Goal: Task Accomplishment & Management: Manage account settings

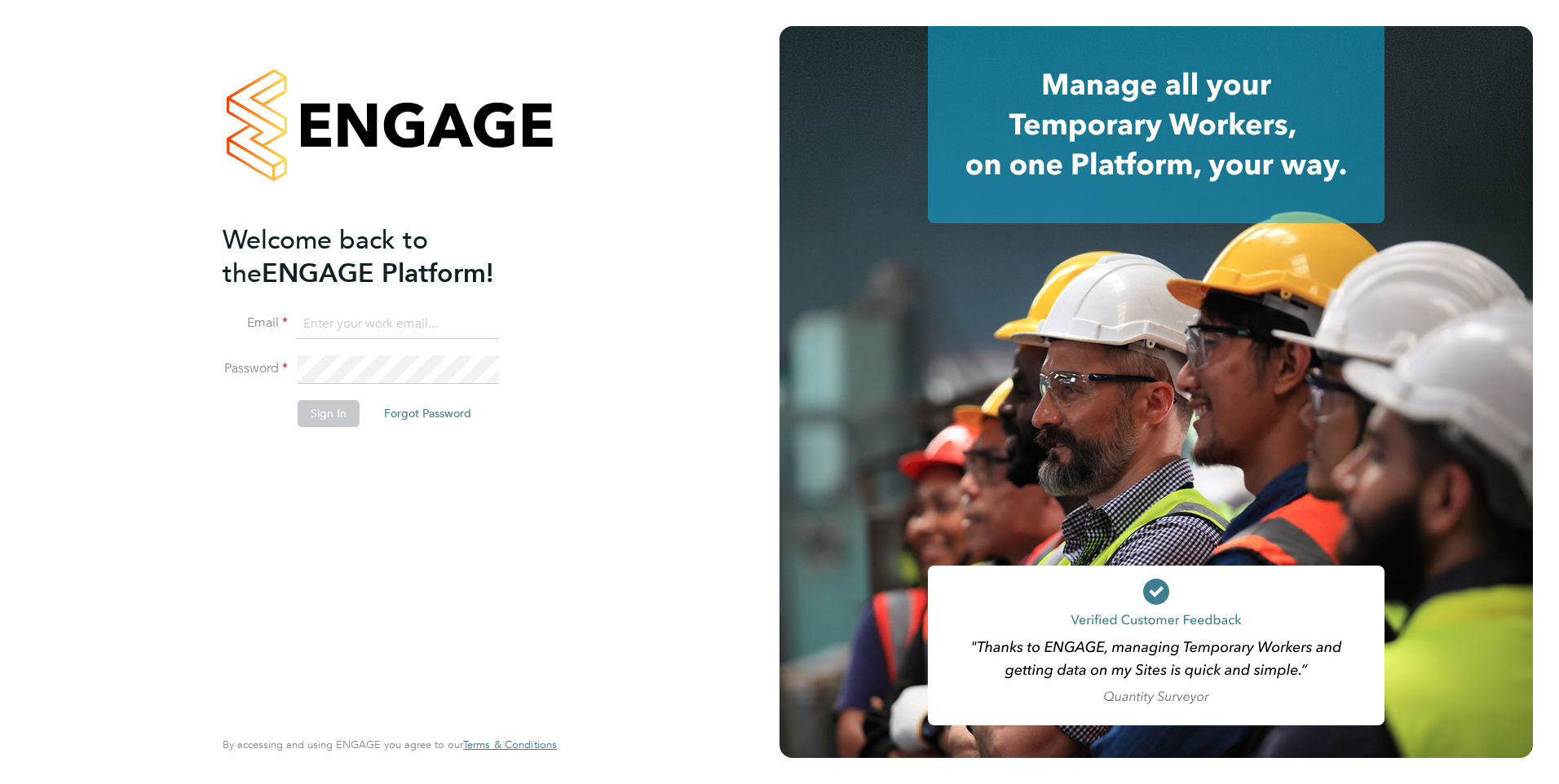
type input "emma.malvenan@ganymedesolutions.co.uk"
click at [325, 419] on button "Sign In" at bounding box center [328, 413] width 62 height 26
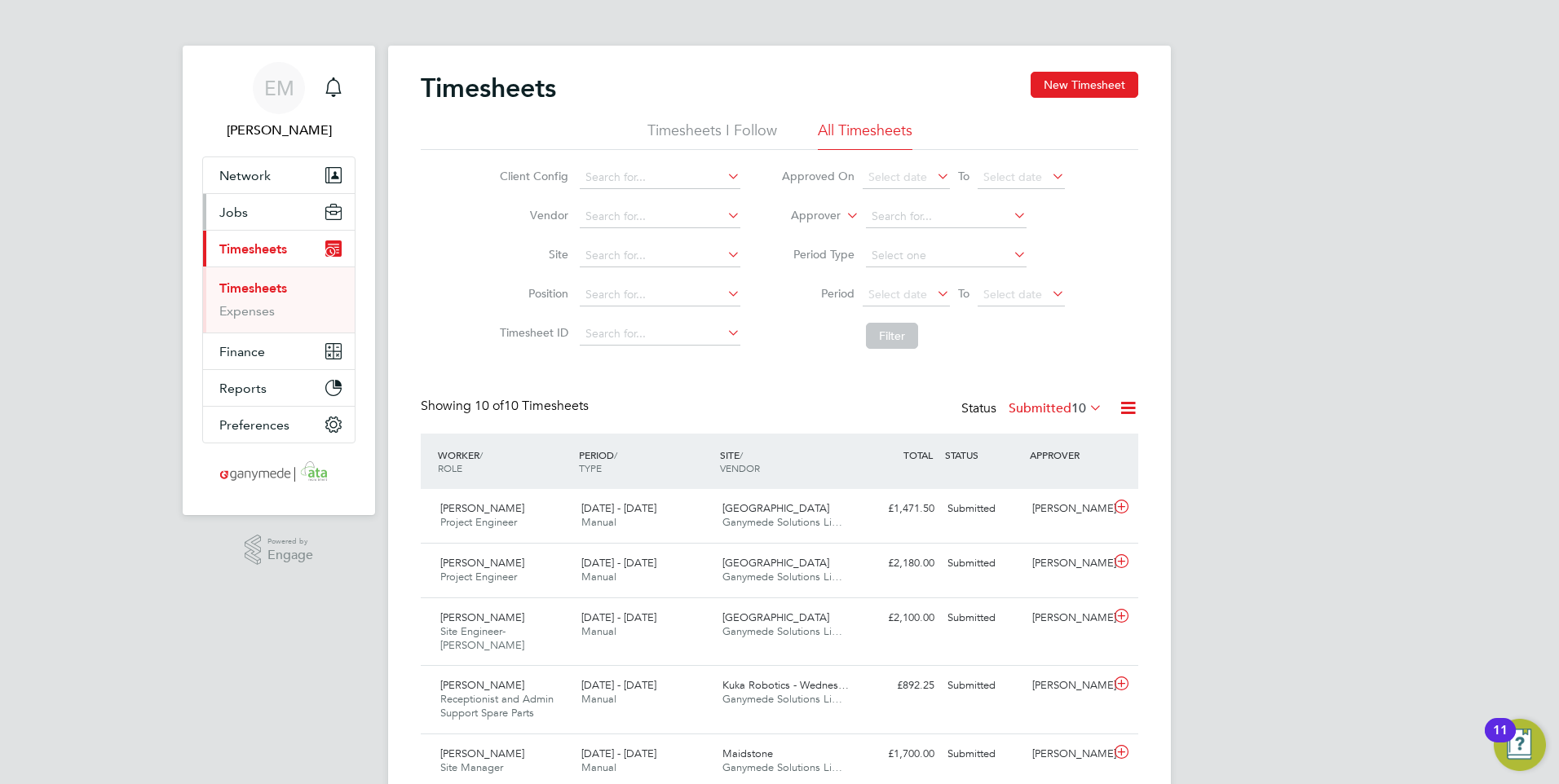
click at [239, 208] on span "Jobs" at bounding box center [233, 213] width 28 height 15
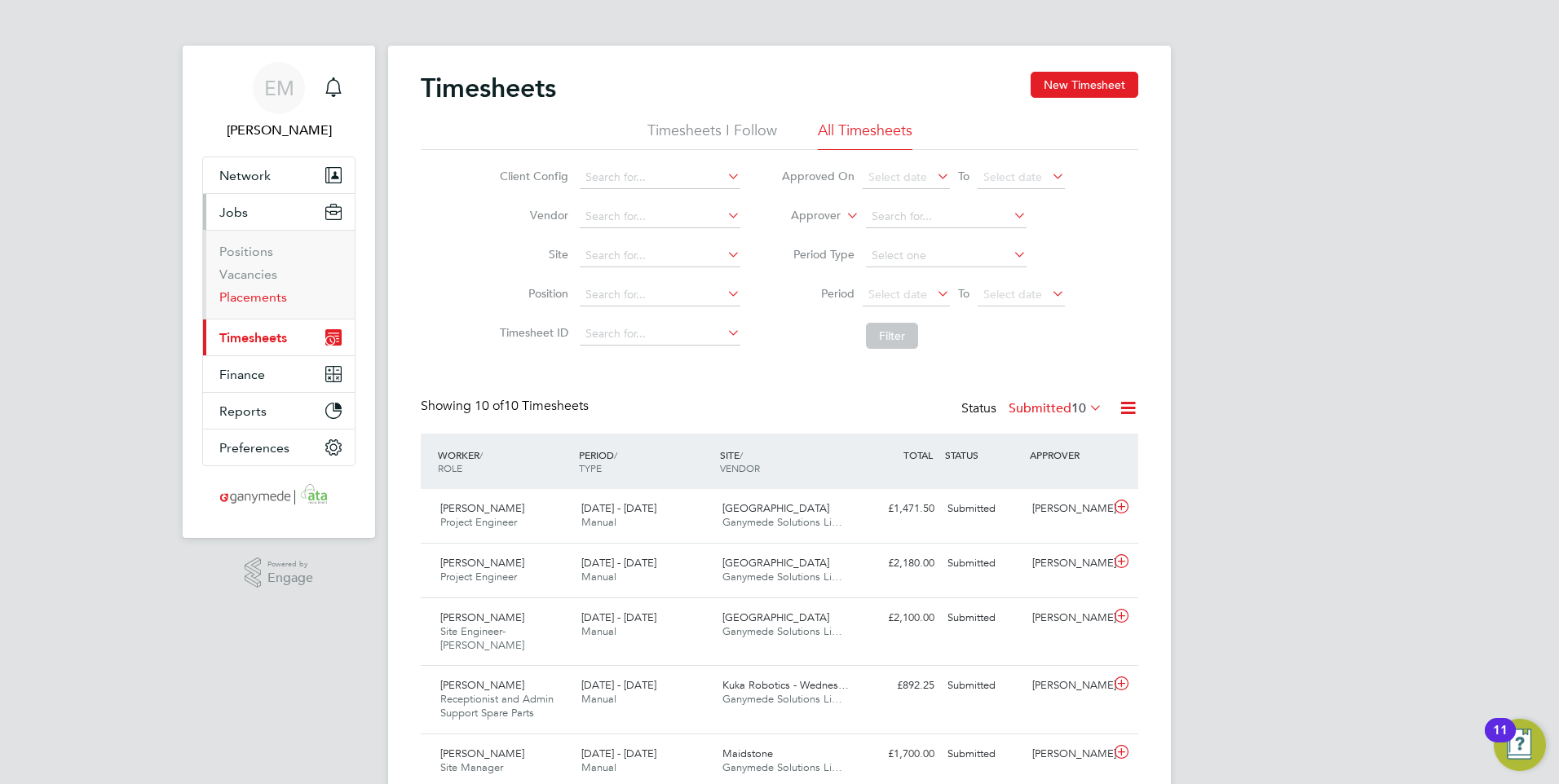
click at [260, 292] on link "Placements" at bounding box center [253, 297] width 67 height 15
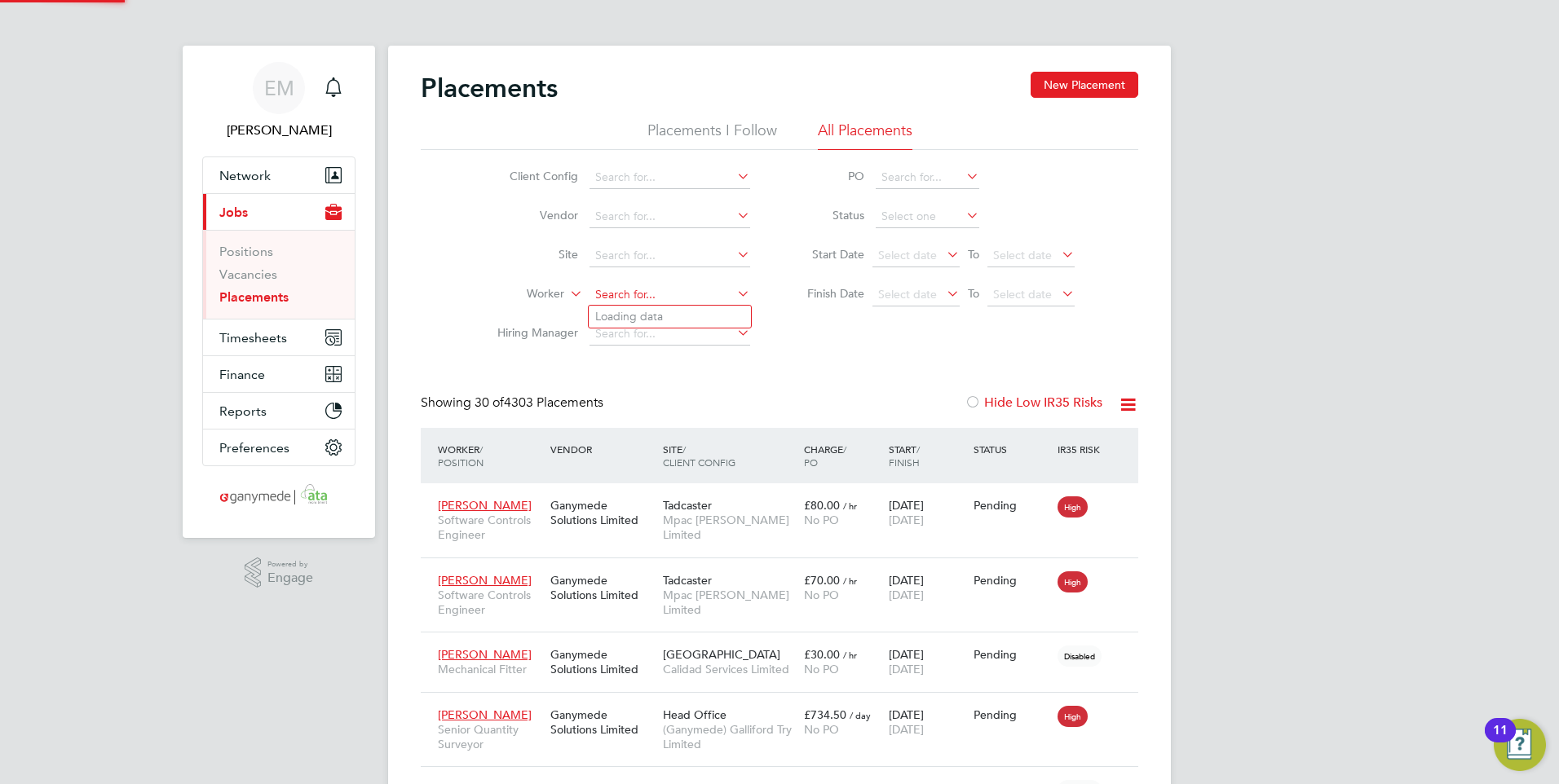
click at [615, 301] on input at bounding box center [670, 295] width 161 height 23
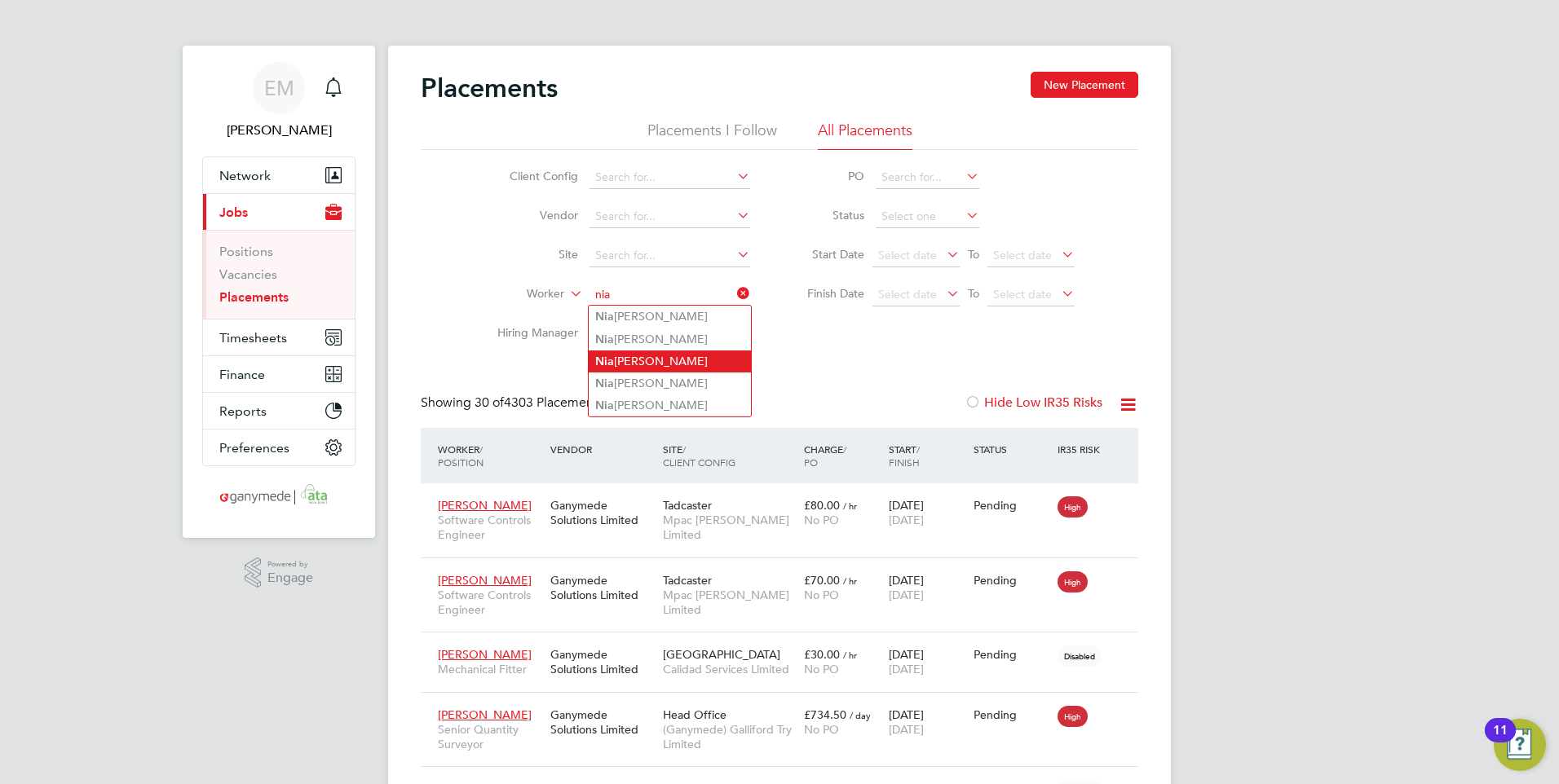
click at [640, 358] on li "Nia l Casey" at bounding box center [670, 362] width 162 height 22
type input "Nial Casey"
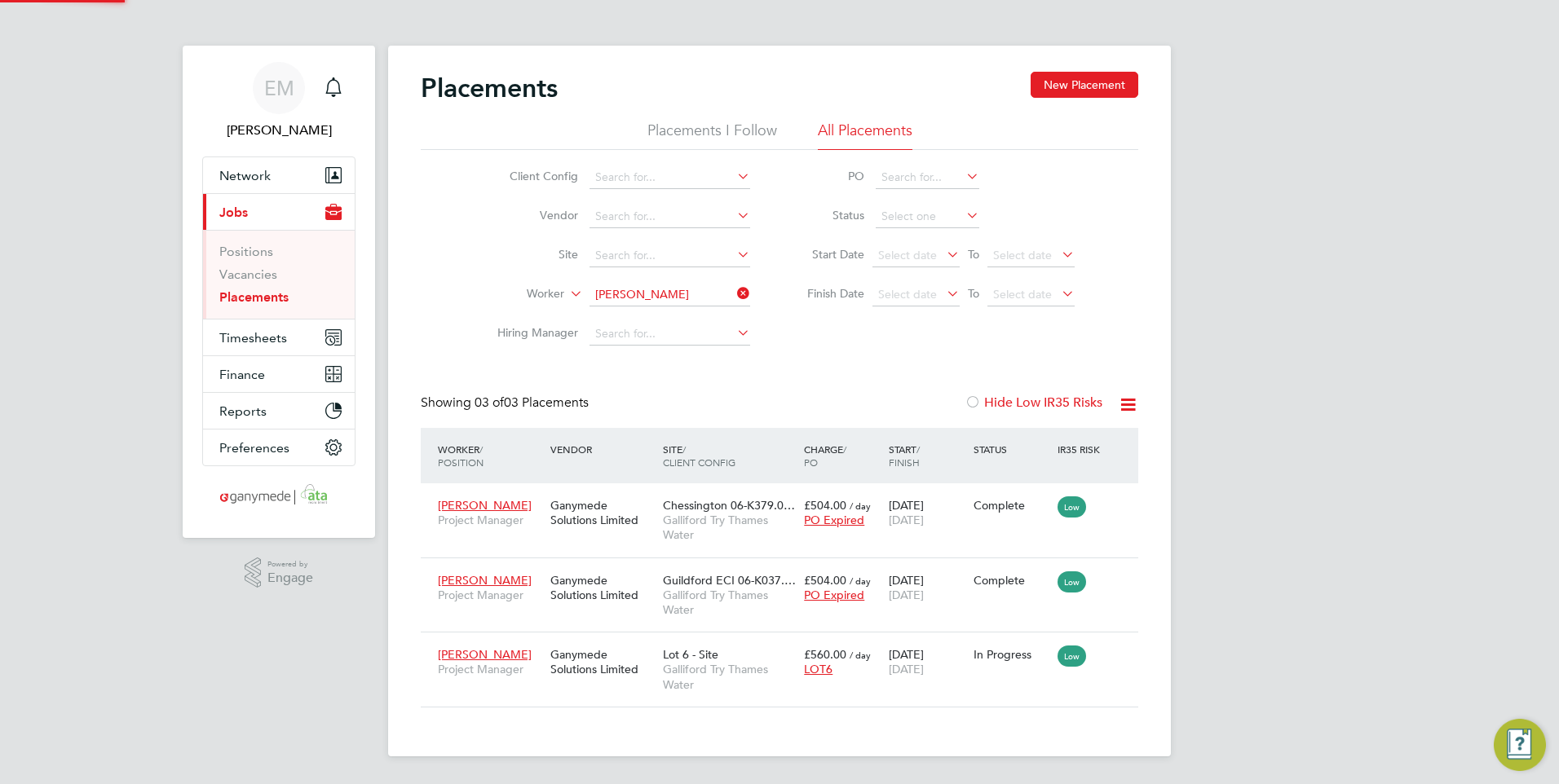
click at [874, 350] on div "Client Config Vendor Site Worker Nial Casey Hiring Manager PO Status Start Date…" at bounding box center [780, 252] width 718 height 204
click at [572, 658] on div "Ganymede Solutions Limited" at bounding box center [603, 662] width 113 height 45
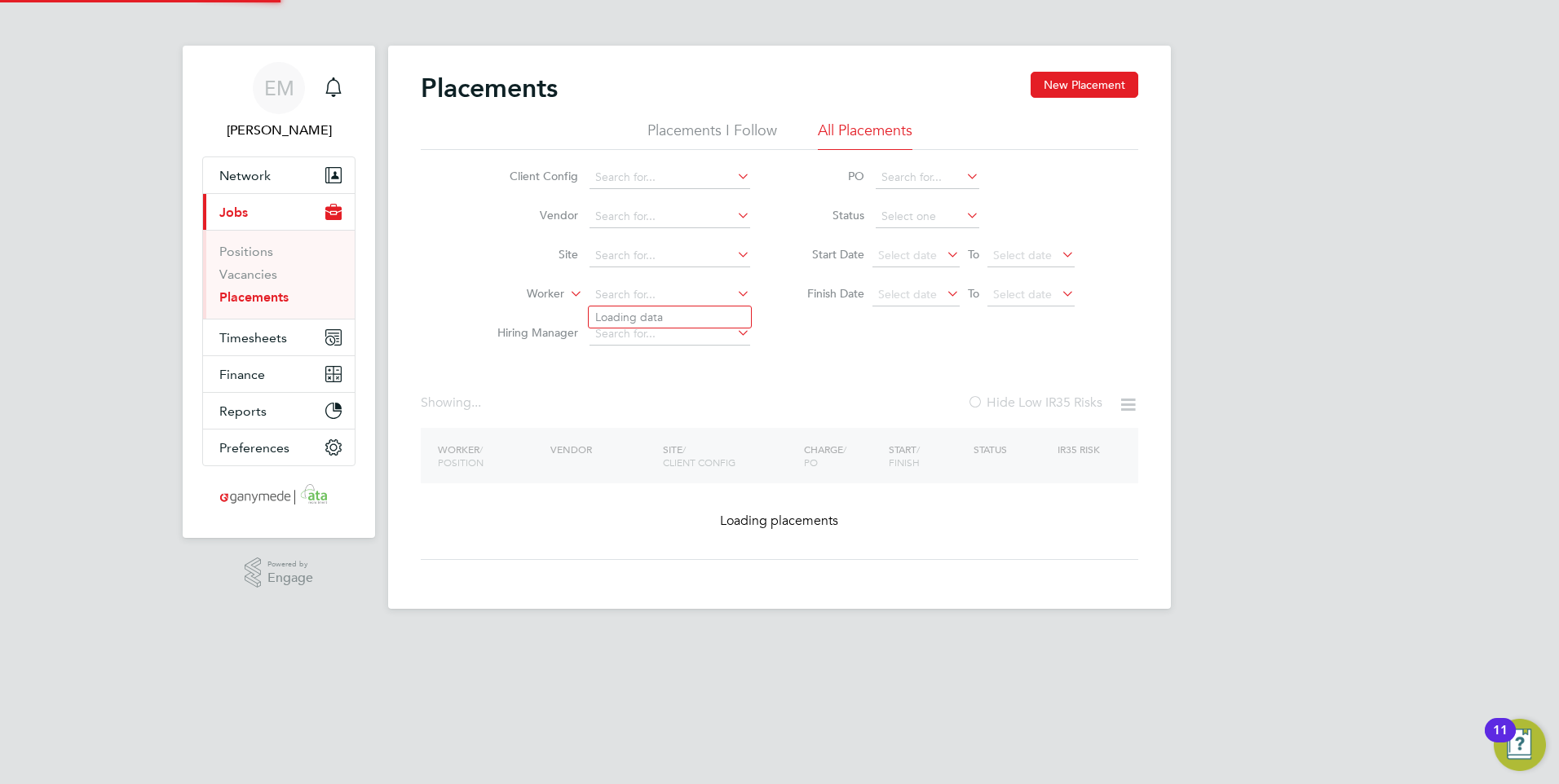
drag, startPoint x: 676, startPoint y: 295, endPoint x: 575, endPoint y: 304, distance: 101.4
click at [575, 304] on li "Worker" at bounding box center [617, 295] width 307 height 39
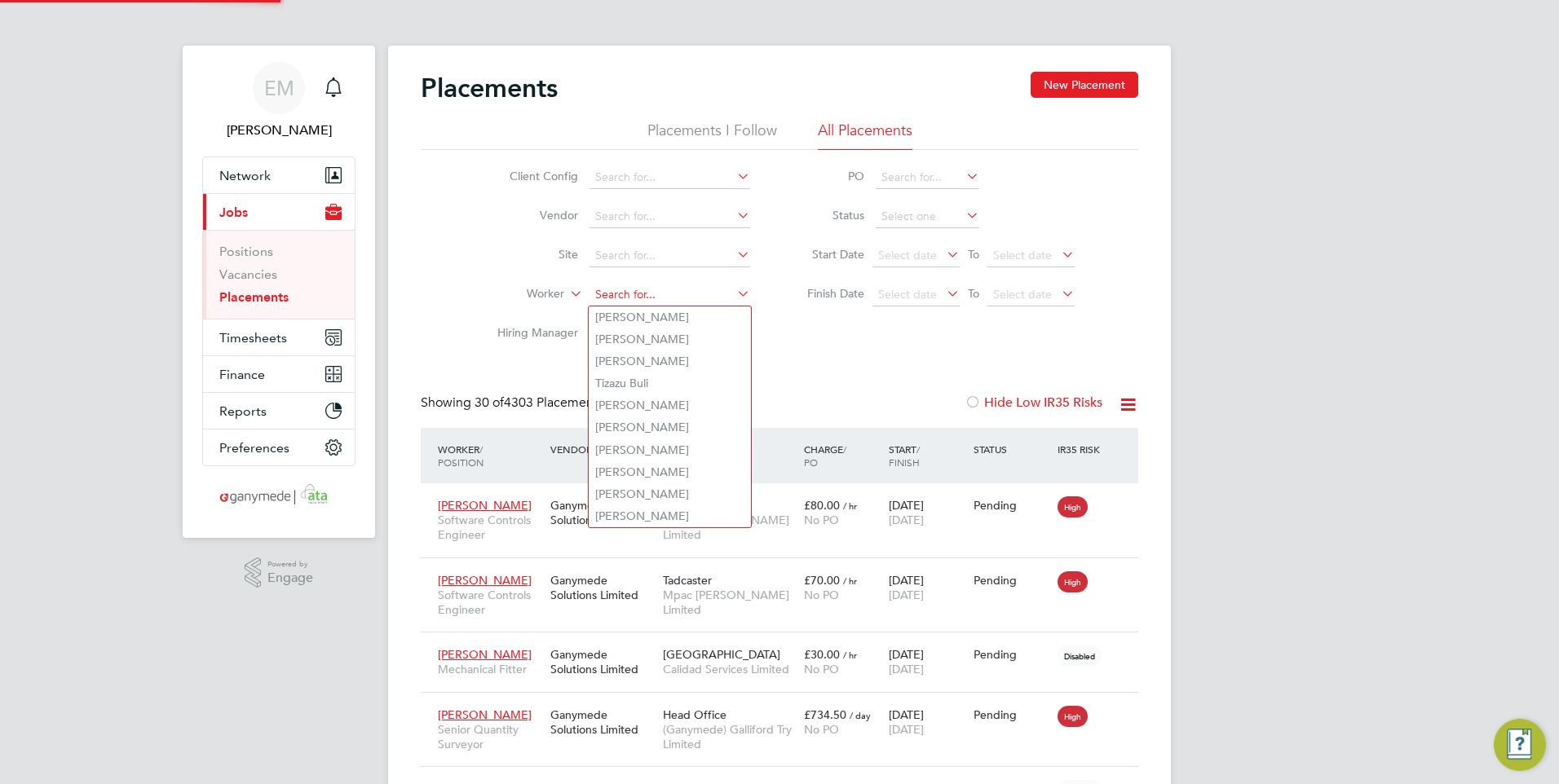
scroll to position [47, 114]
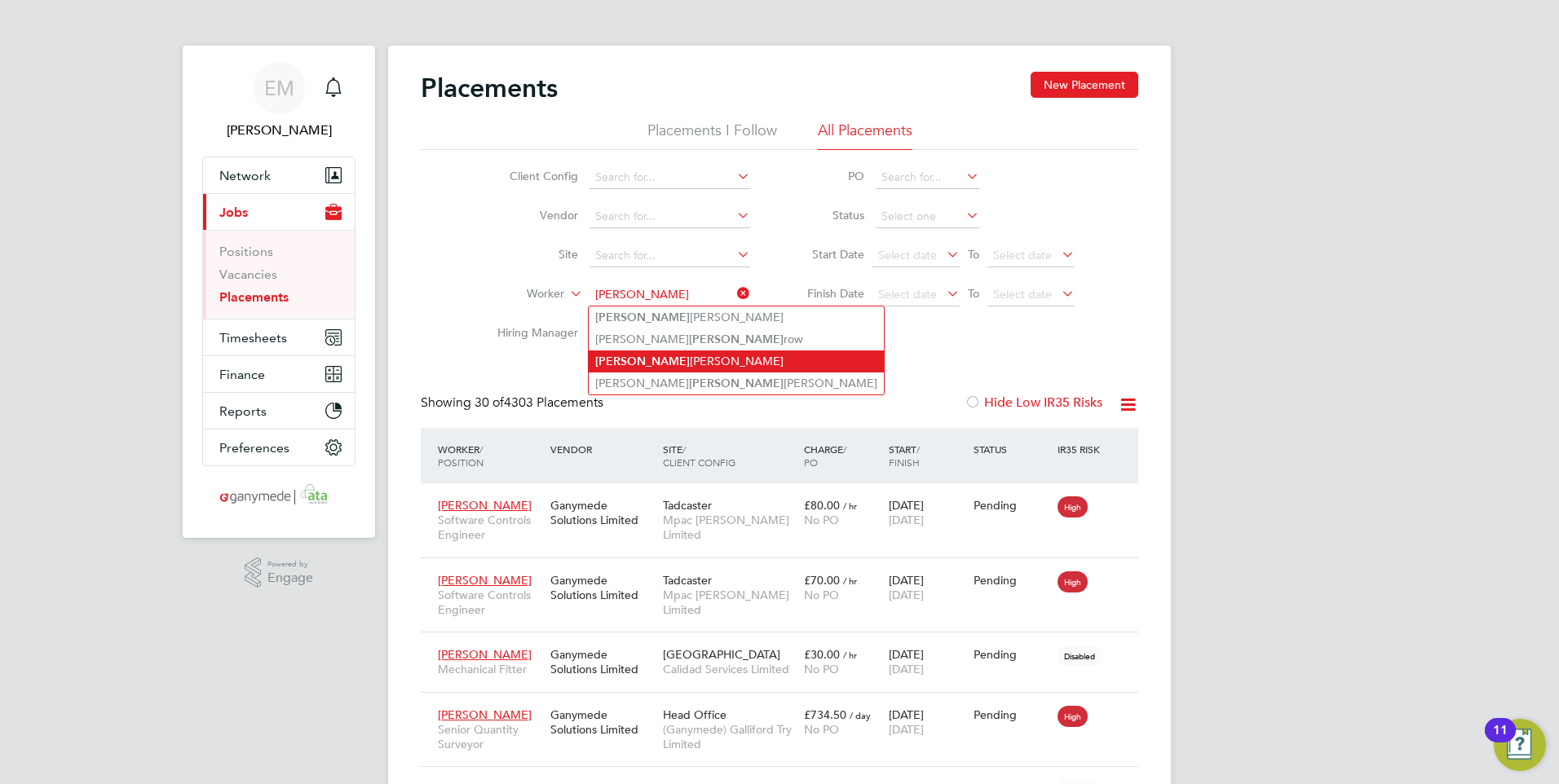
click at [675, 352] on li "Trevor Slattery" at bounding box center [736, 362] width 296 height 22
type input "Trevor Slattery"
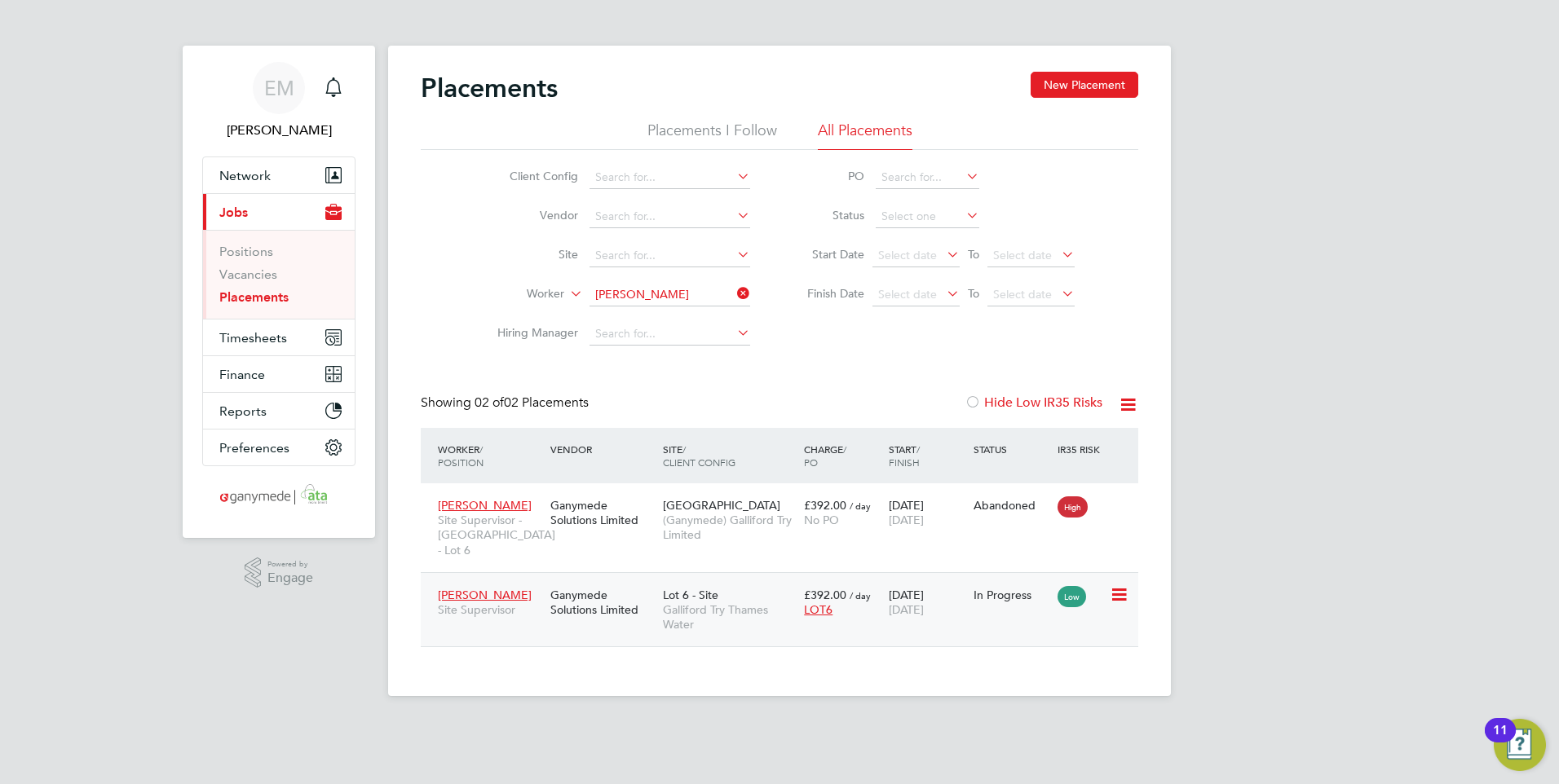
click at [586, 585] on div "Ganymede Solutions Limited" at bounding box center [603, 602] width 113 height 45
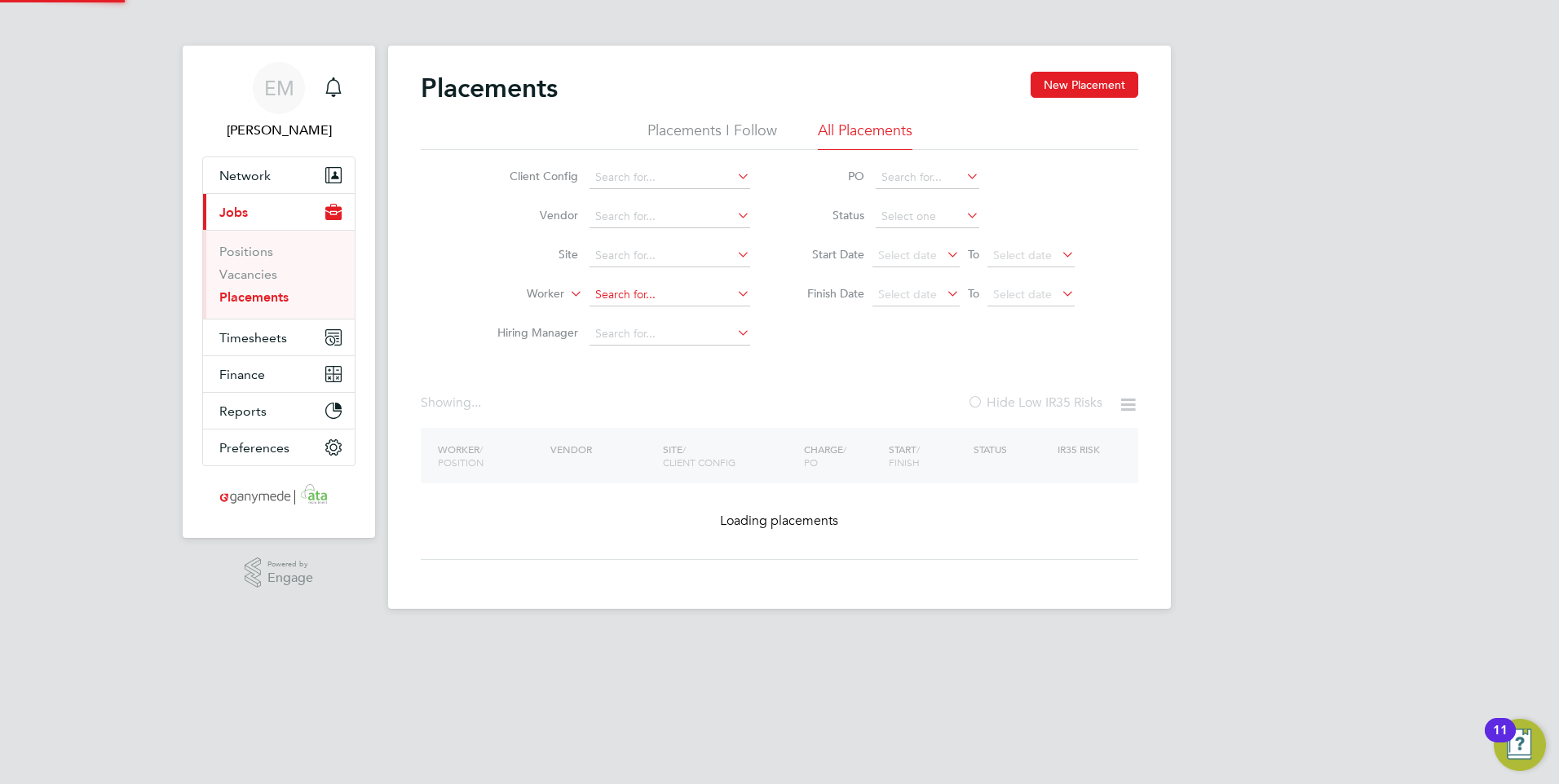
click at [691, 289] on input at bounding box center [670, 295] width 161 height 23
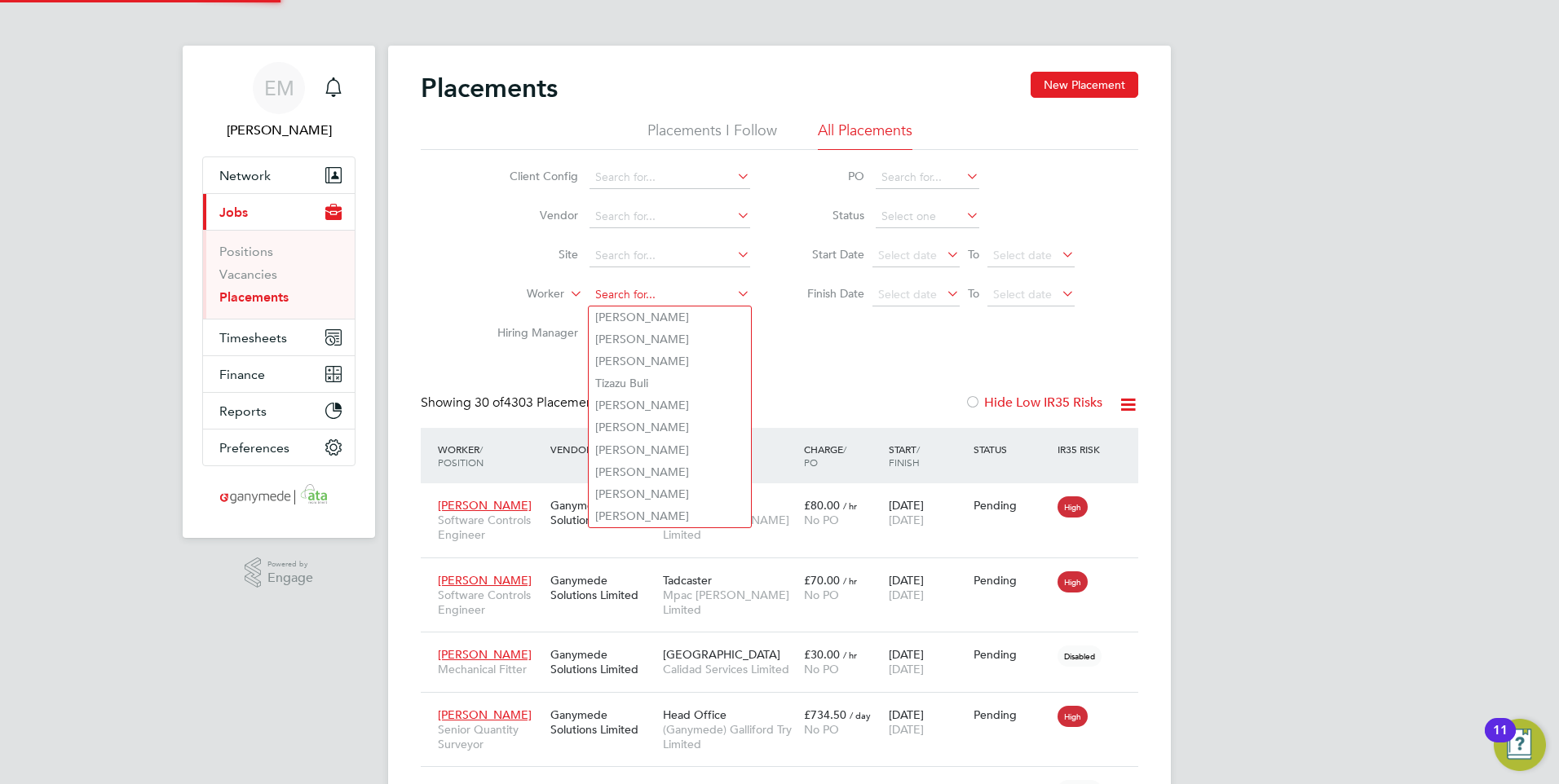
scroll to position [47, 114]
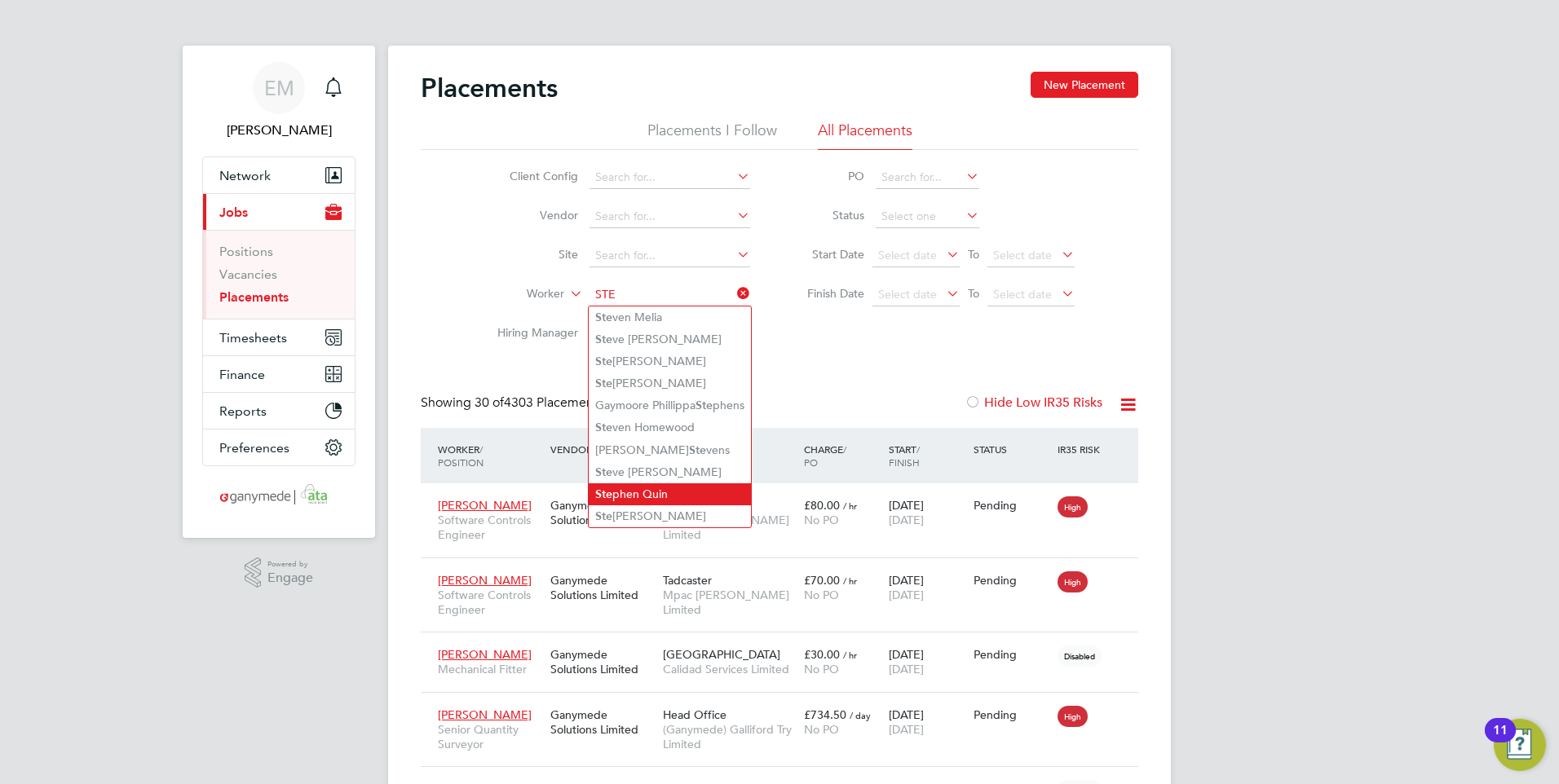
click at [665, 484] on li "Ste phen Quin" at bounding box center [670, 494] width 162 height 22
type input "[PERSON_NAME]"
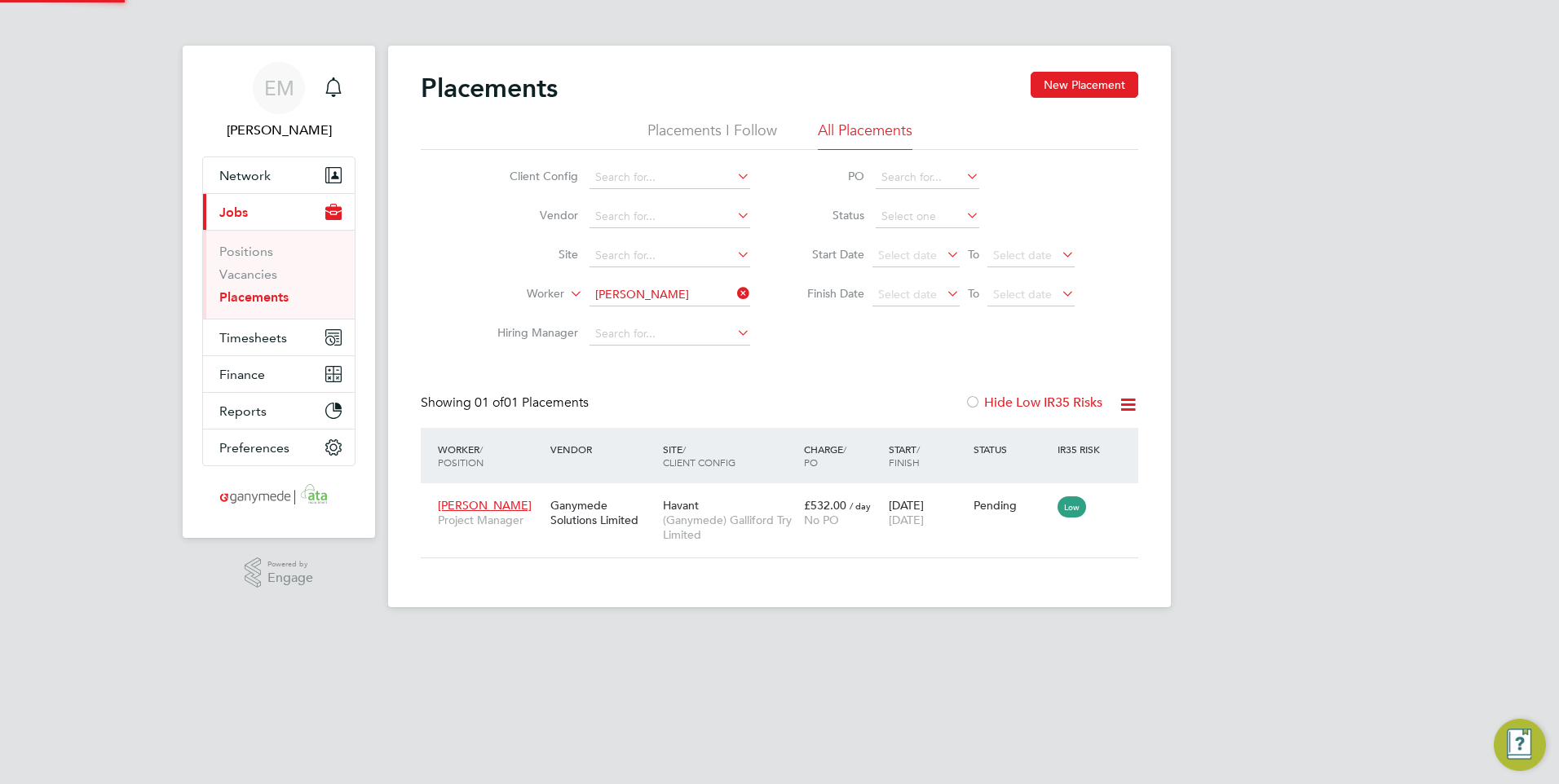
click at [853, 349] on div "Client Config Vendor Site Worker Stephen Quin Hiring Manager PO Status Start Da…" at bounding box center [780, 252] width 718 height 204
click at [583, 514] on div "Ganymede Solutions Limited" at bounding box center [603, 512] width 113 height 45
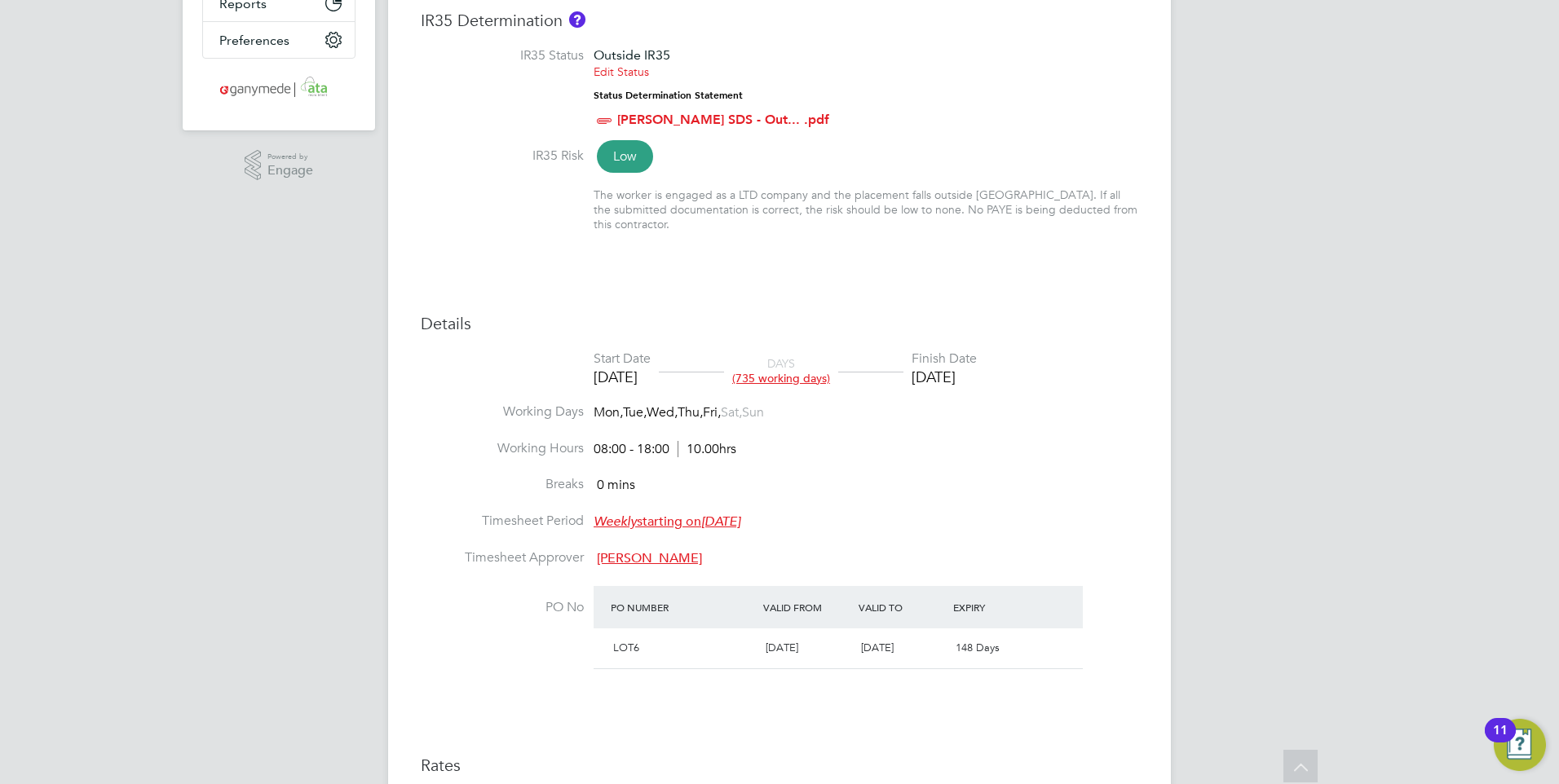
scroll to position [816, 0]
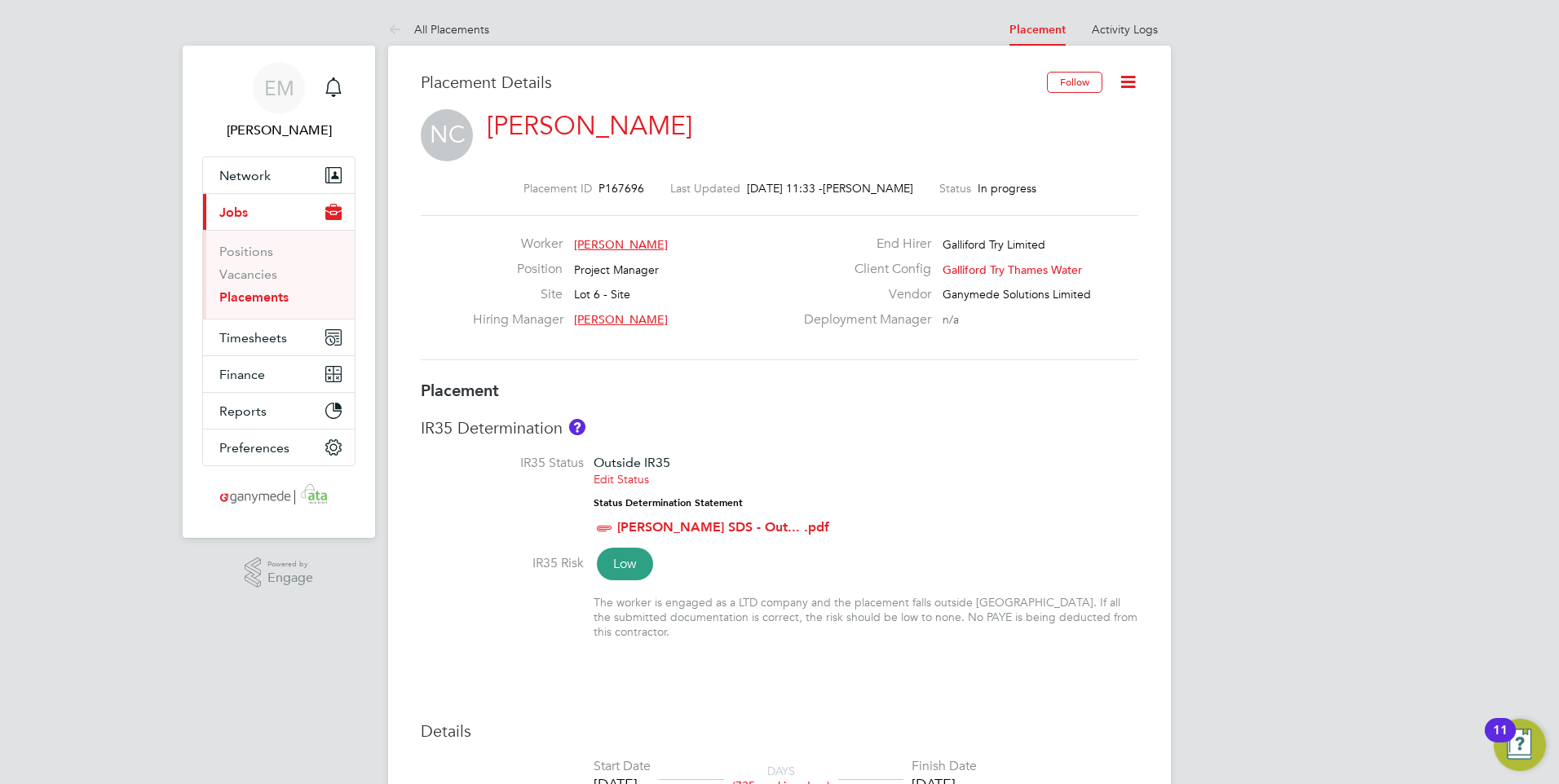
click at [1130, 86] on icon at bounding box center [1128, 82] width 21 height 20
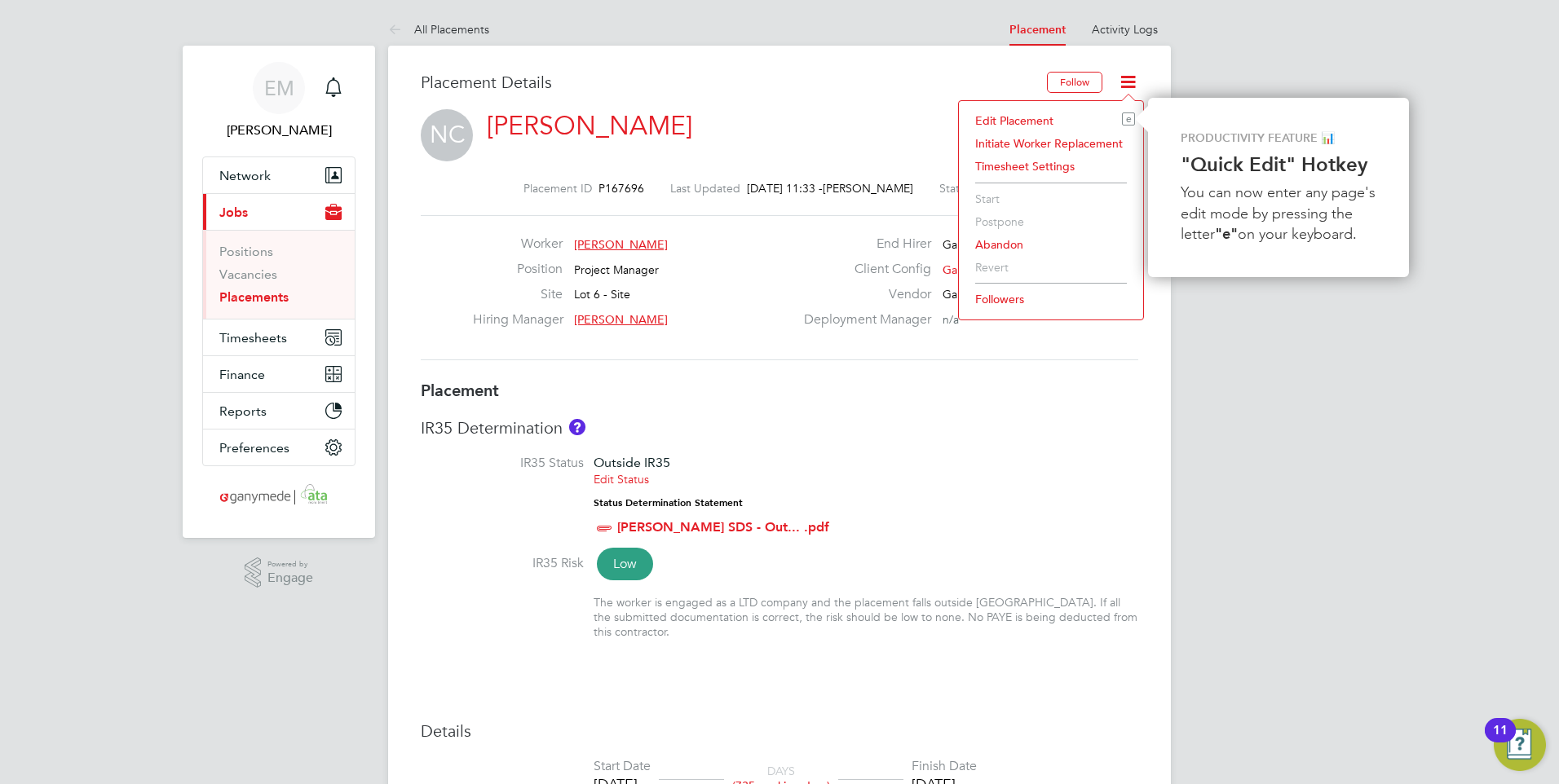
click at [992, 297] on li "Followers" at bounding box center [1051, 299] width 168 height 23
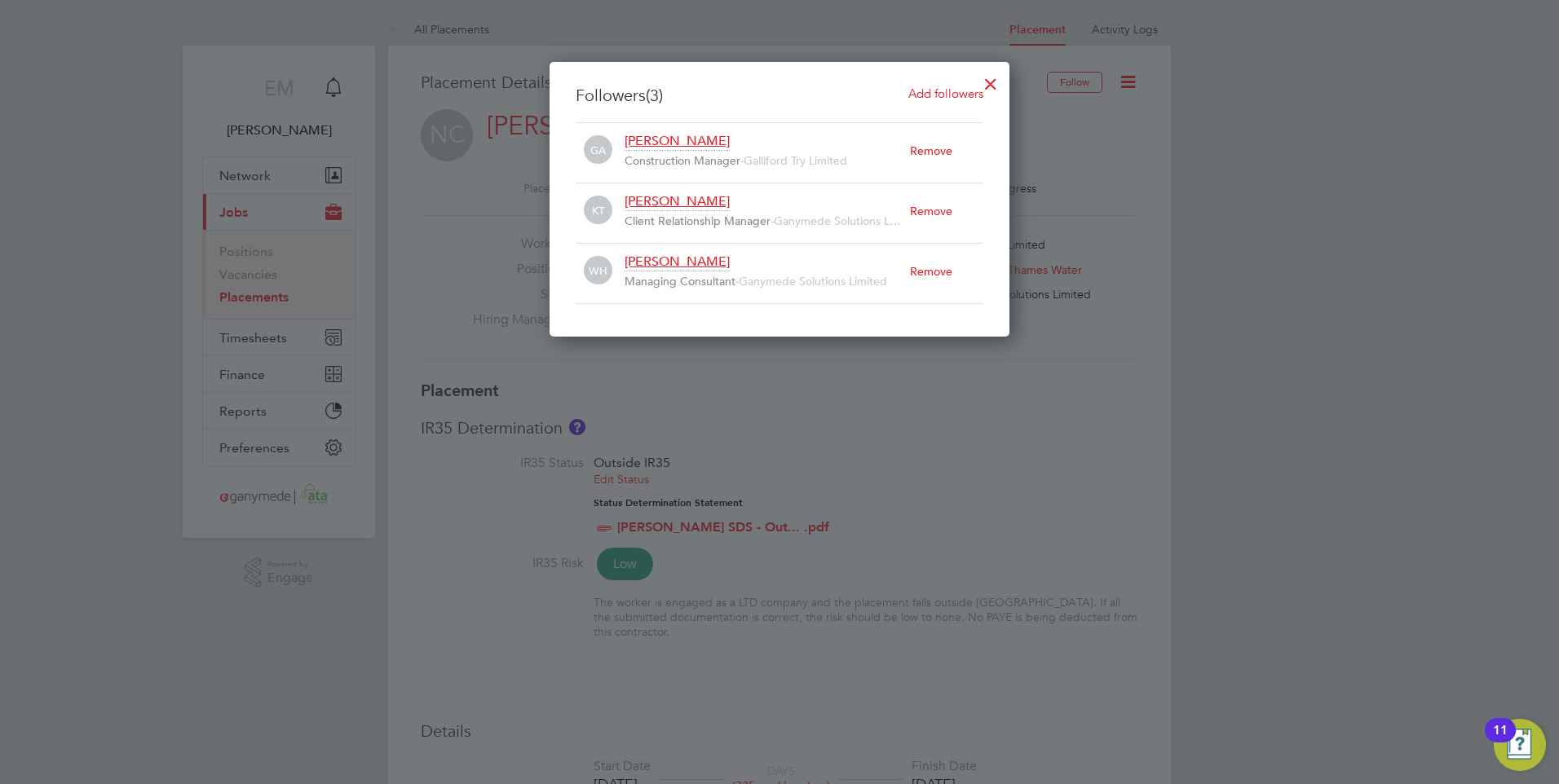
click at [939, 208] on div "Remove" at bounding box center [947, 211] width 73 height 36
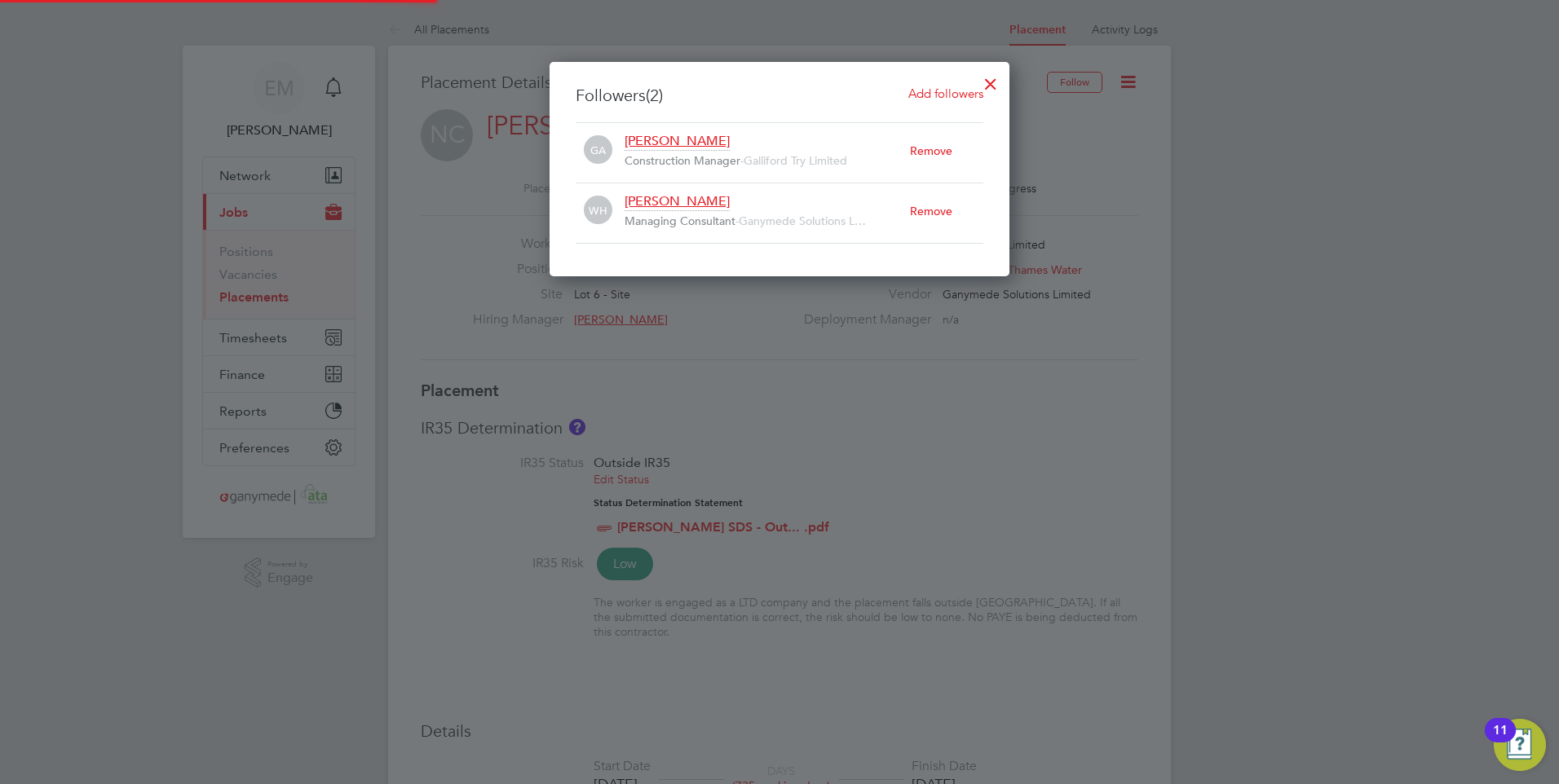
click at [939, 208] on div "Remove" at bounding box center [947, 211] width 73 height 36
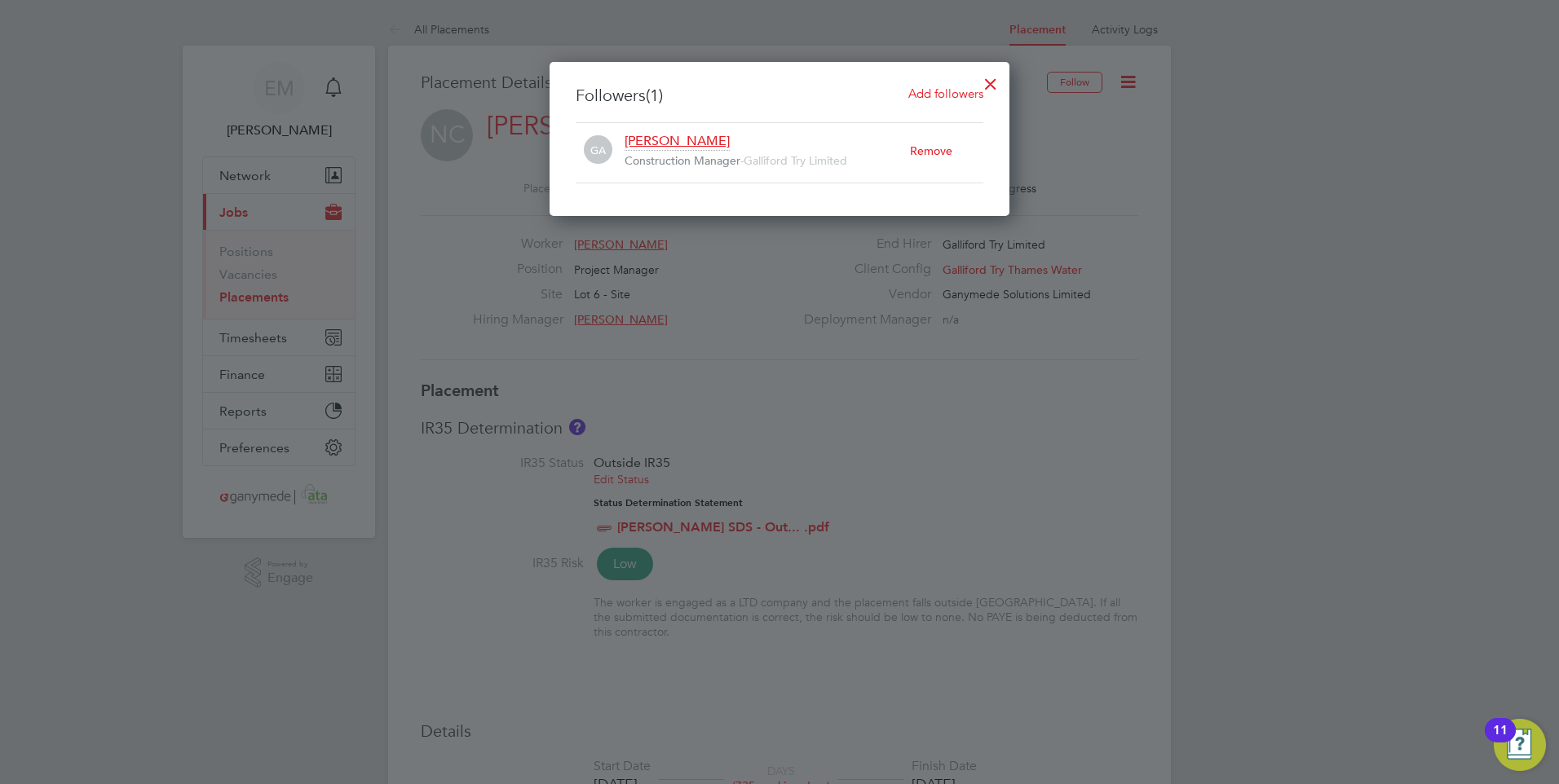
click at [933, 153] on div "Remove" at bounding box center [947, 151] width 73 height 36
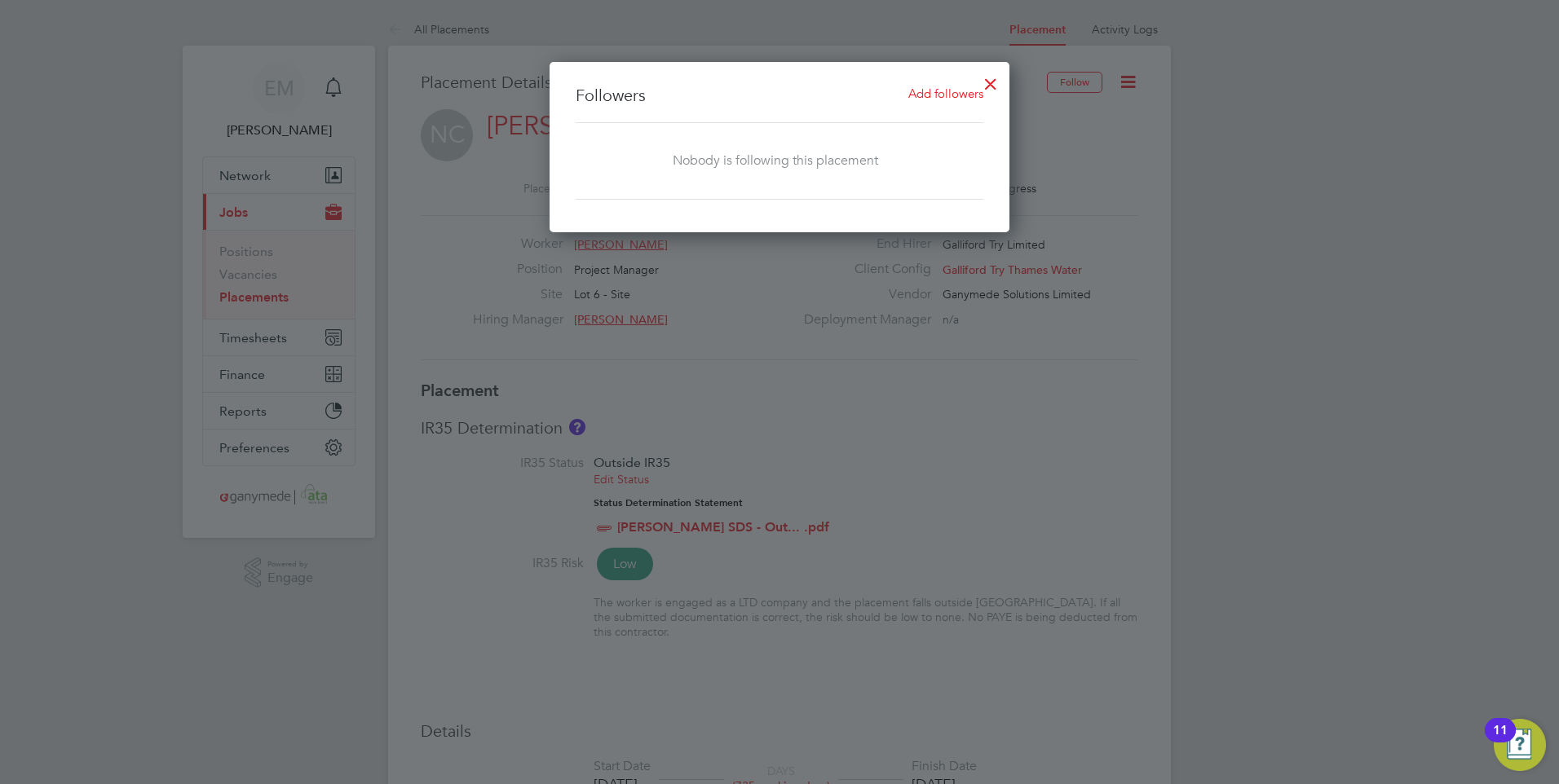
click at [993, 81] on div at bounding box center [991, 79] width 29 height 29
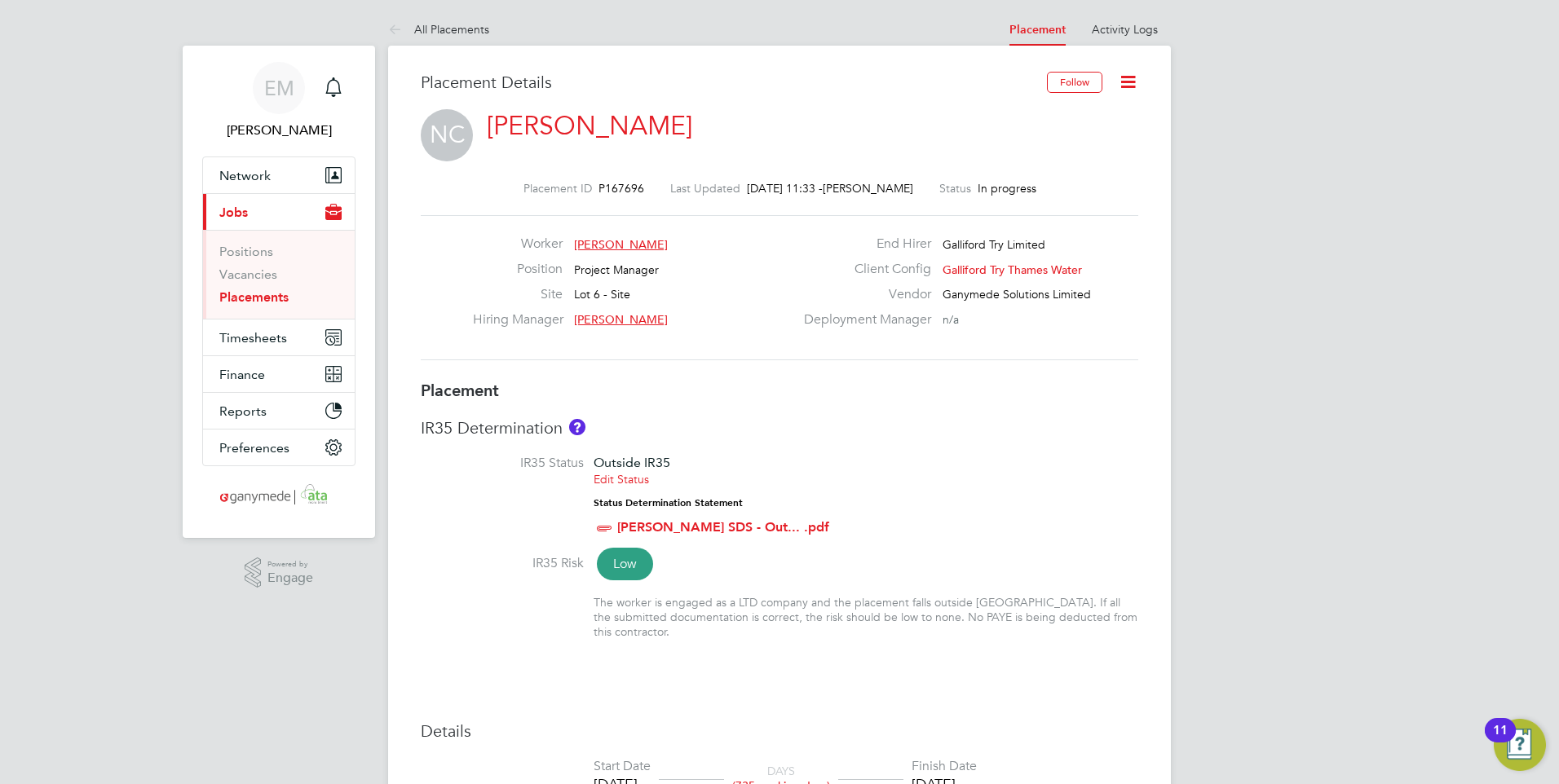
click at [1130, 79] on icon at bounding box center [1128, 82] width 21 height 20
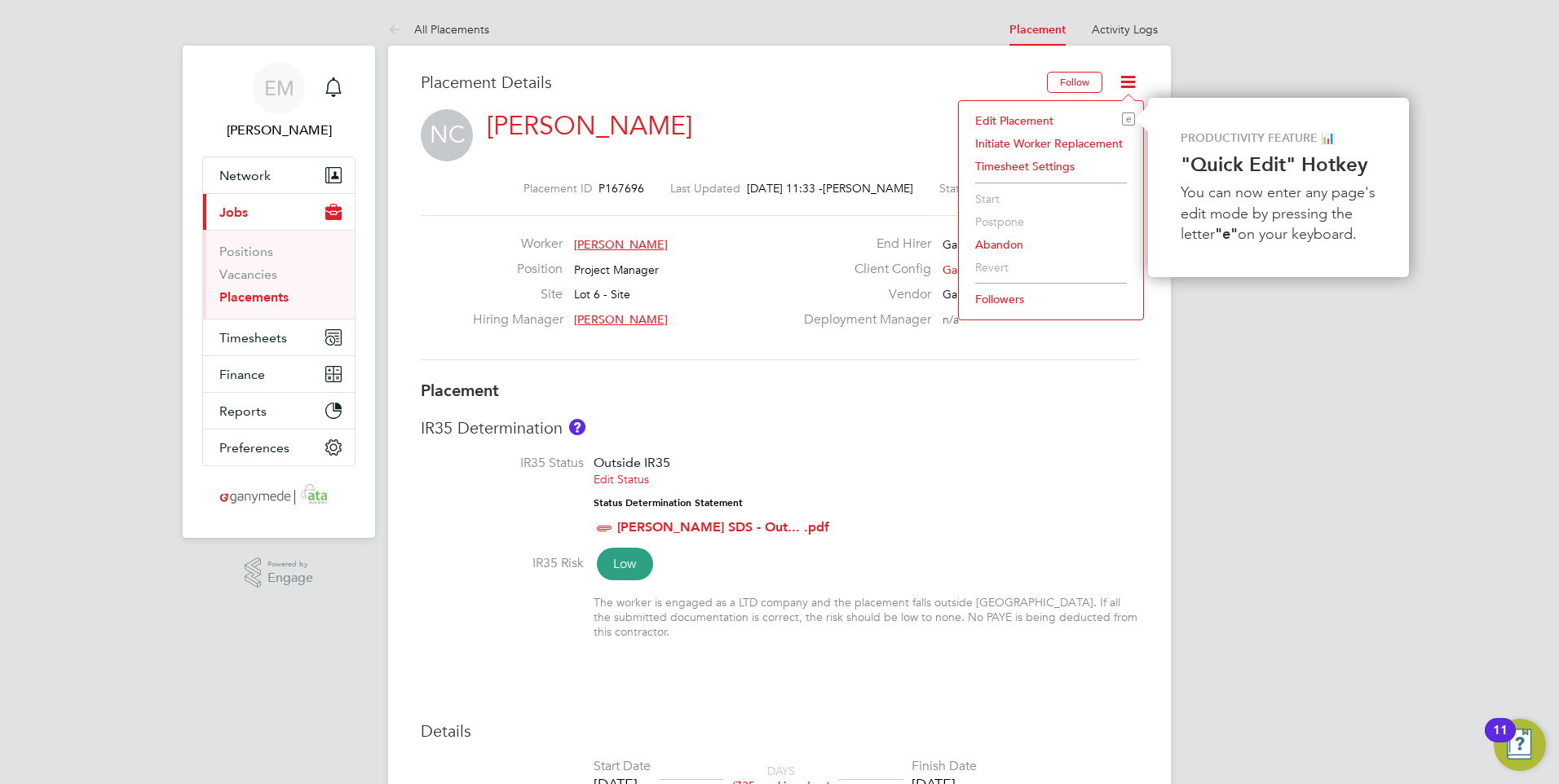
click at [1042, 120] on li "Edit Placement e" at bounding box center [1051, 120] width 168 height 23
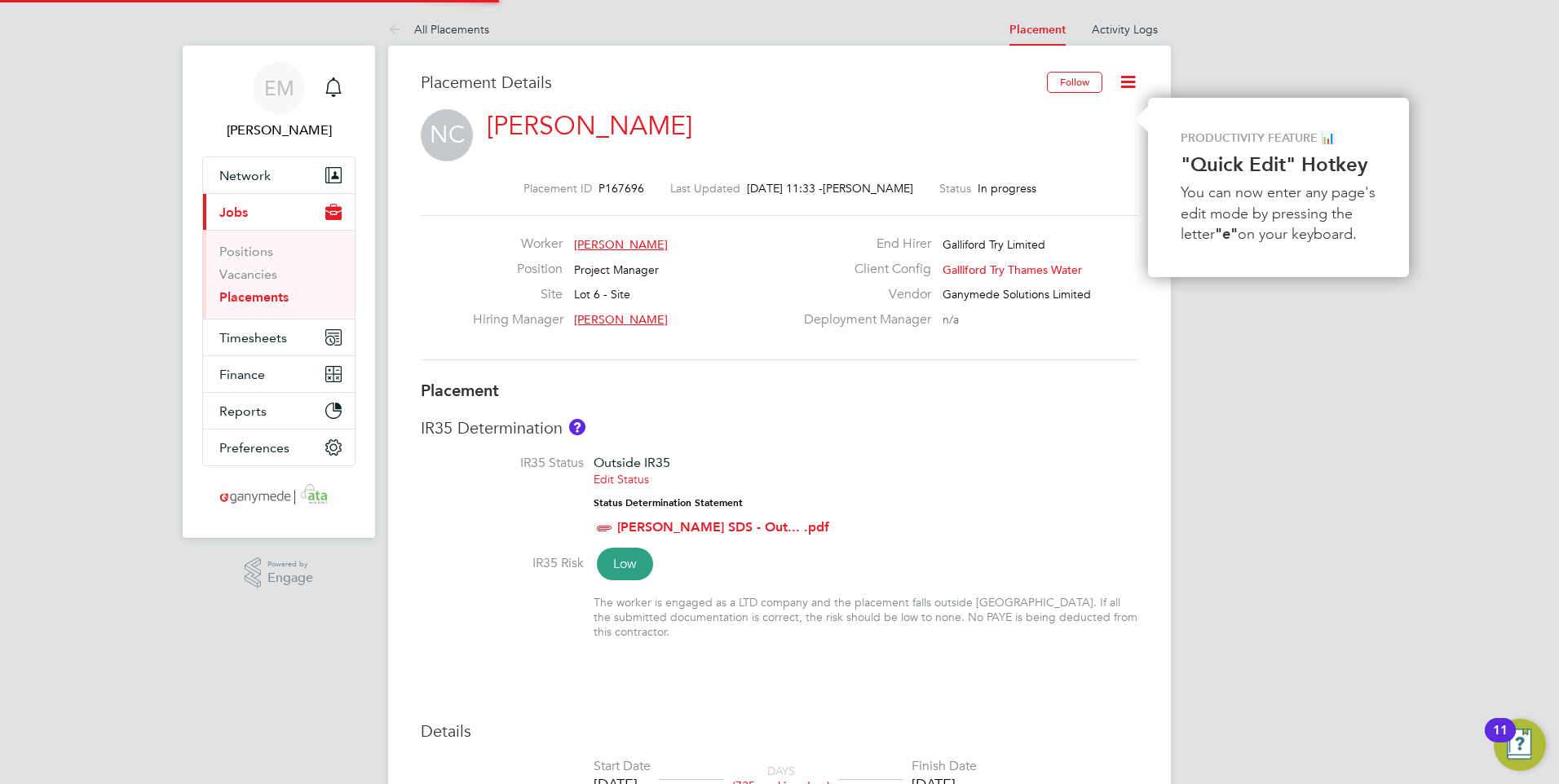
type input "Gary Attwell"
type input "05 Jun 2023"
type input "29 Mar 2026"
type input "08:00"
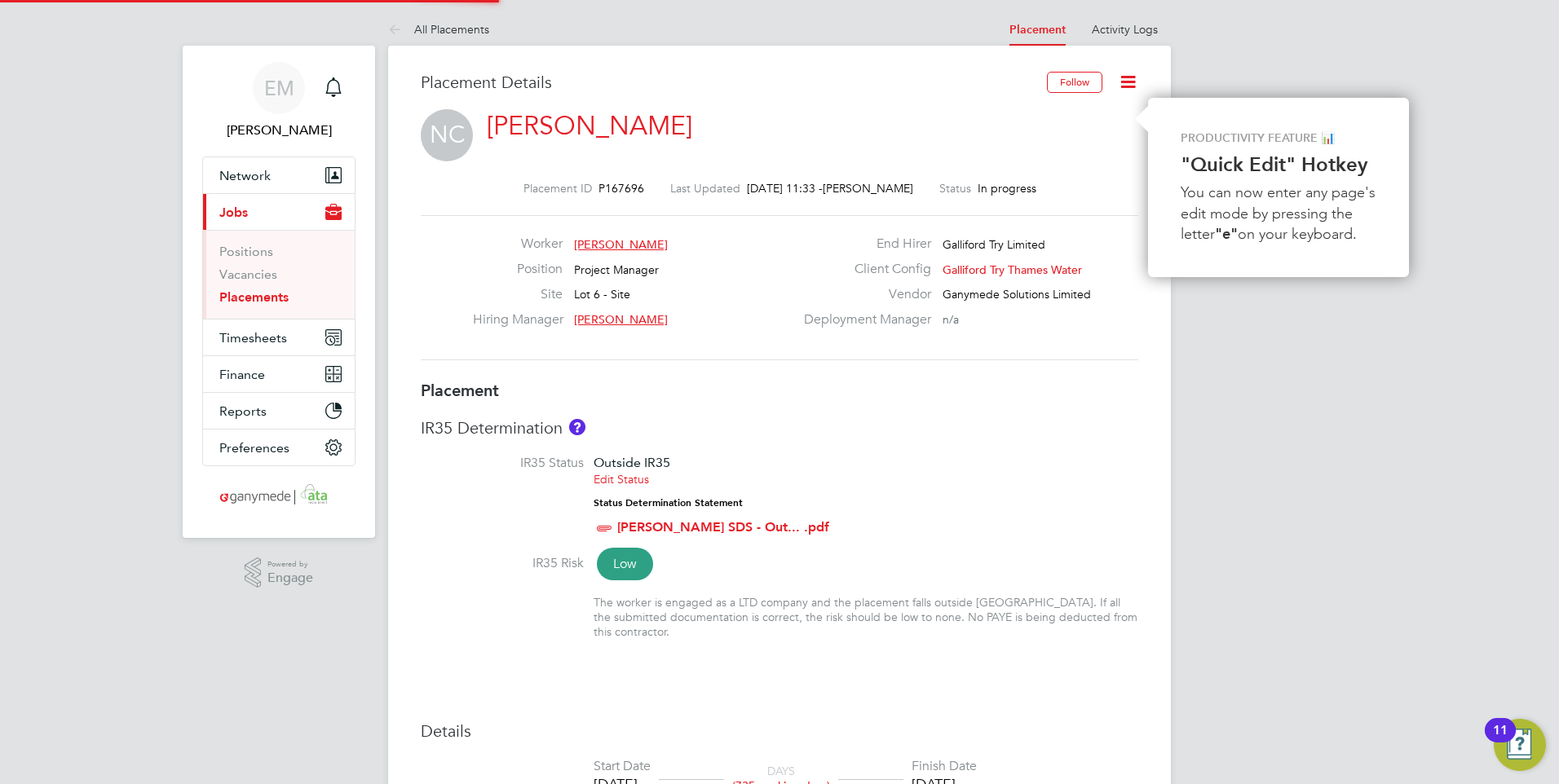
type input "18:00"
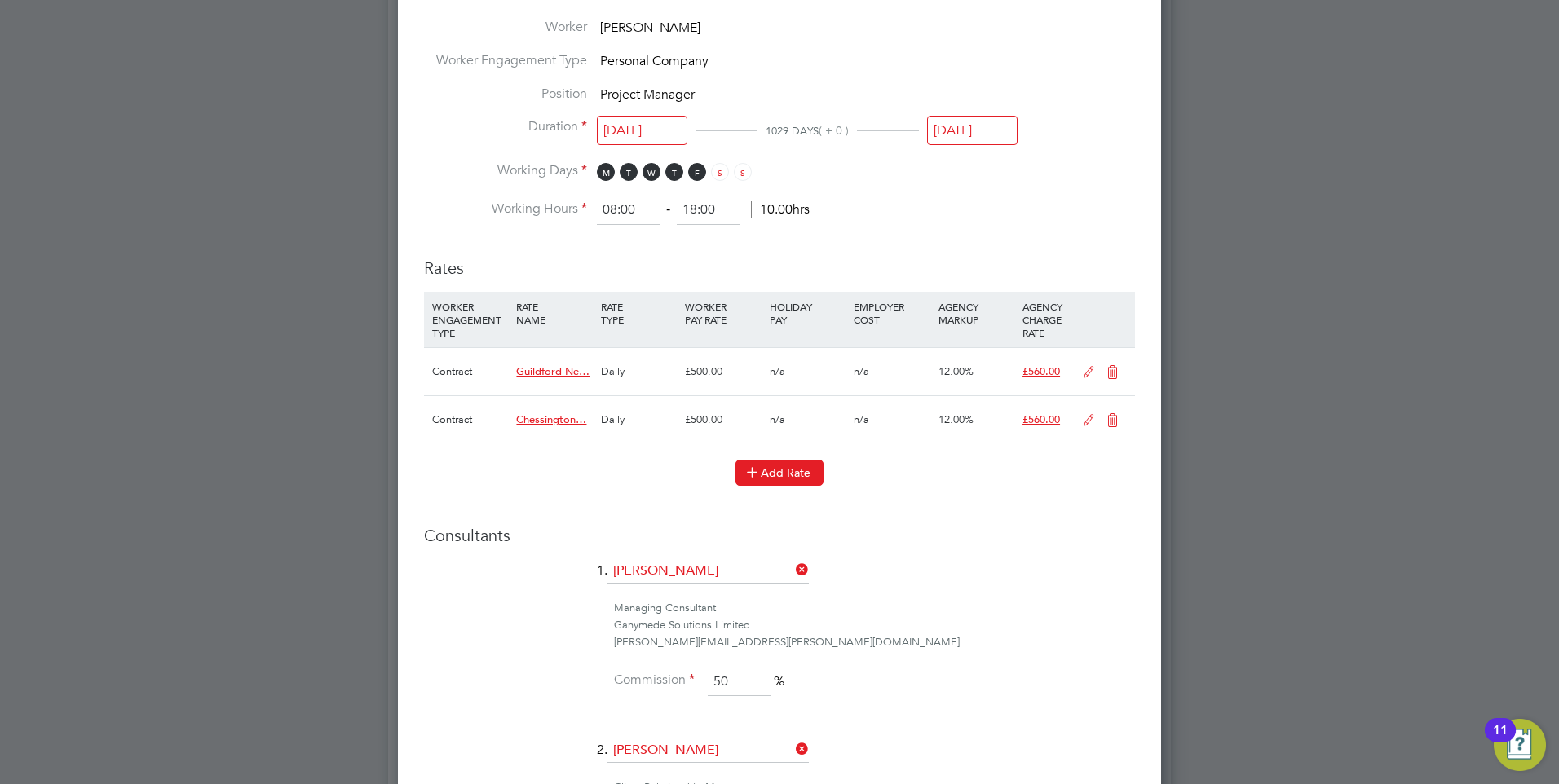
click at [788, 472] on button "Add Rate" at bounding box center [779, 472] width 88 height 26
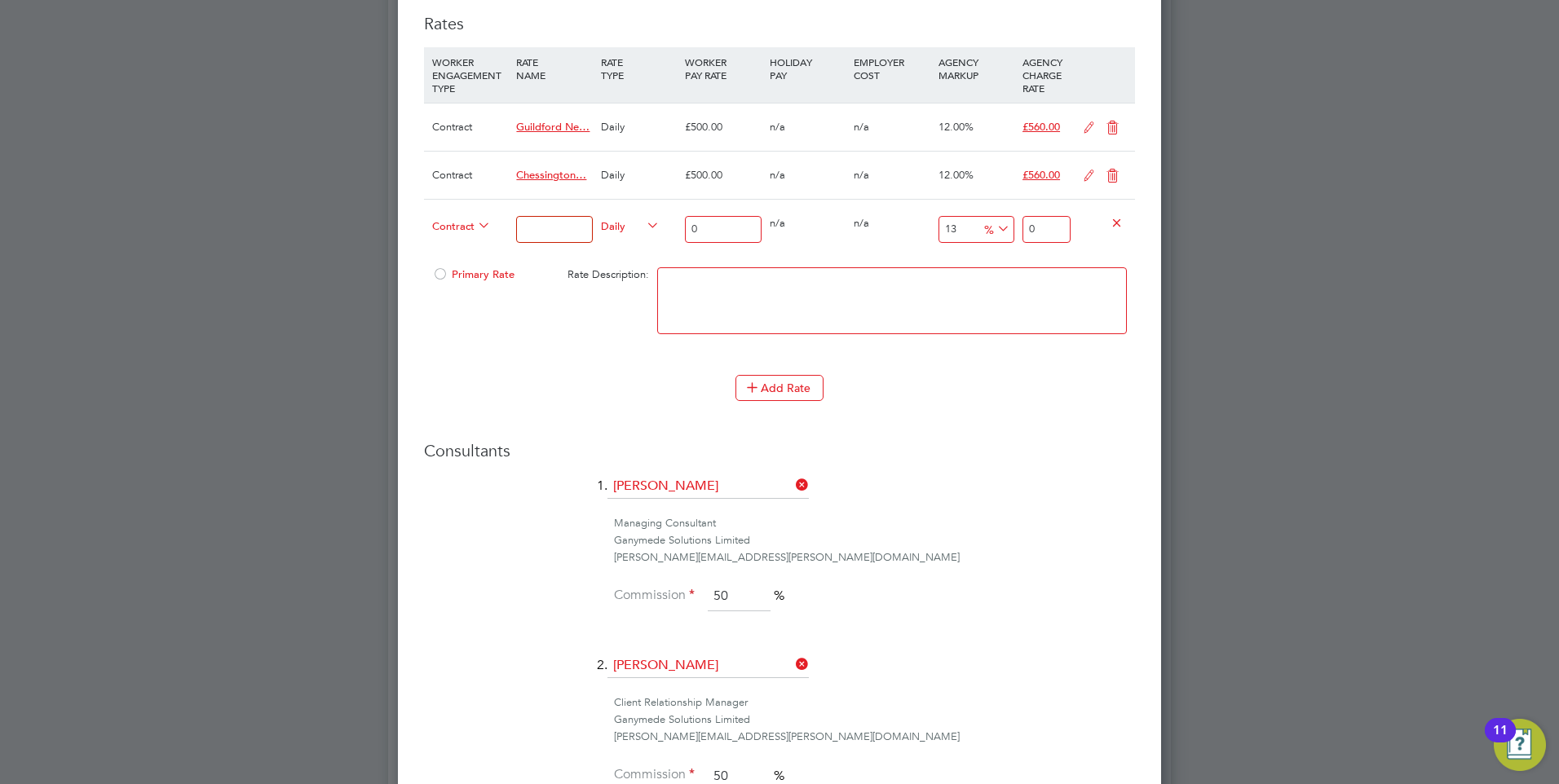
click at [743, 292] on textarea at bounding box center [893, 301] width 470 height 67
paste textarea "Ladymead WTW to Pewley Reservoir / Mount Reservoir"
click at [674, 306] on textarea "Ladymead WTW to Pewley Reservoir / Mount Reservoir" at bounding box center [893, 301] width 470 height 67
click at [669, 305] on textarea "Ladymead WTW to Pewley Reservoir / Mount Reservoir" at bounding box center [893, 301] width 470 height 67
click at [973, 289] on textarea "Ladymead WTW to Pewley Reservoir / Mount Reservoir" at bounding box center [893, 301] width 470 height 67
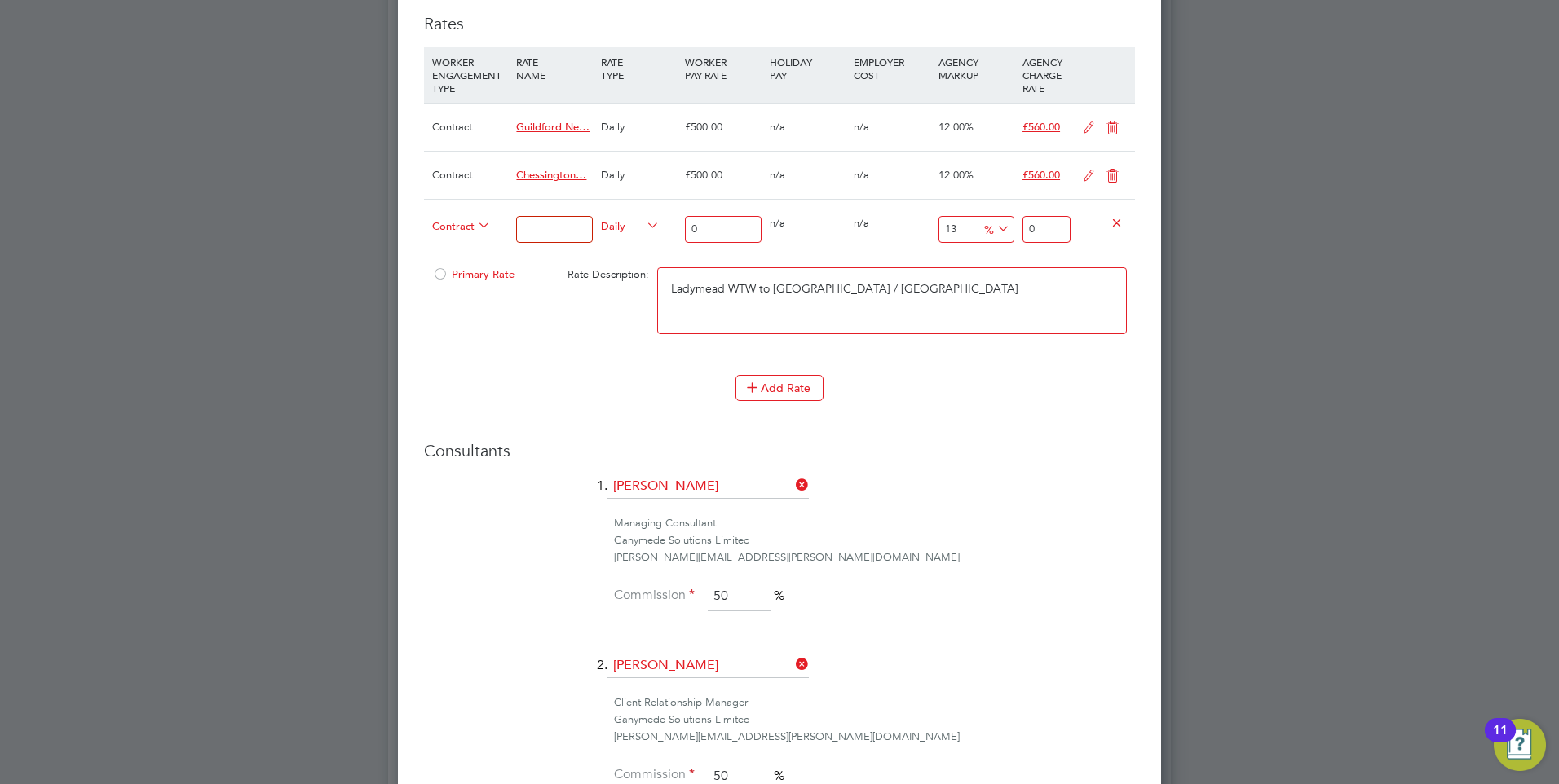
click at [1004, 290] on textarea "Ladymead WTW to Pewley Reservoir / Mount Reservoir" at bounding box center [893, 301] width 470 height 67
paste textarea "06-M204.01-E"
click at [1069, 284] on textarea "Ladymead WTW to Pewley Reservoir / Mount Reservoir 06-M204.01-E" at bounding box center [893, 301] width 470 height 67
paste textarea "9200114704P"
drag, startPoint x: 1105, startPoint y: 286, endPoint x: 614, endPoint y: 280, distance: 491.0
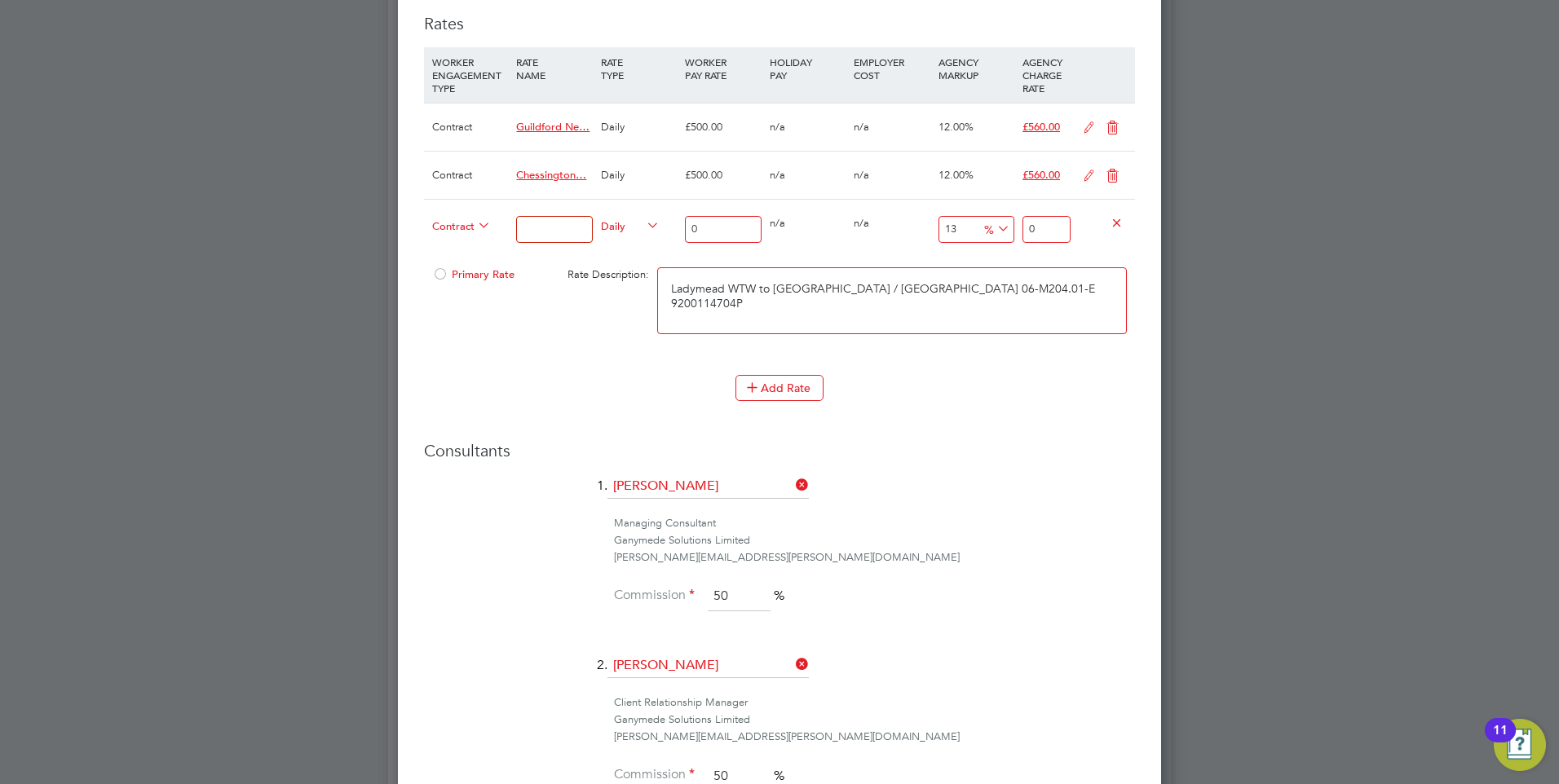
click at [614, 280] on div "Primary Rate Rate Description: Ladymead WTW to Pewley Reservoir / Mount Reservo…" at bounding box center [779, 309] width 712 height 99
type textarea "Ladymead WTW to Pewley Reservoir / Mount Reservoir 06-M204.01-E 9200114704P"
click at [562, 227] on input at bounding box center [554, 230] width 76 height 27
paste input "Ladymead WTW to Pewley Reservoir / Mount Reservoir 06-M204.01-E 9200114704P"
type input "Ladymead WTW to Pewley Reservoir / Mount Reservoir 06-M204.01-E 9200114704P"
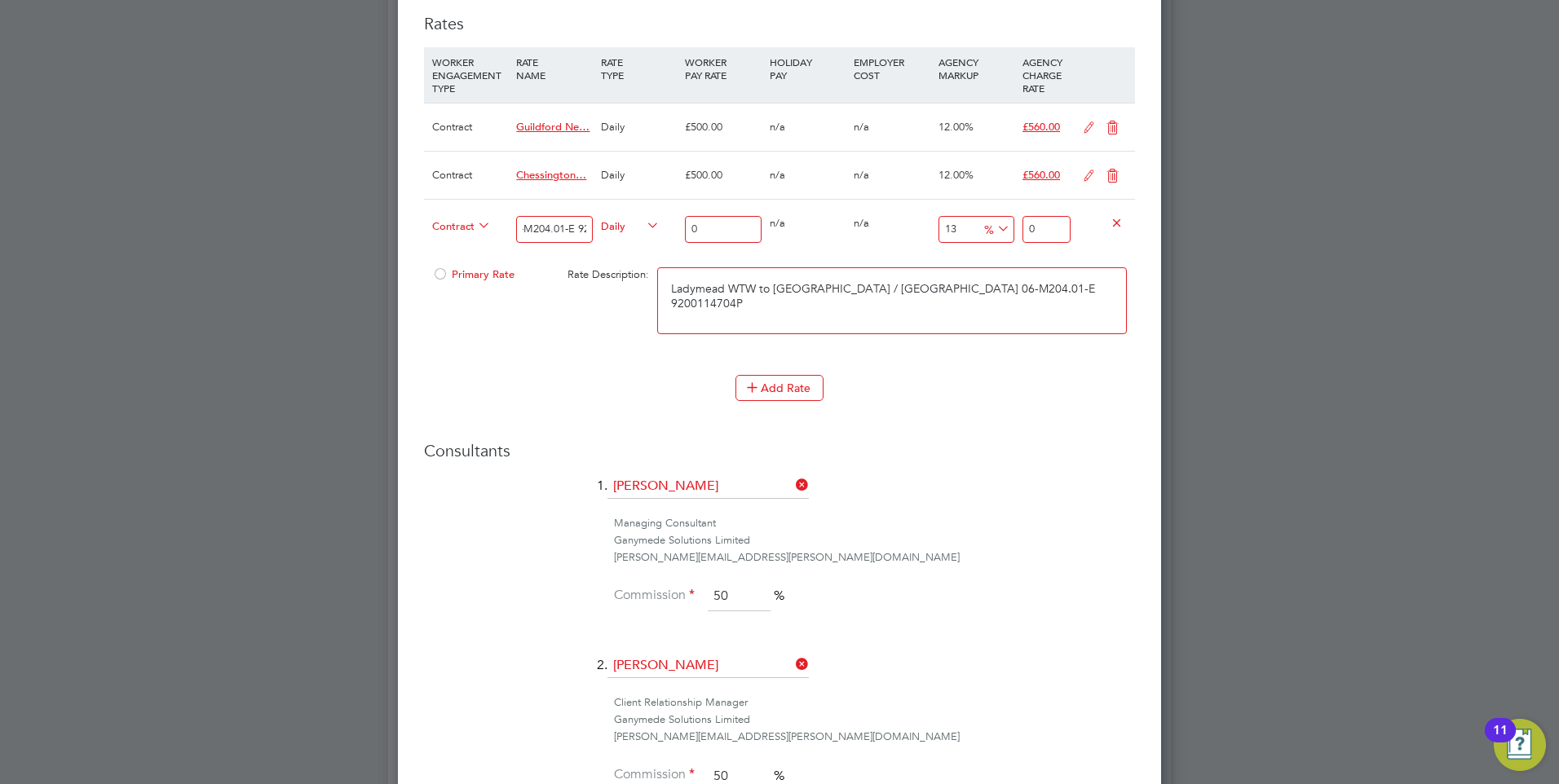
click at [700, 224] on input "0" at bounding box center [723, 230] width 76 height 27
type input "5"
type input "5.65"
type input "50"
type input "56.5"
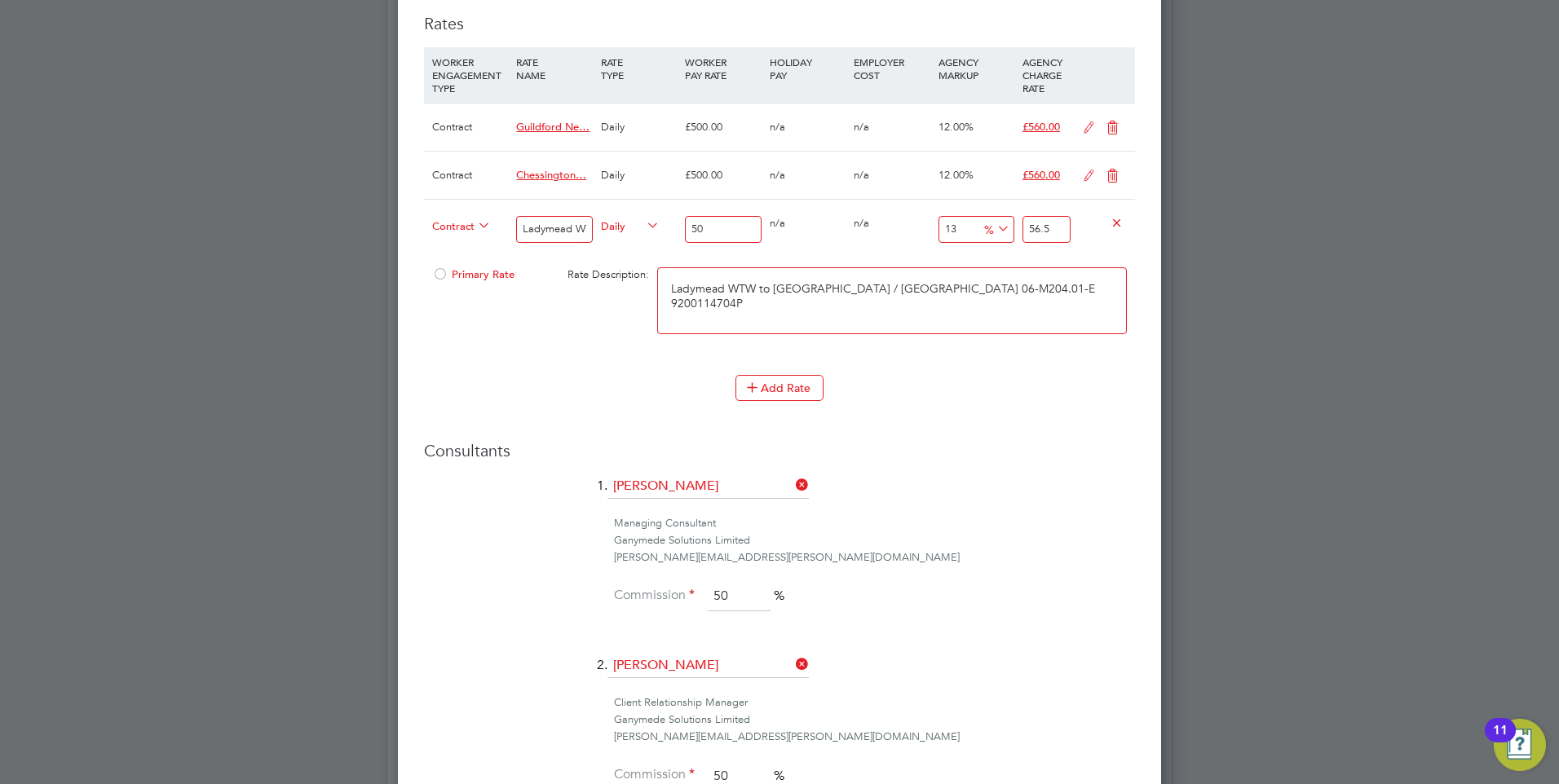
type input "500"
type input "565"
type input "500"
click at [1047, 228] on input "565" at bounding box center [1046, 230] width 48 height 27
type input "-88.8"
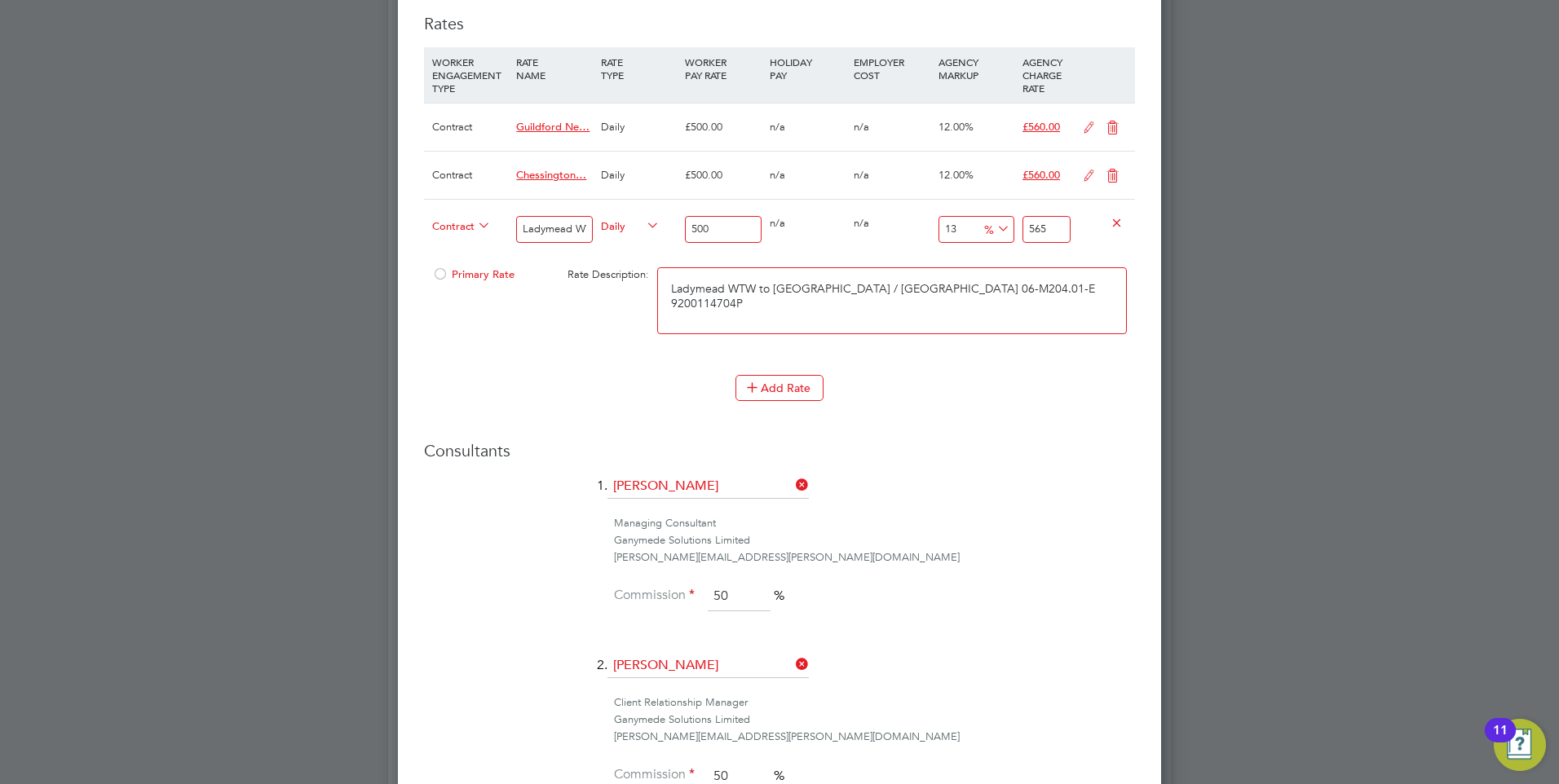
type input "56"
type input "-99"
type input "5"
type input "-88.8"
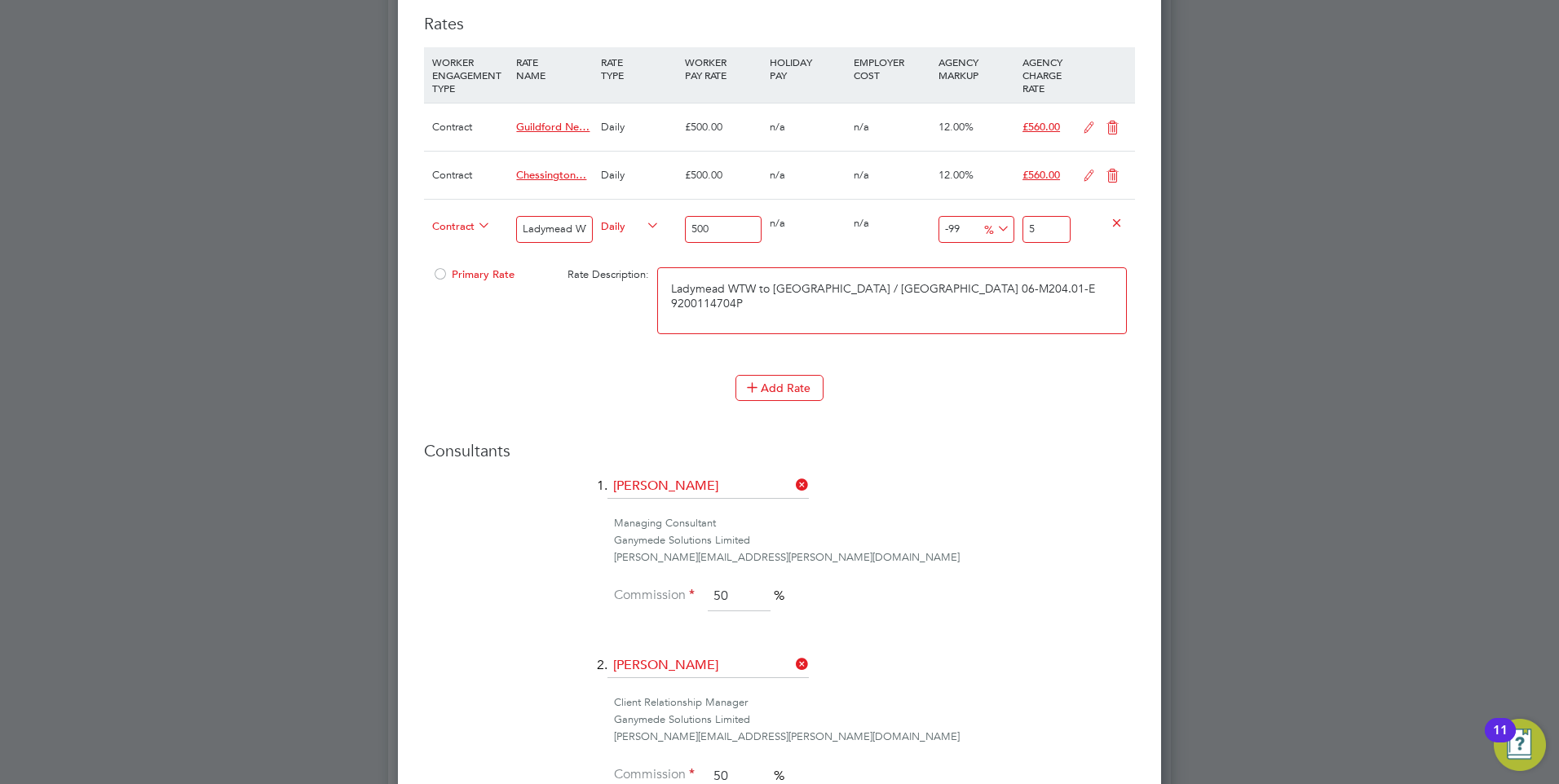
type input "56"
type input "12"
type input "560"
click at [438, 277] on div at bounding box center [440, 279] width 16 height 12
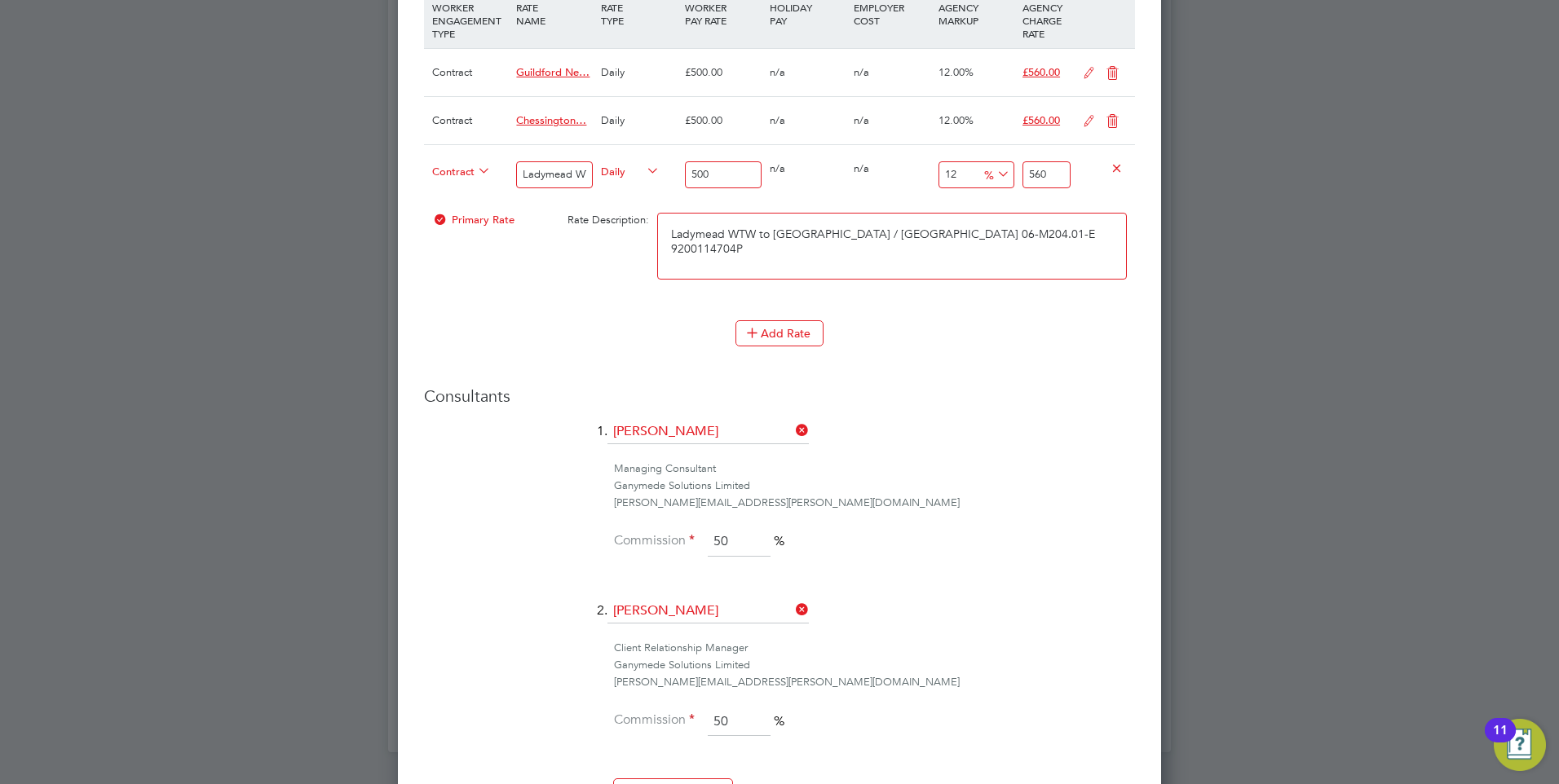
scroll to position [1441, 0]
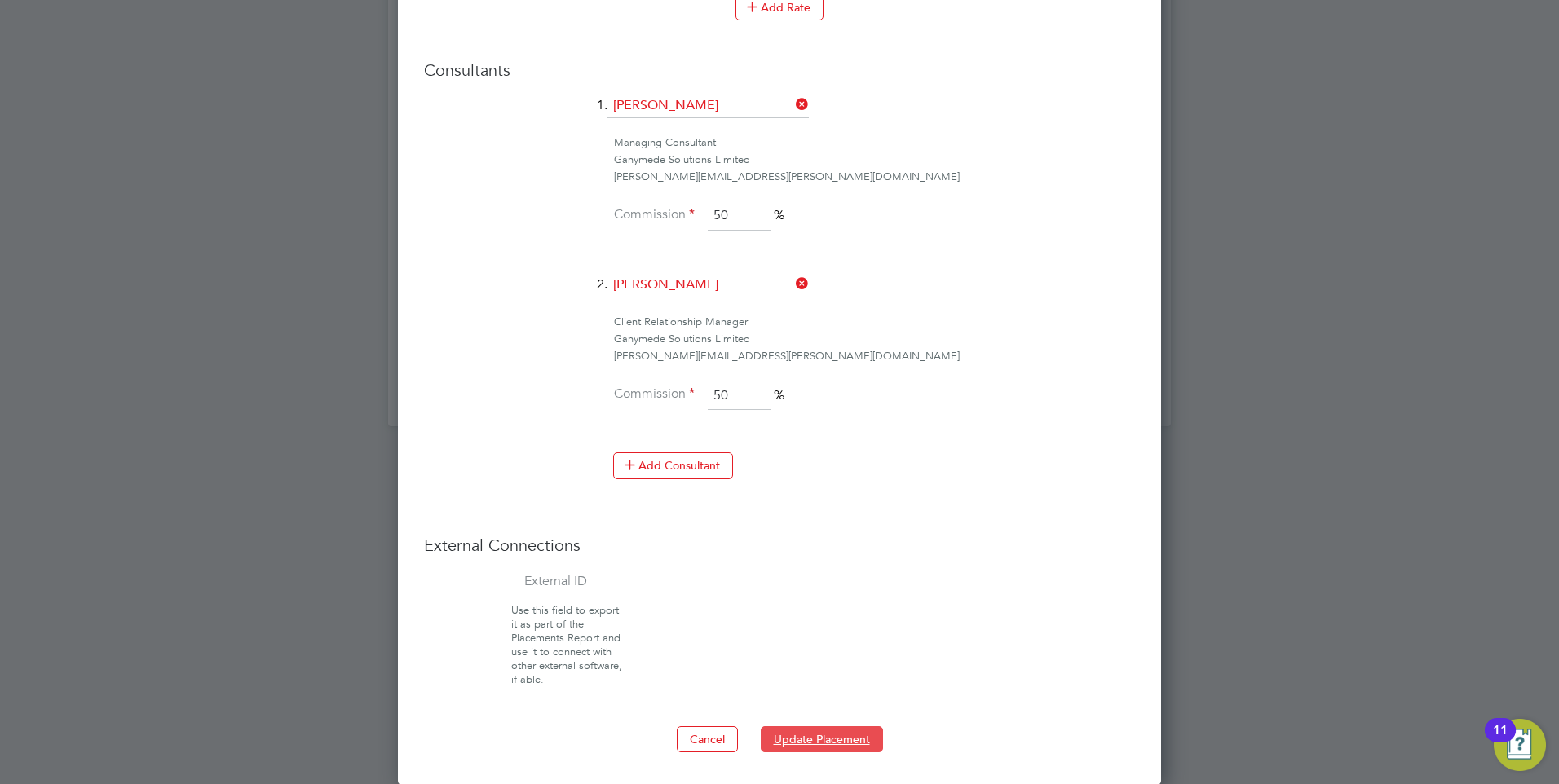
click at [829, 732] on button "Update Placement" at bounding box center [822, 740] width 122 height 26
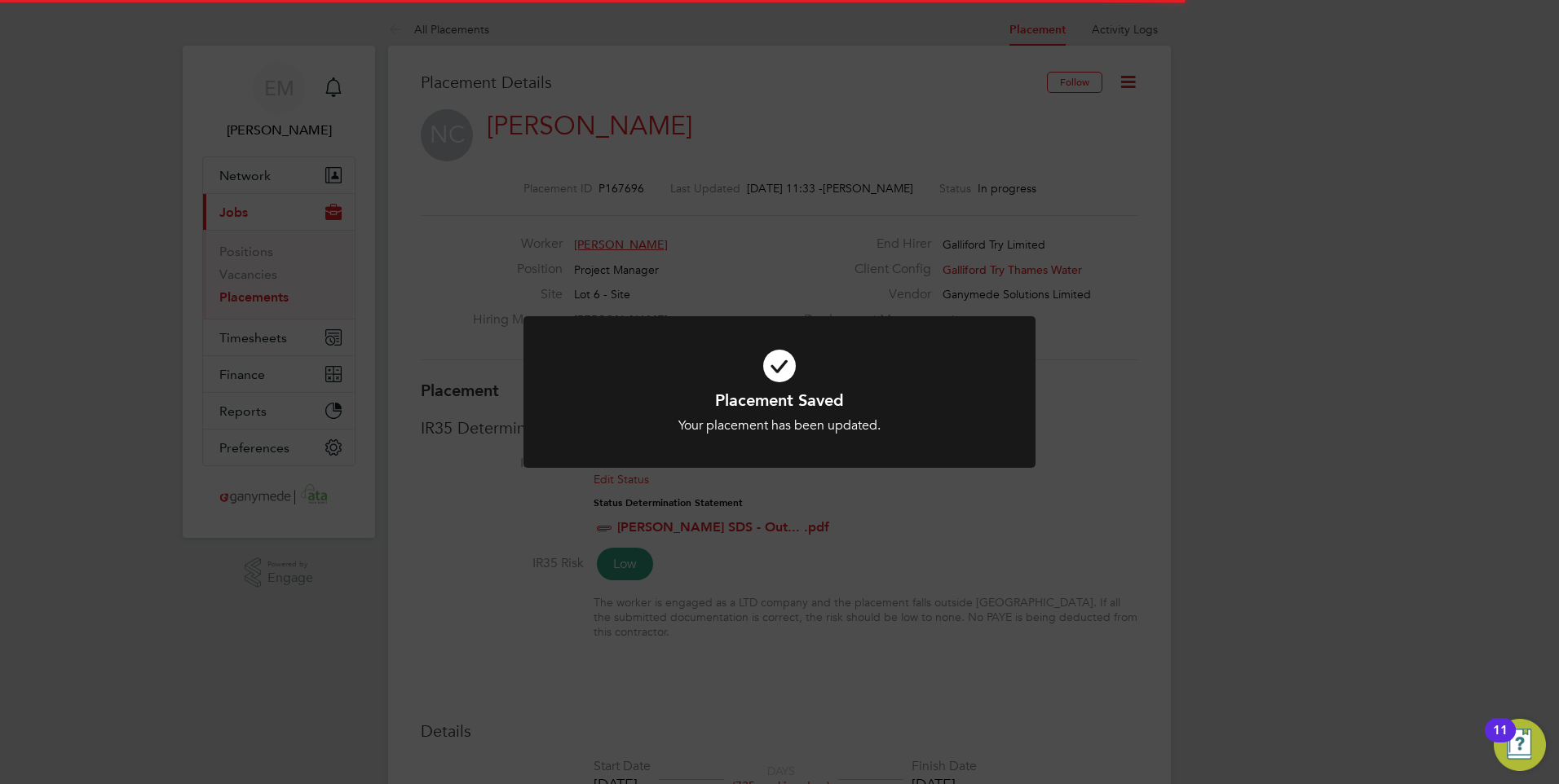
scroll to position [48, 114]
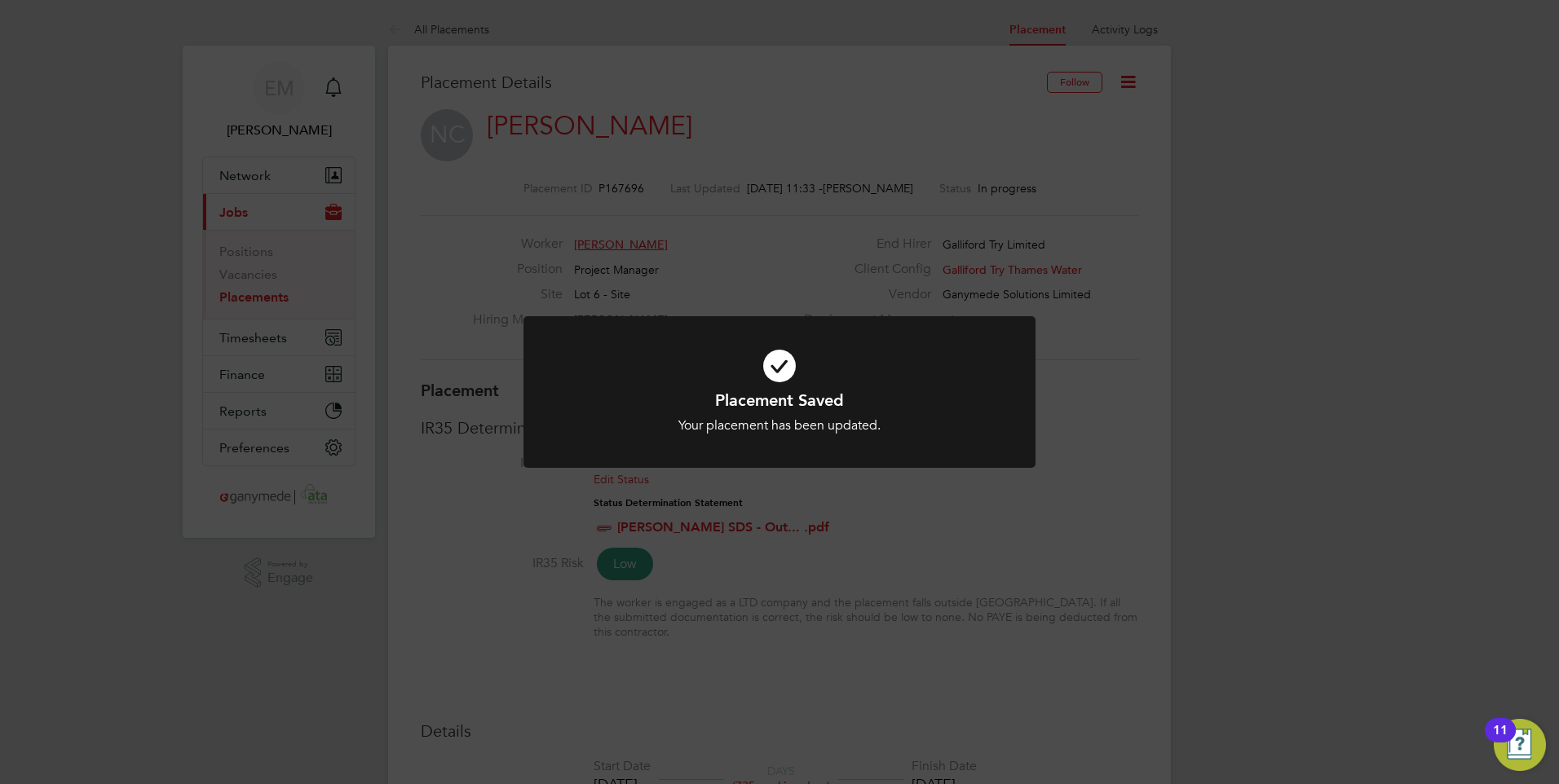
click at [1119, 173] on div "Placement Saved Your placement has been updated. Cancel Okay" at bounding box center [779, 392] width 1559 height 784
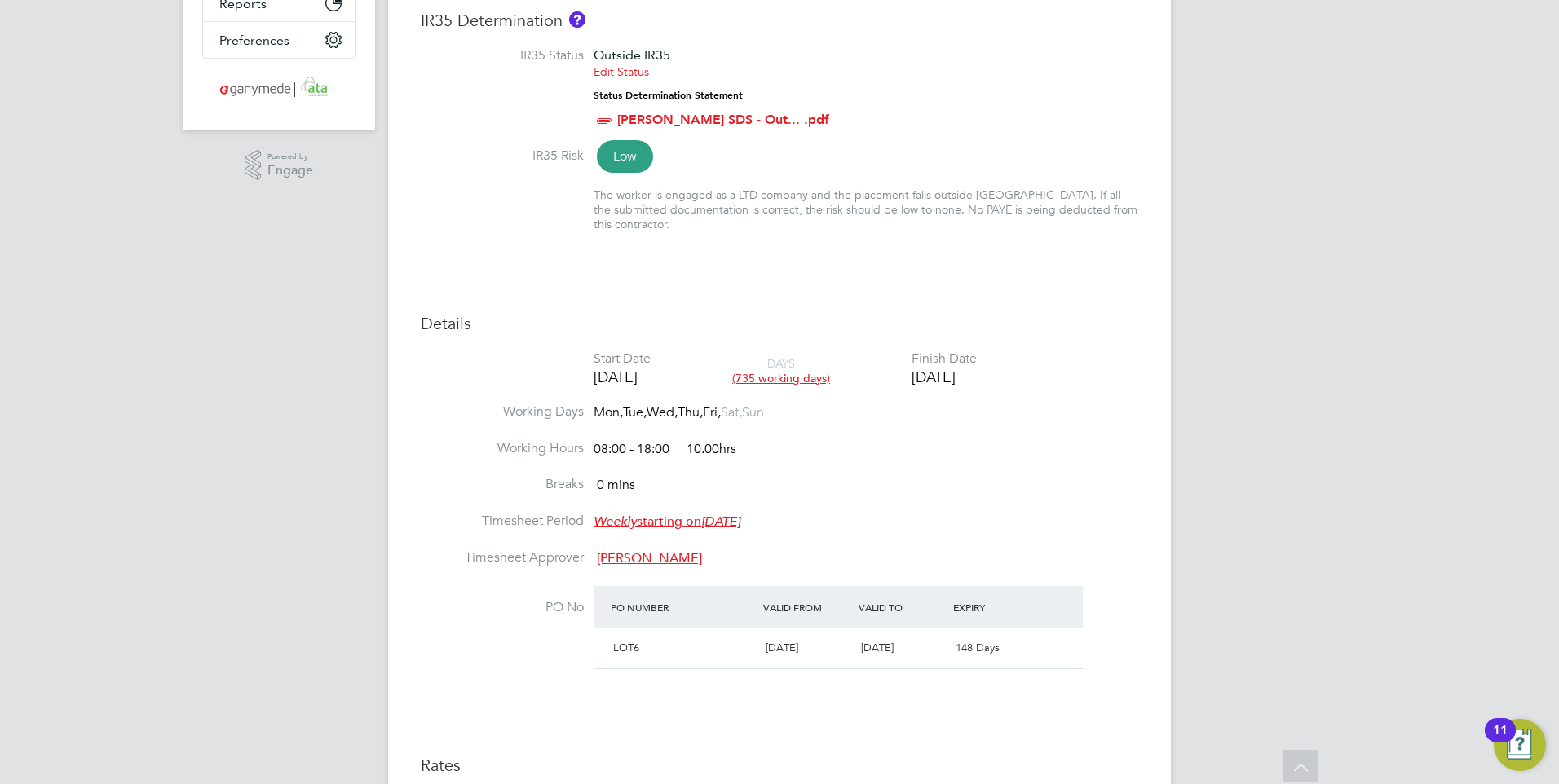
scroll to position [0, 0]
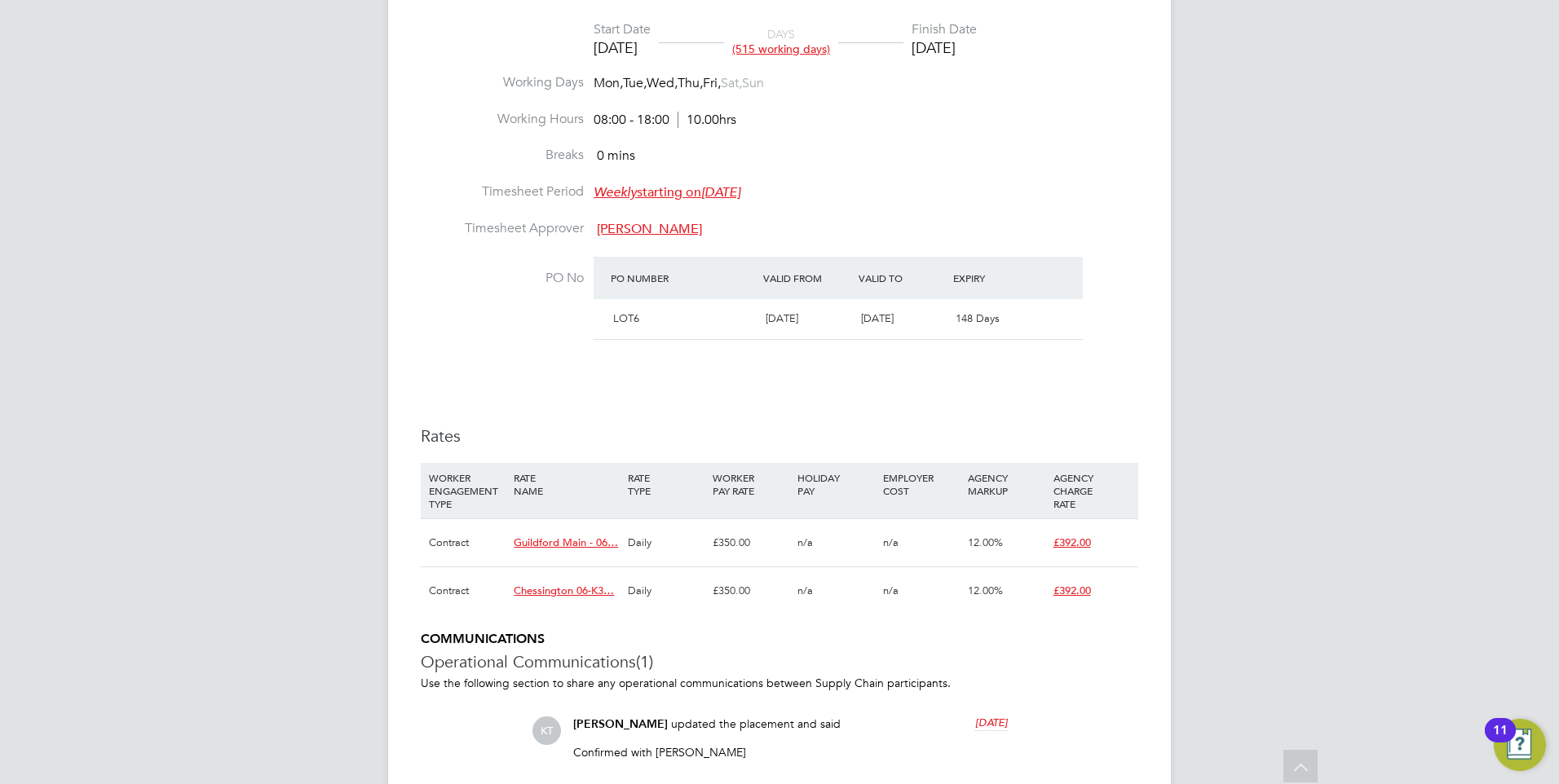
scroll to position [979, 0]
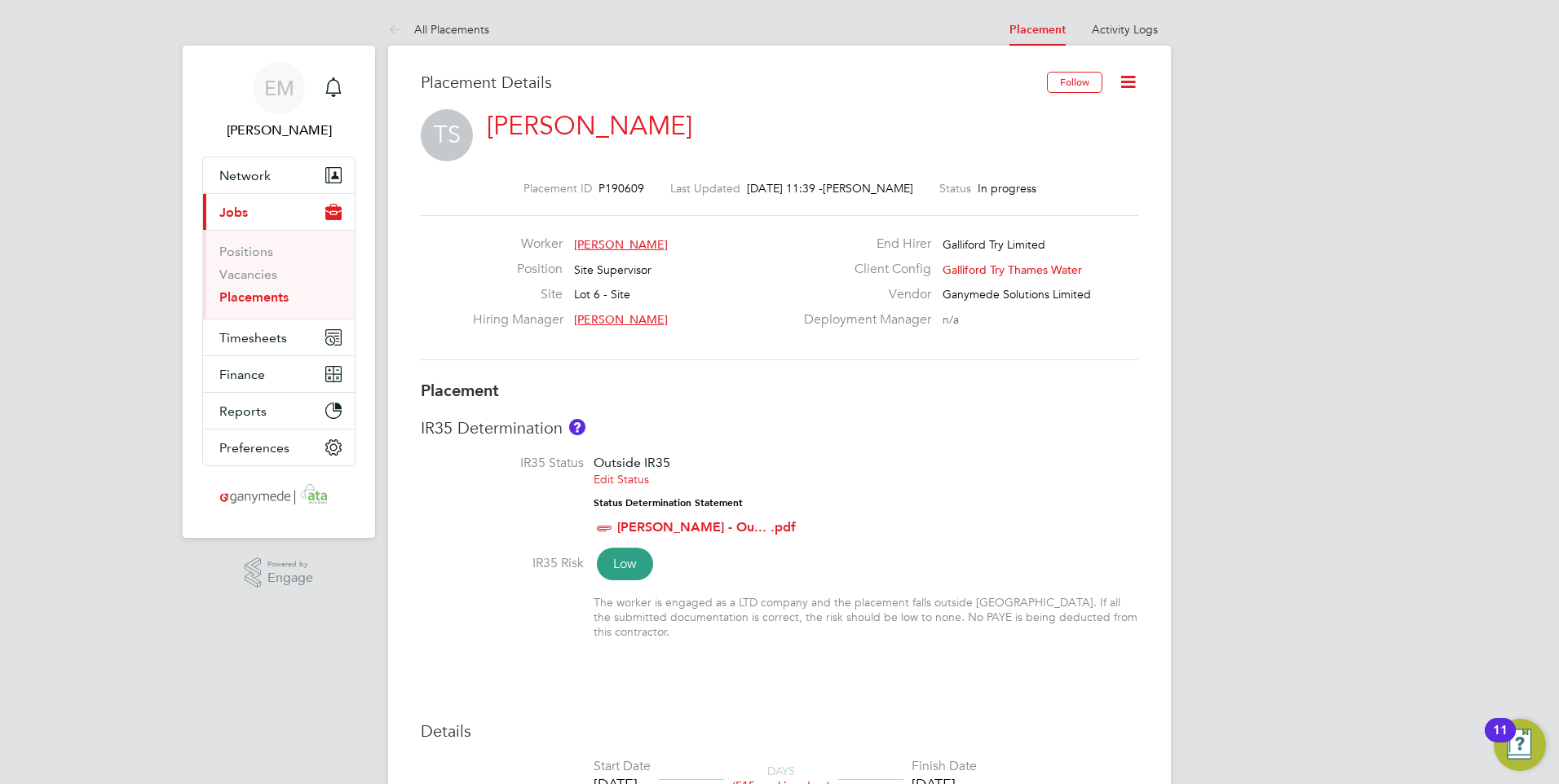
drag, startPoint x: 1124, startPoint y: 81, endPoint x: 1126, endPoint y: 93, distance: 12.2
click at [1124, 81] on icon at bounding box center [1128, 82] width 21 height 20
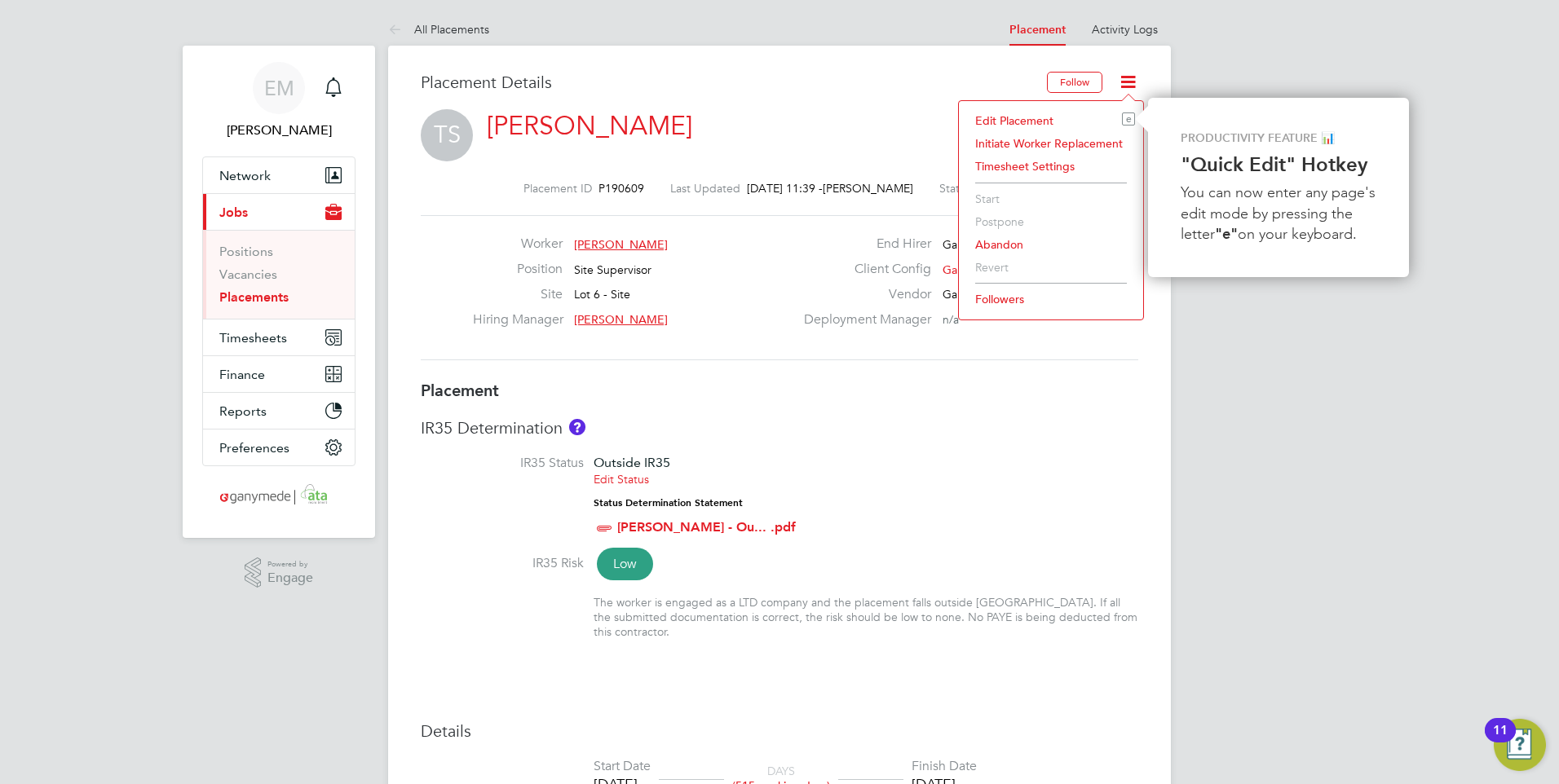
click at [1013, 296] on li "Followers" at bounding box center [1051, 299] width 168 height 23
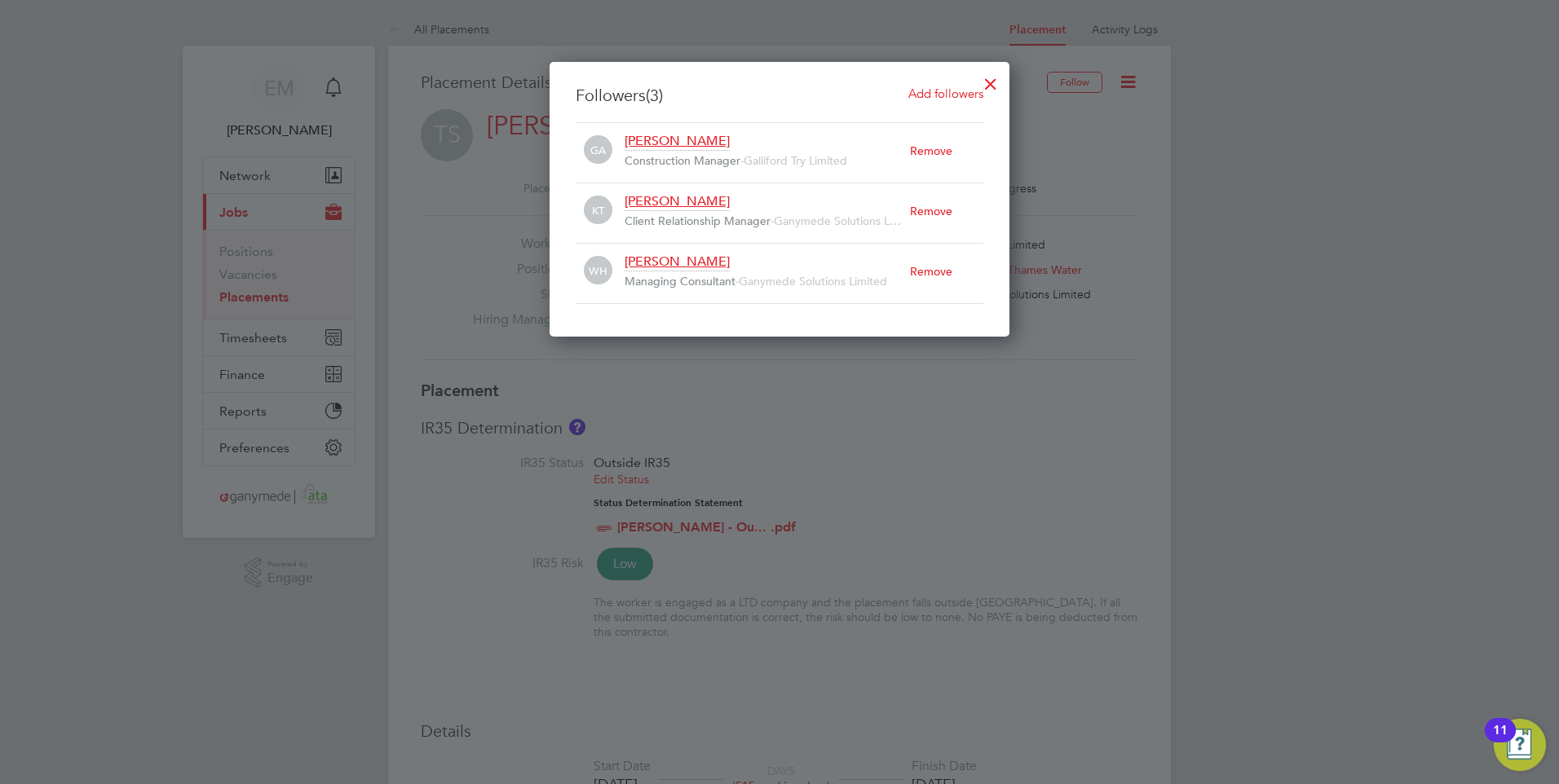
click at [941, 267] on div "Remove" at bounding box center [947, 272] width 73 height 36
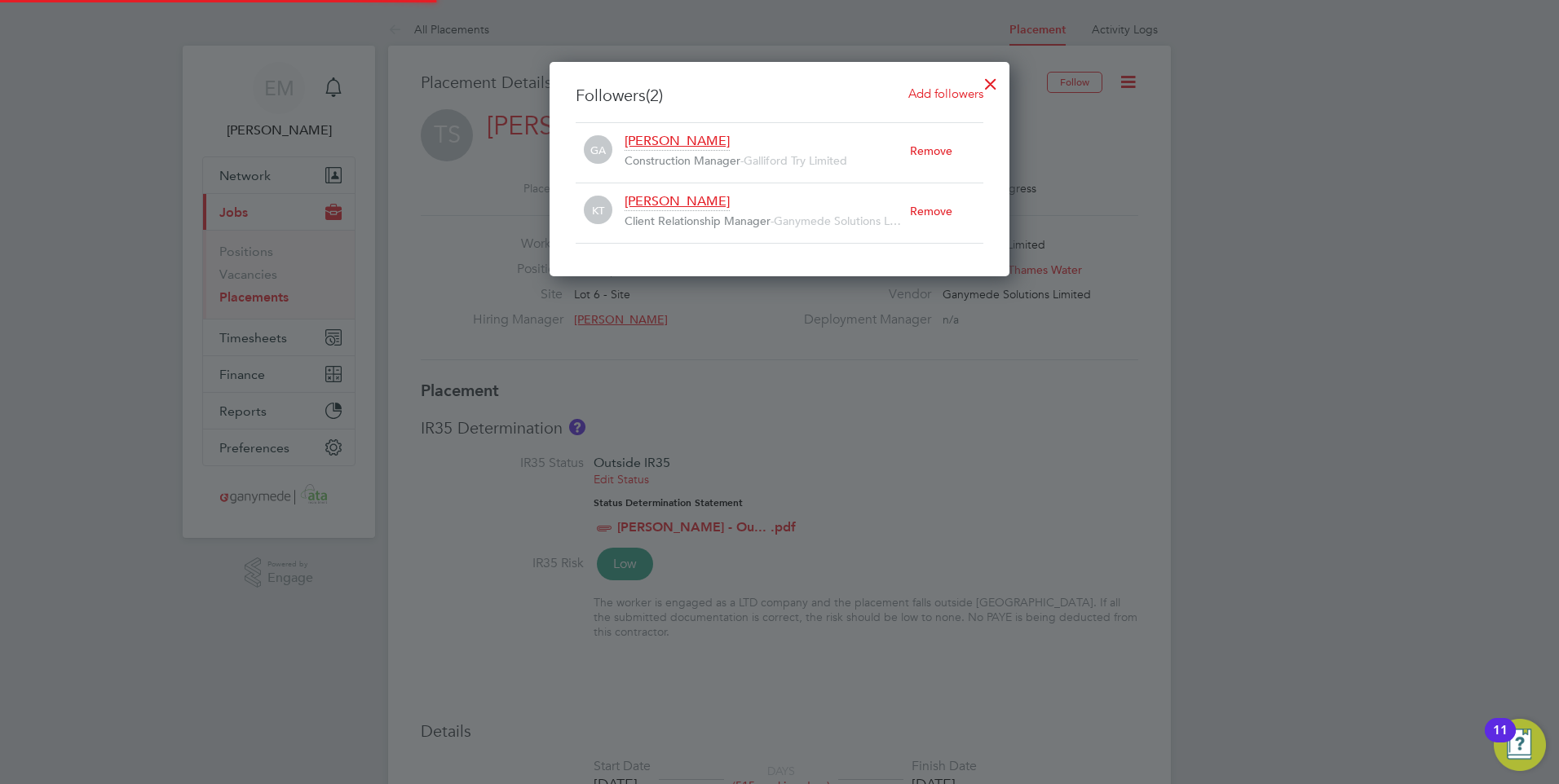
click at [939, 214] on div "Remove" at bounding box center [947, 211] width 73 height 36
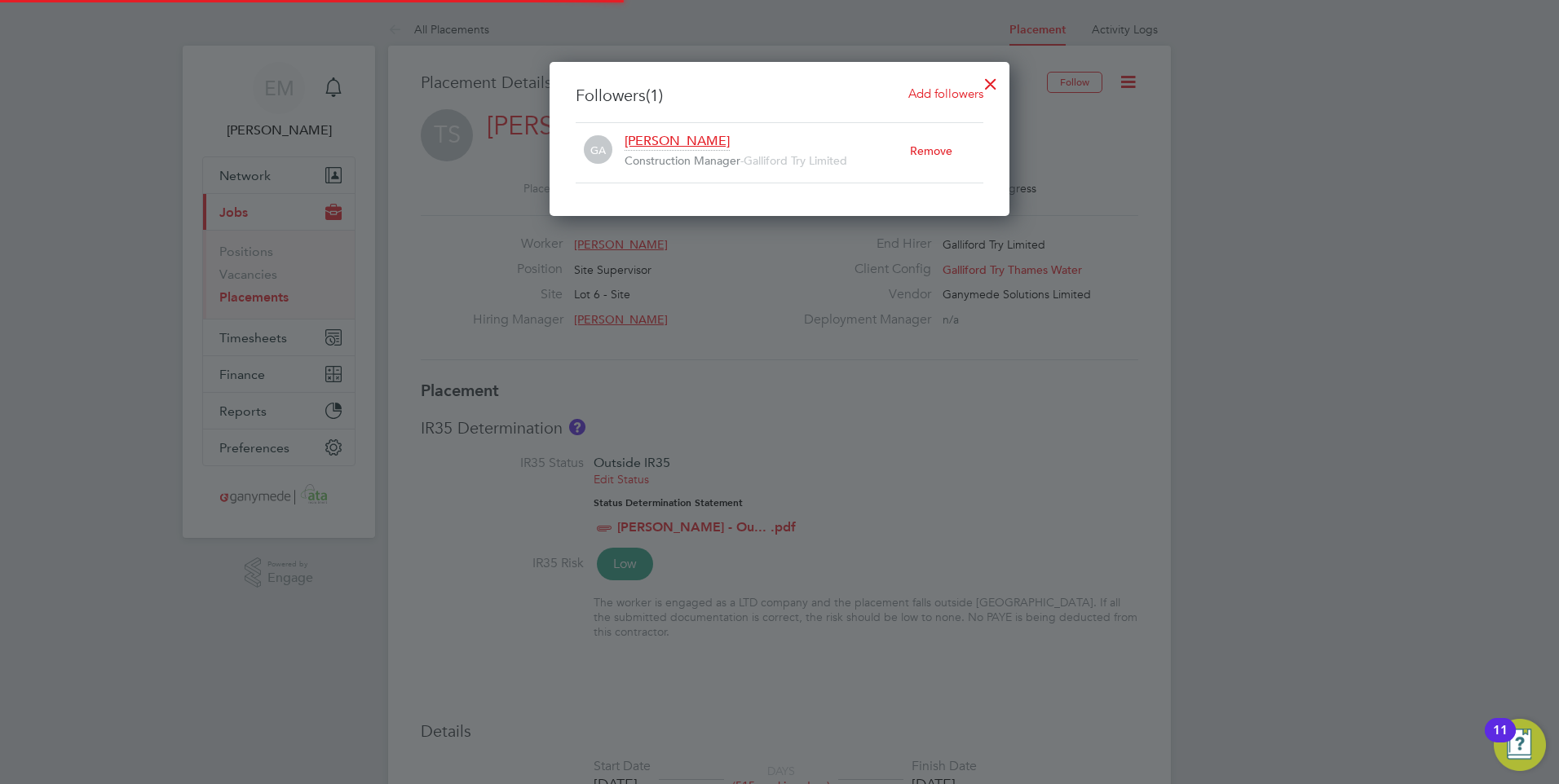
click at [934, 150] on div "Remove" at bounding box center [947, 151] width 73 height 36
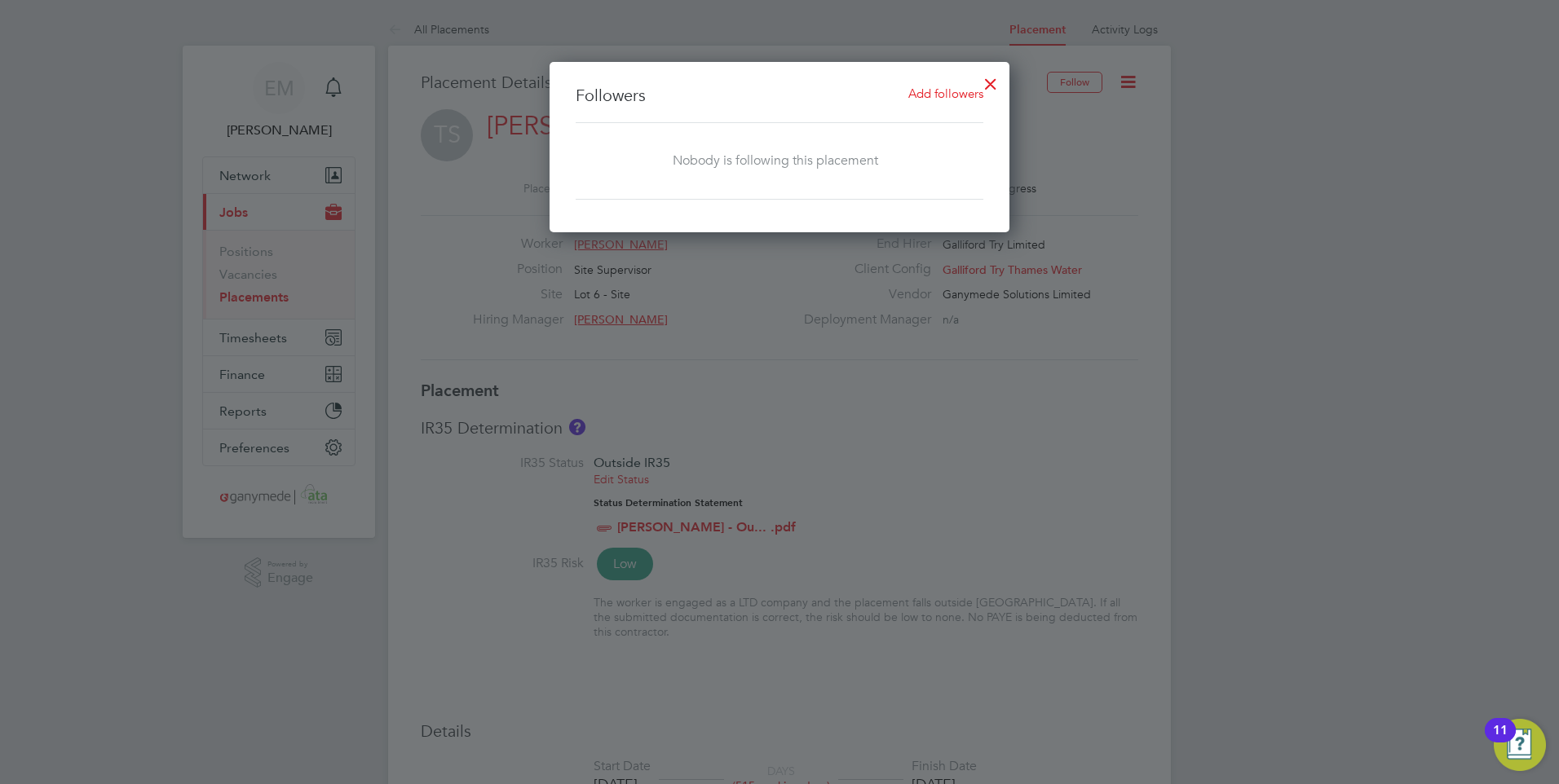
click at [1102, 153] on div at bounding box center [779, 392] width 1559 height 784
click at [988, 75] on div at bounding box center [991, 79] width 29 height 29
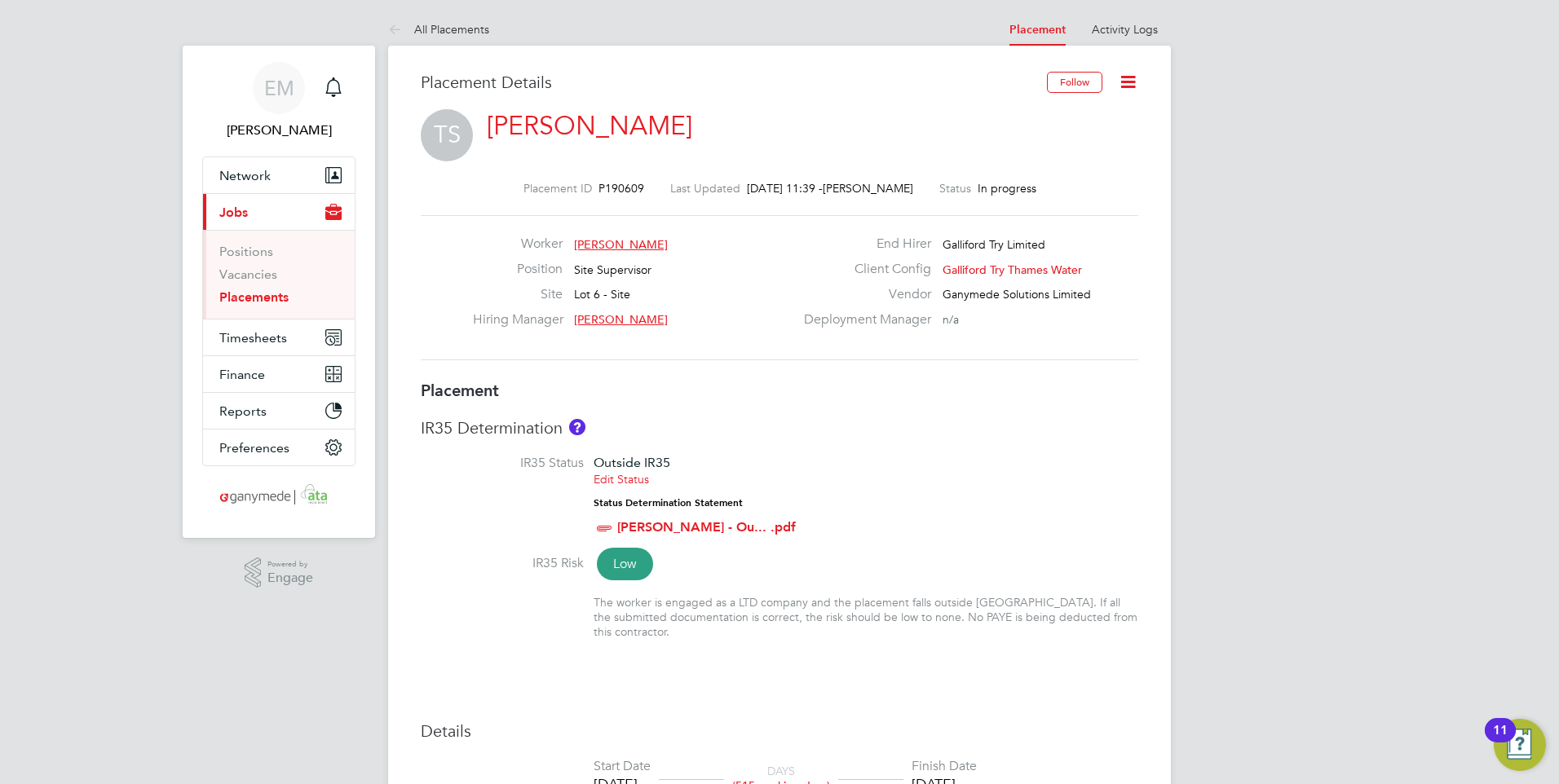
click at [1121, 83] on icon at bounding box center [1128, 82] width 21 height 20
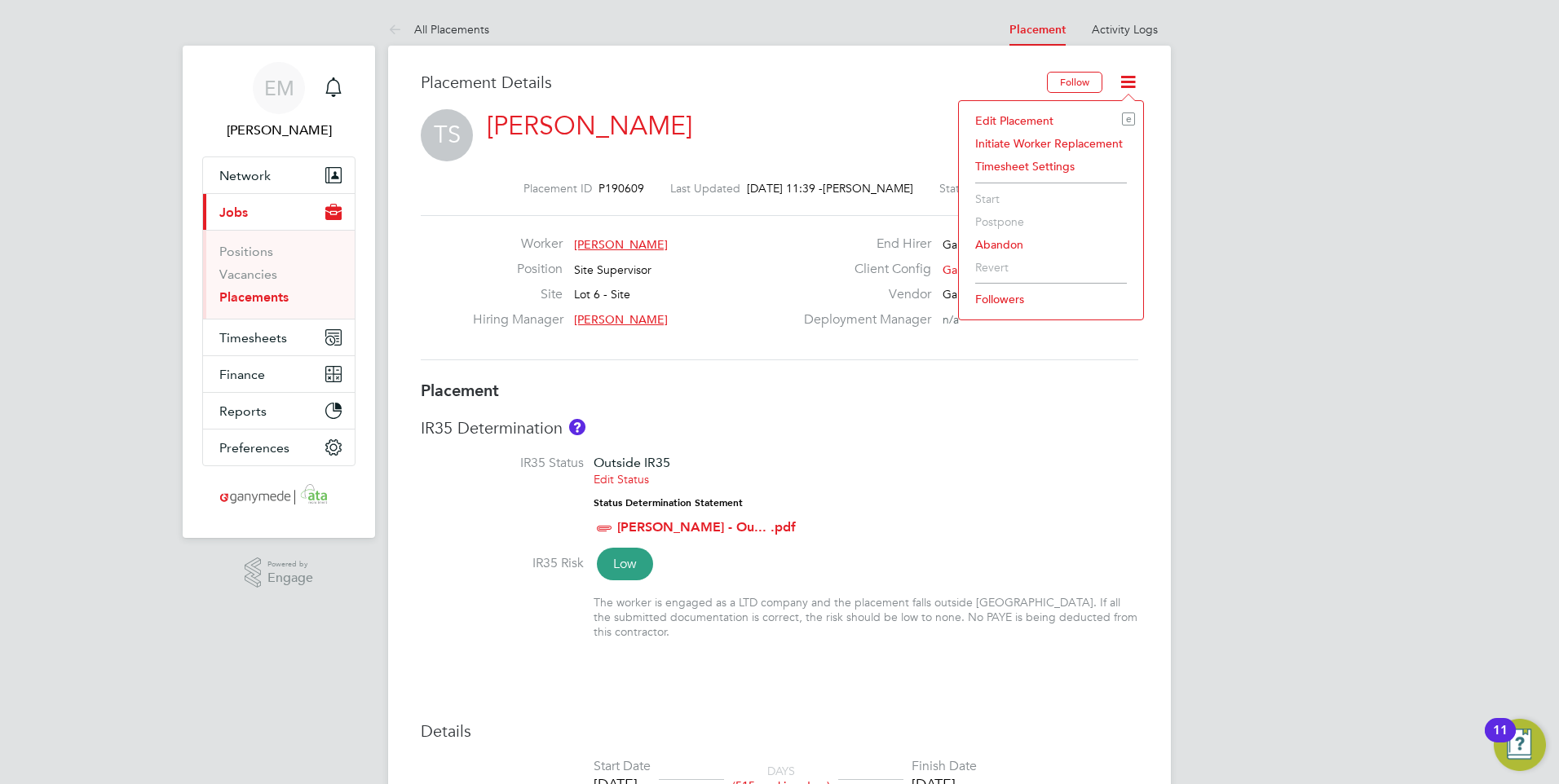
click at [1073, 118] on li "Edit Placement e" at bounding box center [1051, 120] width 168 height 23
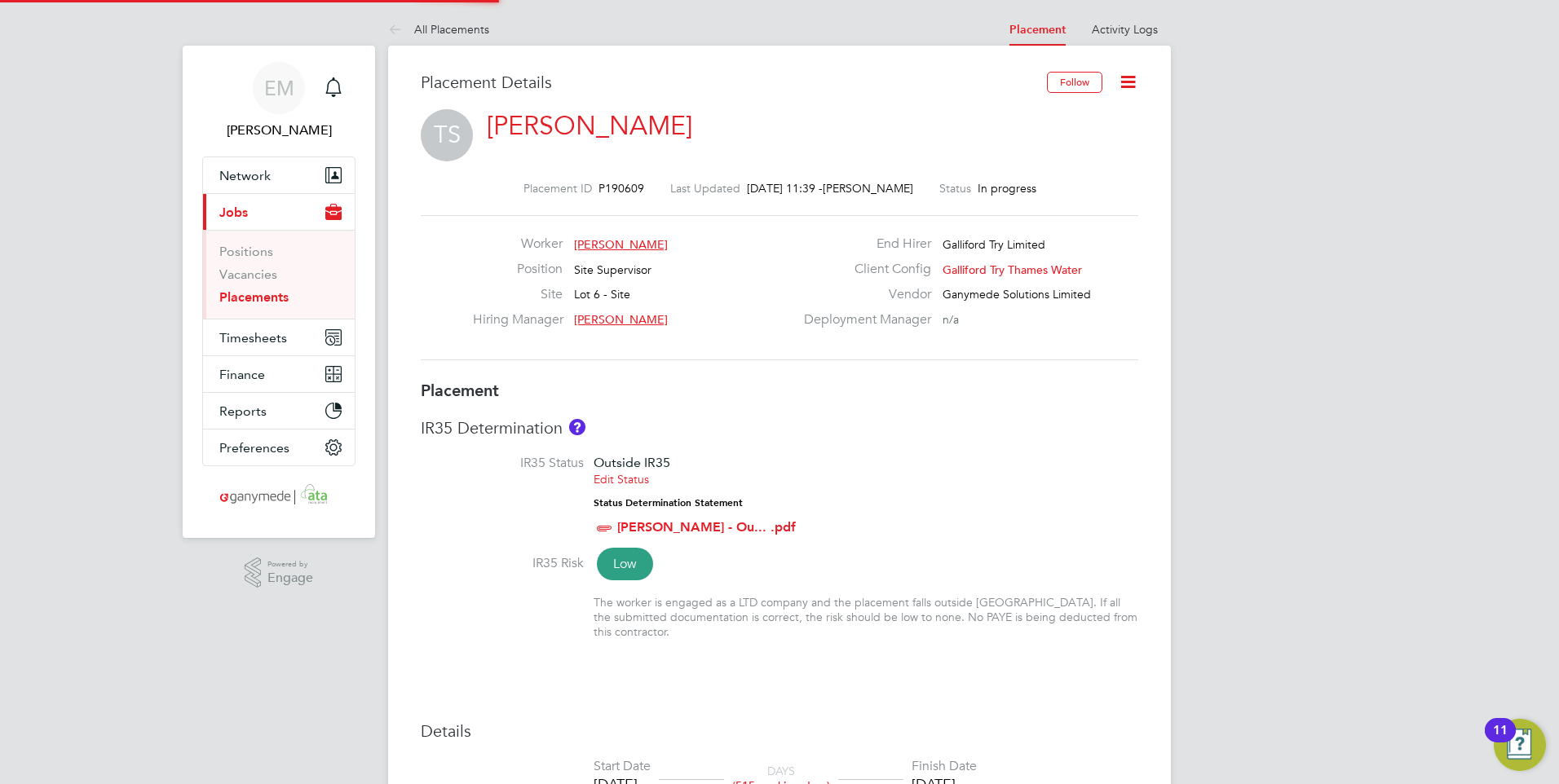
type input "Gary Attwell"
type input "13 Nov 2023"
type input "31 Oct 2025"
type input "08:00"
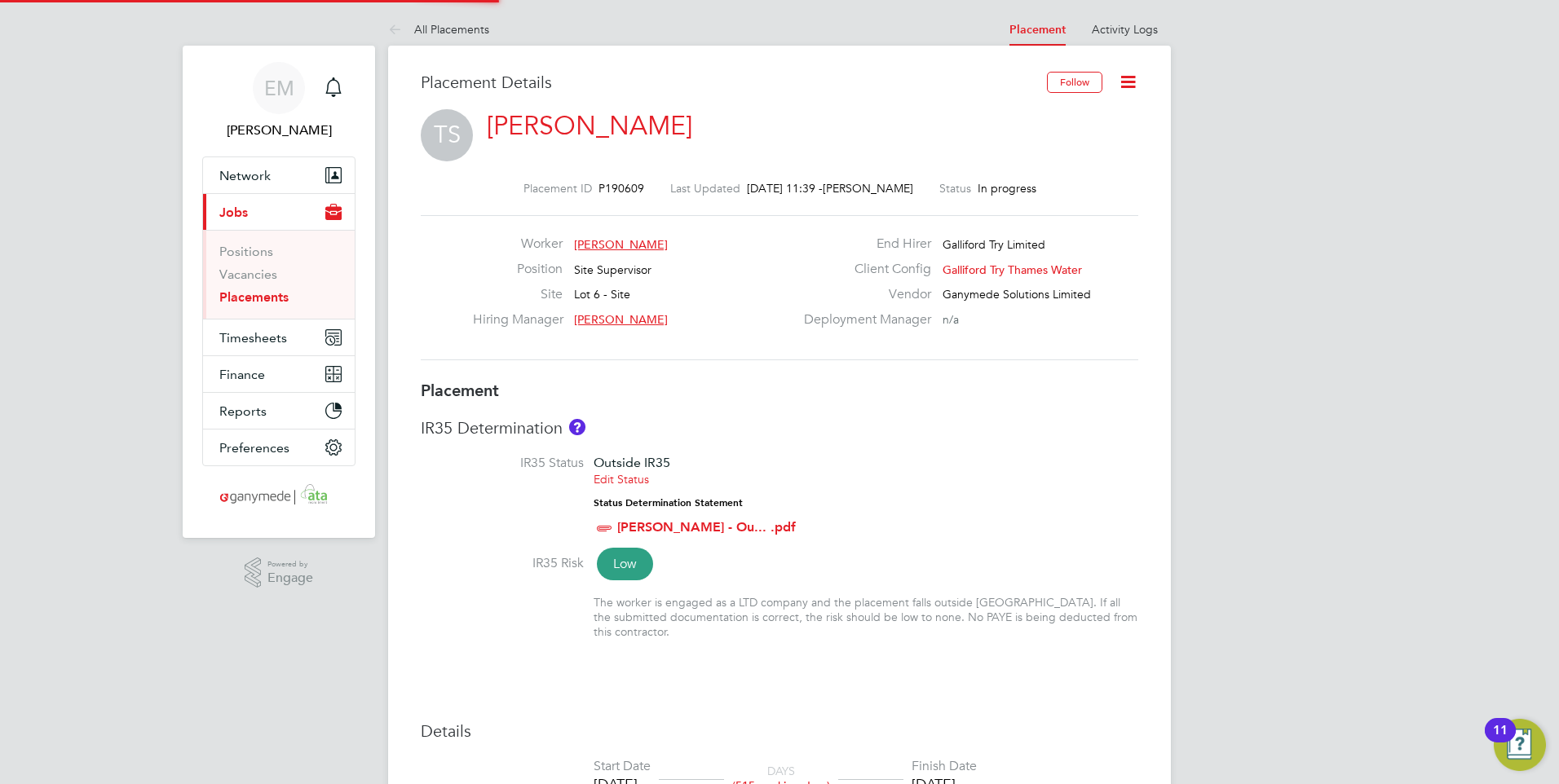
type input "18:00"
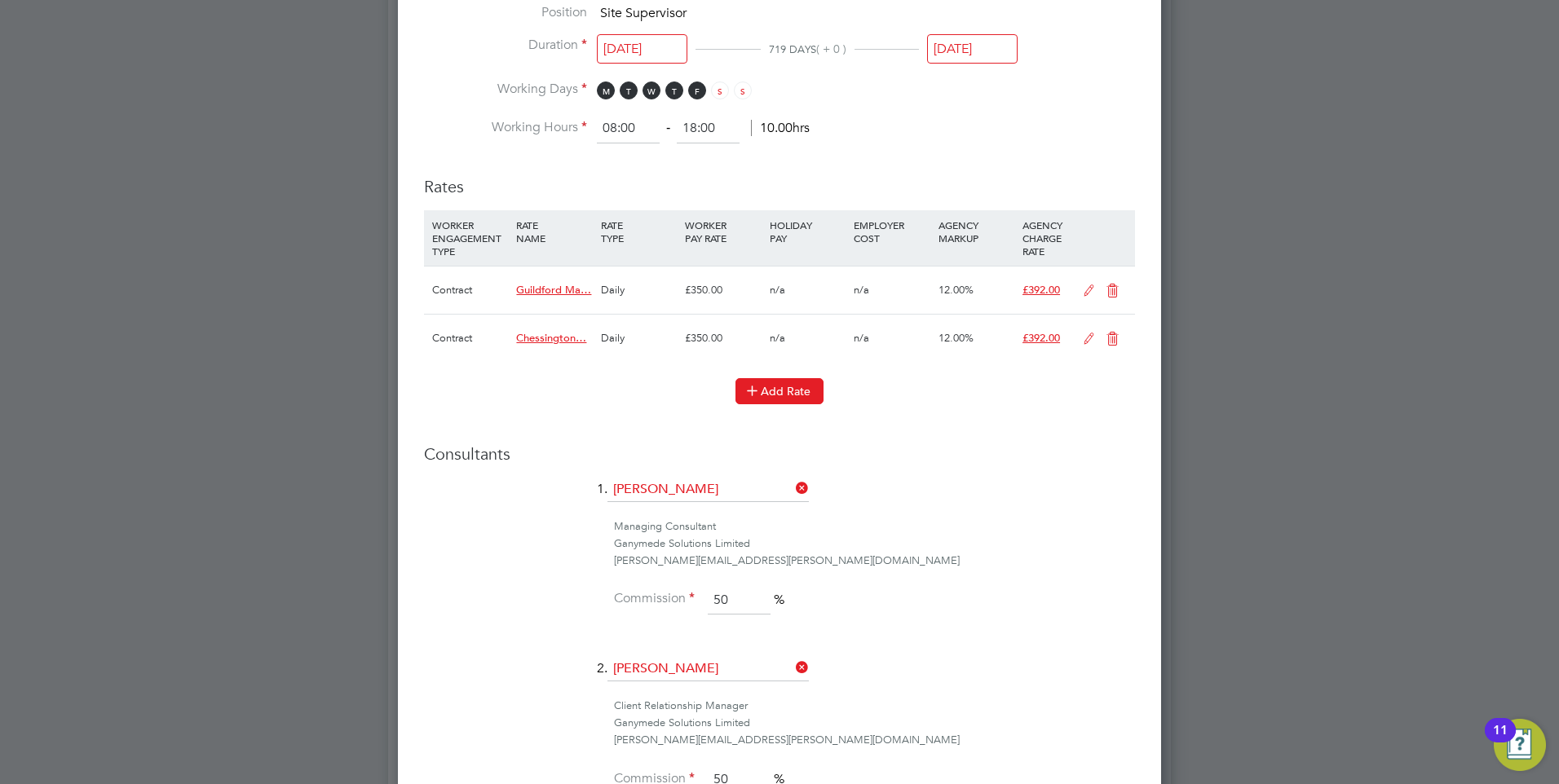
click at [787, 399] on button "Add Rate" at bounding box center [779, 391] width 88 height 26
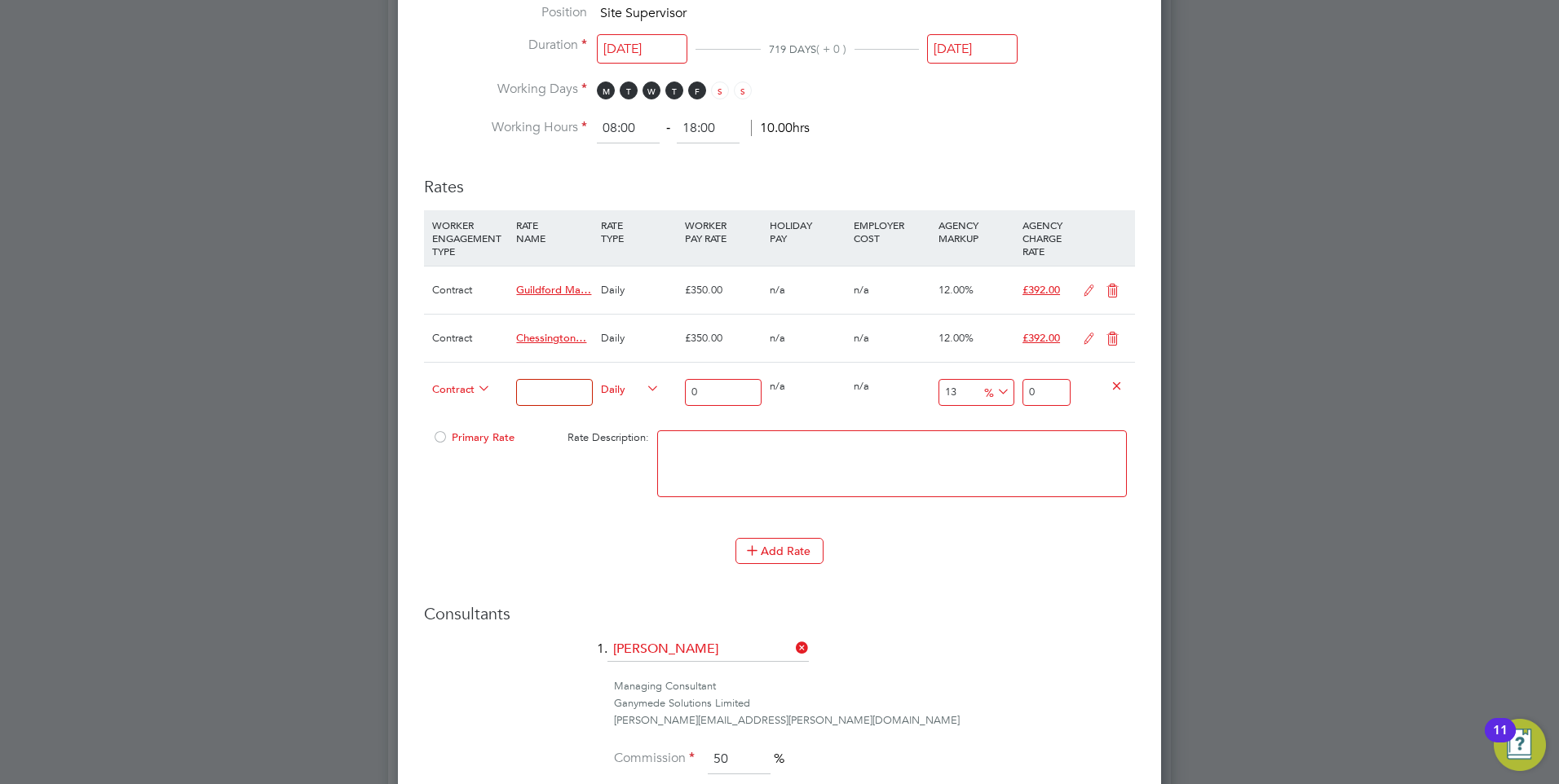
click at [786, 465] on textarea at bounding box center [893, 464] width 470 height 67
paste textarea "Ladymead WTW to Pewley Reservoir / Mount Reservoir"
click at [671, 465] on textarea "Ladymead WTW to Pewley Reservoir / Mount Reservoir" at bounding box center [893, 464] width 470 height 67
click at [675, 467] on textarea "Ladymead WTW to Pewley Reservoir / Mount Reservoir" at bounding box center [893, 464] width 470 height 67
click at [1011, 462] on textarea "Ladymead WTW to Pewley Reservoir / Mount Reservoir" at bounding box center [893, 464] width 470 height 67
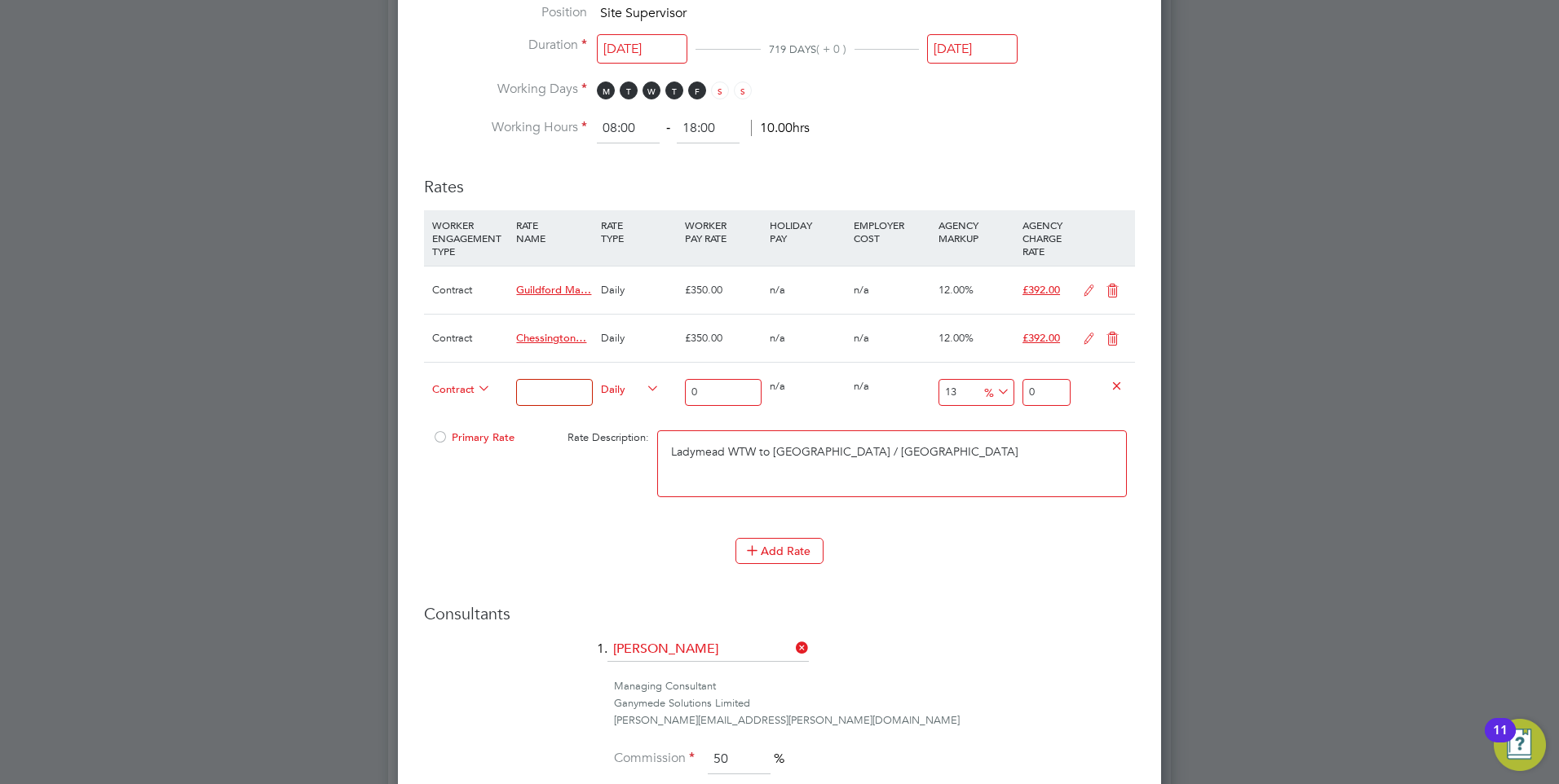
paste textarea "06-M204.01-E"
click at [1081, 448] on textarea "Ladymead WTW to Pewley Reservoir / Mount Reservoir 06-M204.01-E" at bounding box center [893, 464] width 470 height 67
paste textarea "9200114703P"
drag, startPoint x: 1111, startPoint y: 447, endPoint x: 442, endPoint y: 456, distance: 669.1
click at [536, 456] on div "Primary Rate Rate Description: Ladymead WTW to Pewley Reservoir / Mount Reservo…" at bounding box center [779, 472] width 712 height 99
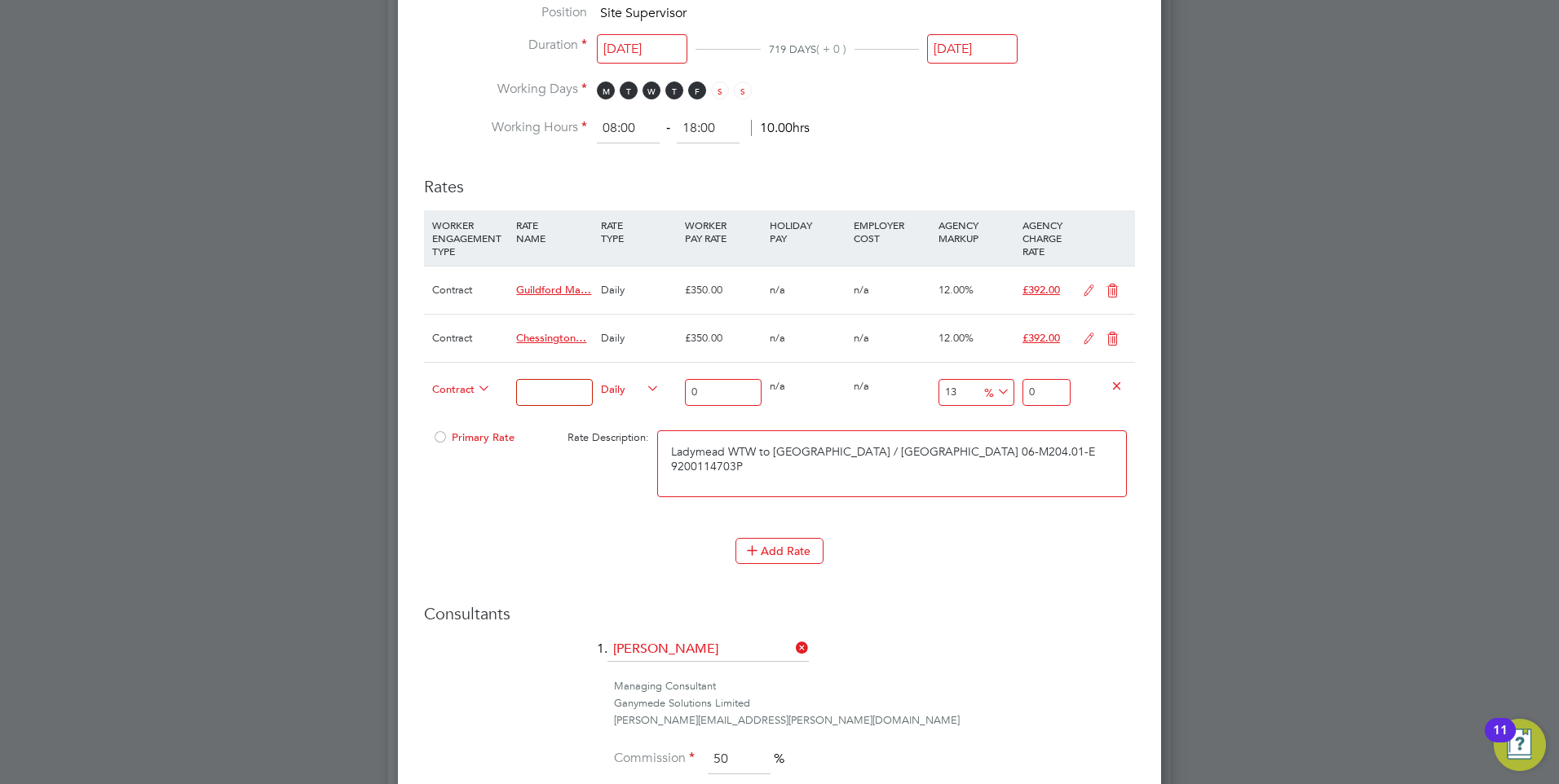
type textarea "Ladymead WTW to Pewley Reservoir / Mount Reservoir 06-M204.01-E 9200114703P"
click at [537, 385] on input at bounding box center [554, 393] width 76 height 27
paste input "Ladymead WTW to Pewley Reservoir / Mount Reservoir 06-M204.01-E 9200114703P"
type input "Ladymead WTW to Pewley Reservoir / Mount Reservoir 06-M204.01-E 9200114703P"
click at [703, 390] on input "0" at bounding box center [723, 393] width 76 height 27
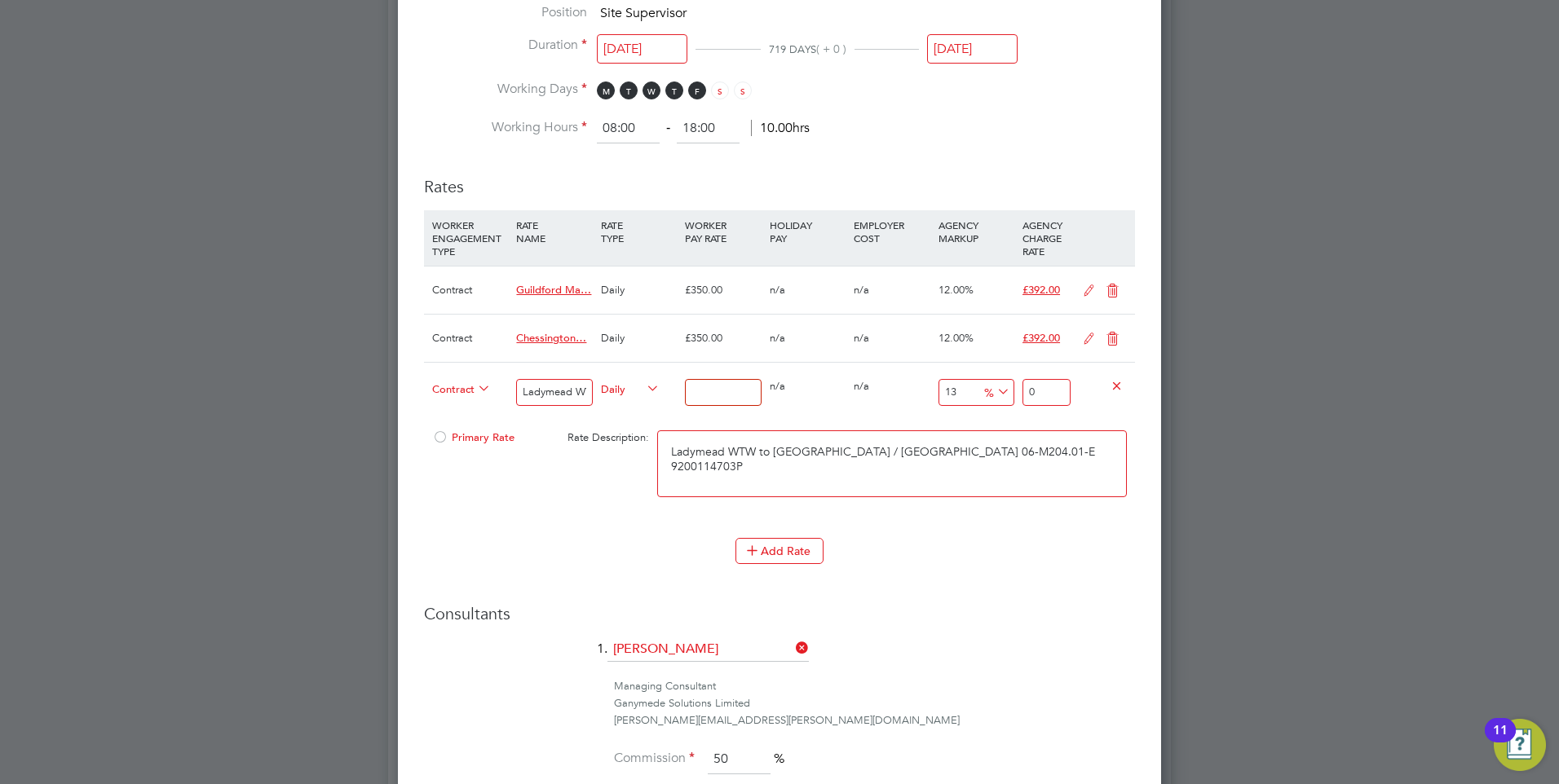
type input "3"
type input "3.39"
type input "35"
type input "39.55"
type input "350"
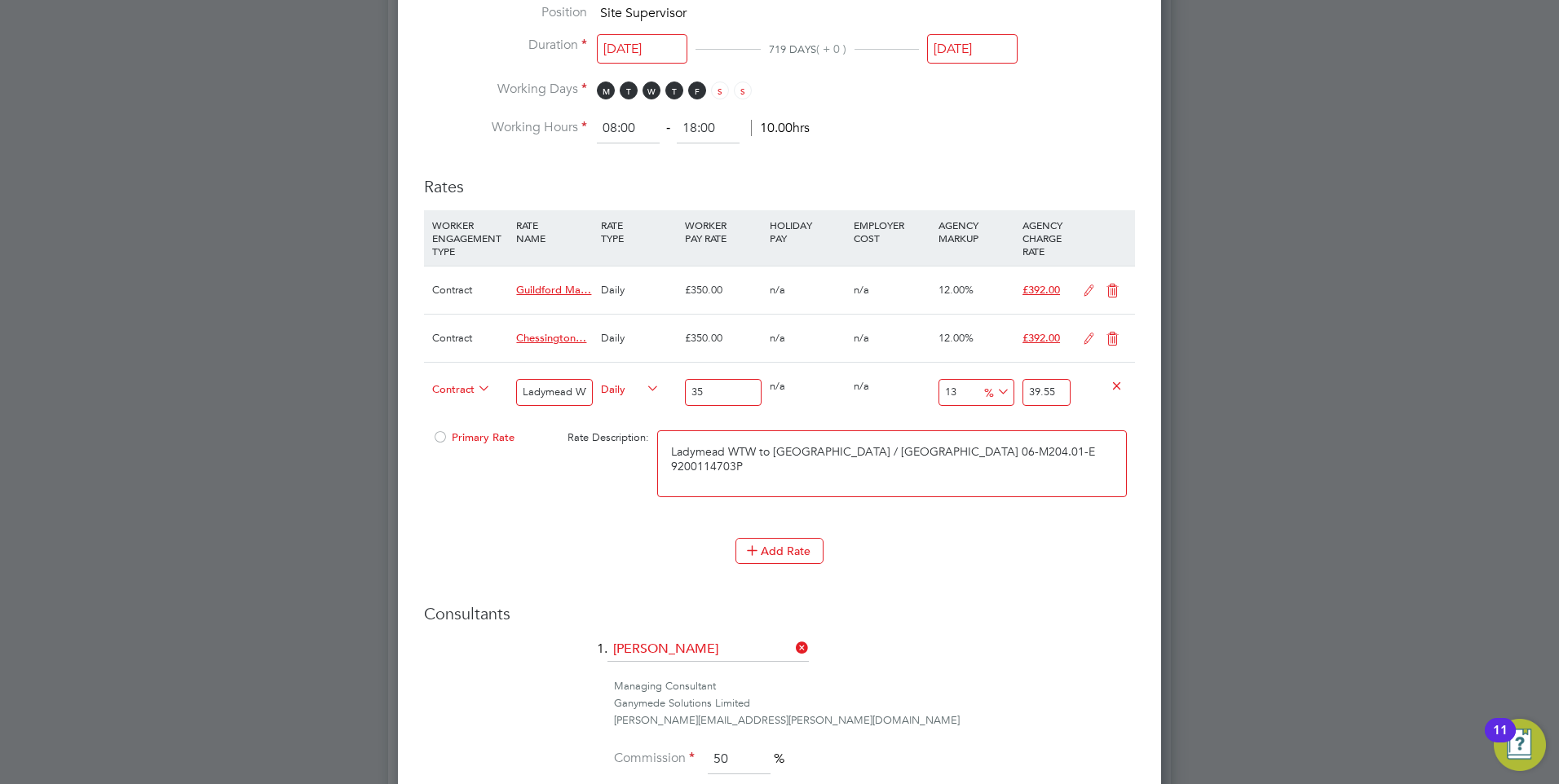
type input "395.5"
type input "350"
drag, startPoint x: 1060, startPoint y: 392, endPoint x: 1023, endPoint y: 395, distance: 37.1
click at [1023, 395] on input "395.5" at bounding box center [1046, 393] width 48 height 27
type input "-99.14285714285714"
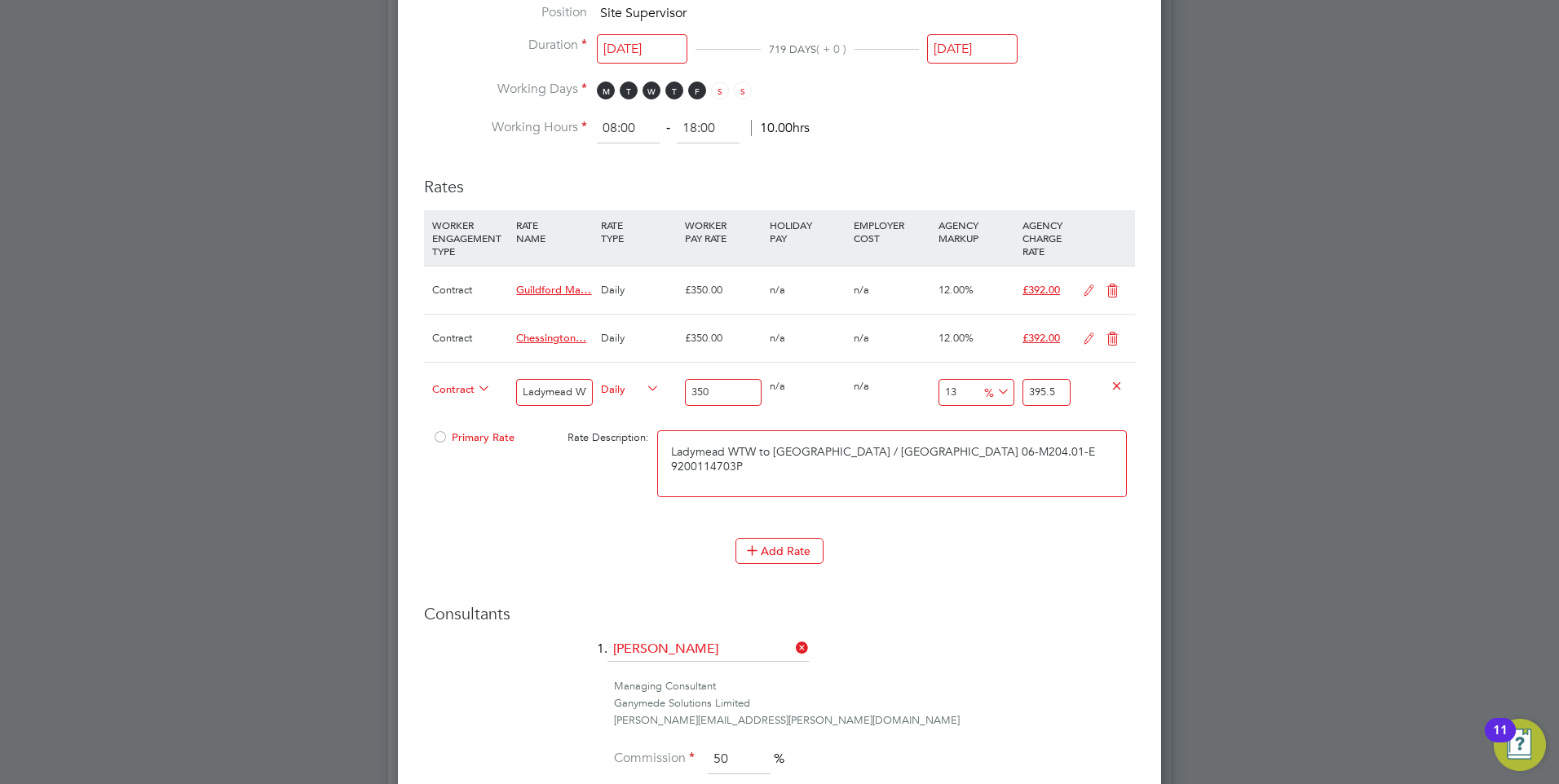
type input "3"
type input "-88.85714285714286"
type input "39"
type input "12"
type input "392"
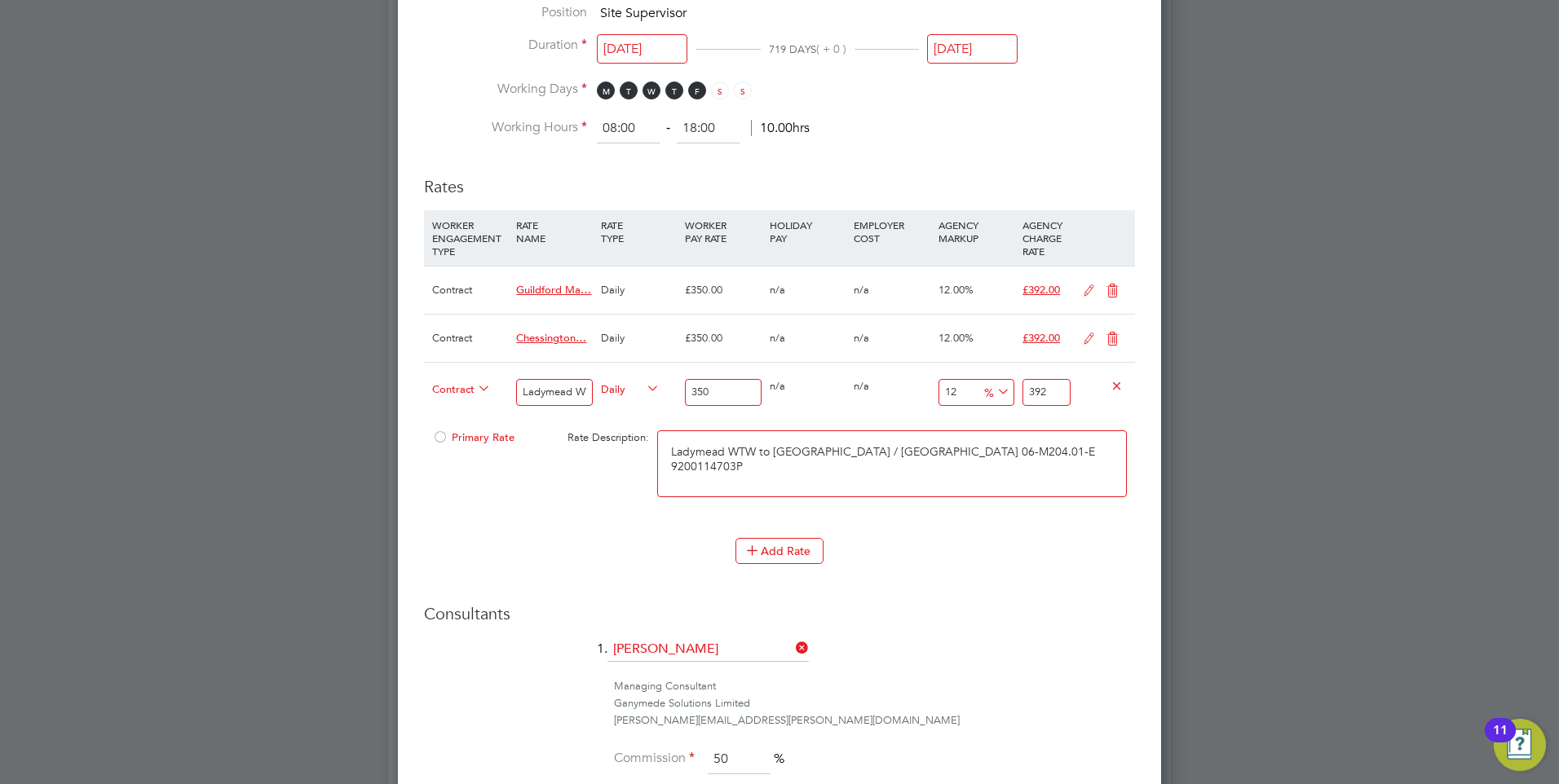
click at [1005, 557] on div "Add Rate" at bounding box center [779, 551] width 712 height 26
click at [441, 440] on div at bounding box center [440, 442] width 16 height 12
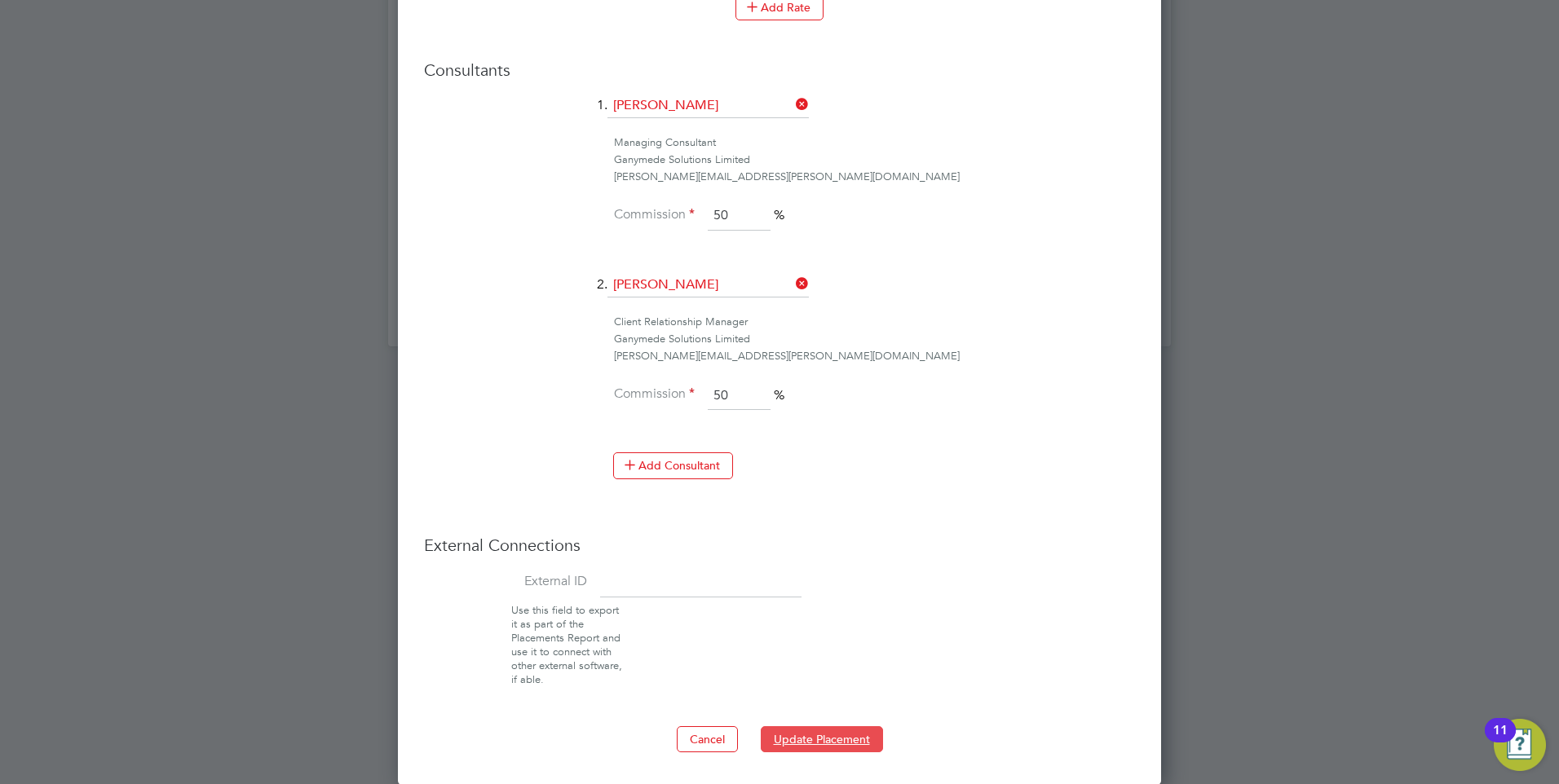
click at [810, 748] on button "Update Placement" at bounding box center [822, 740] width 122 height 26
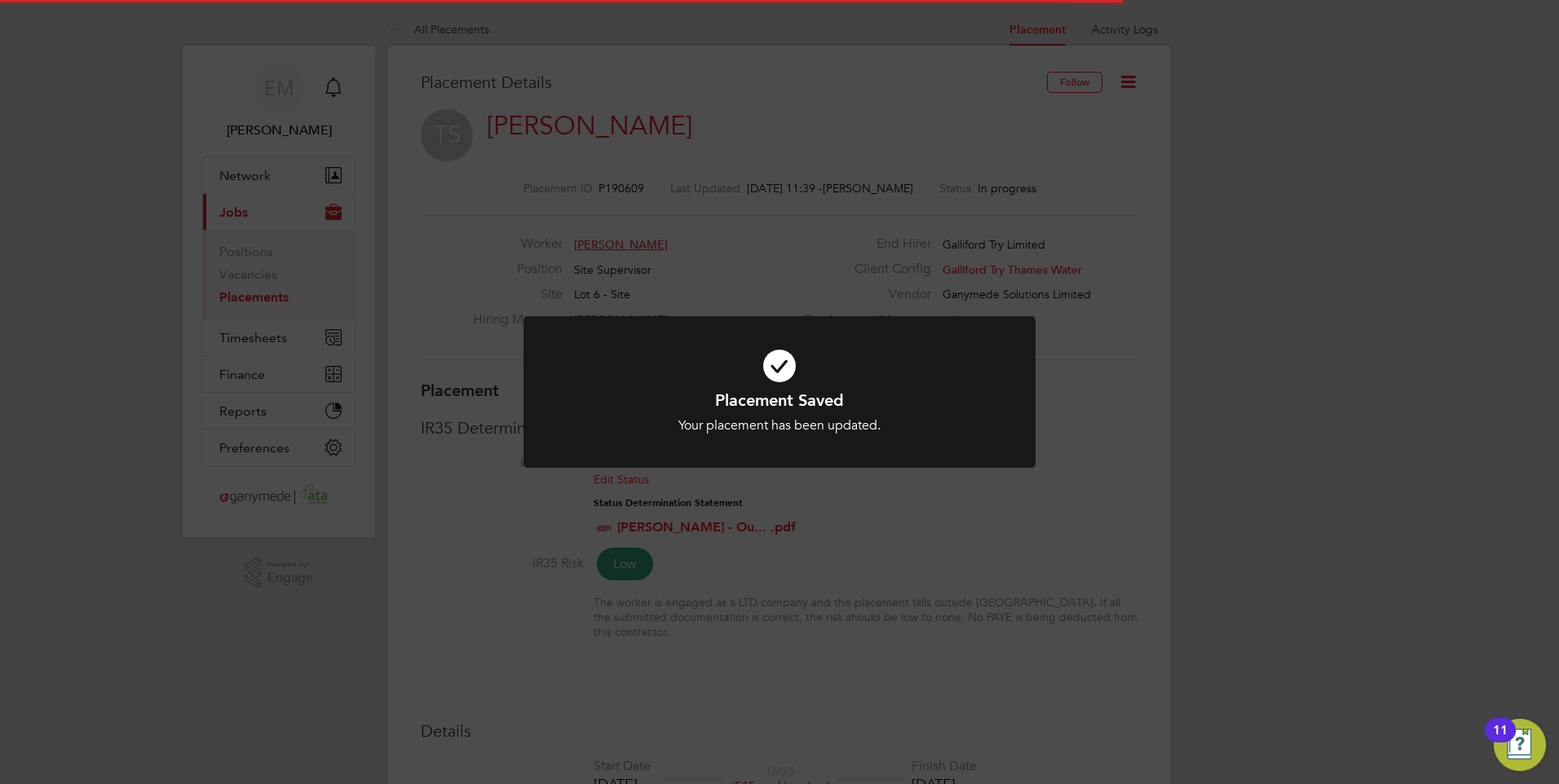
click at [1111, 498] on div "Placement Saved Your placement has been updated. Cancel Okay" at bounding box center [779, 392] width 1559 height 784
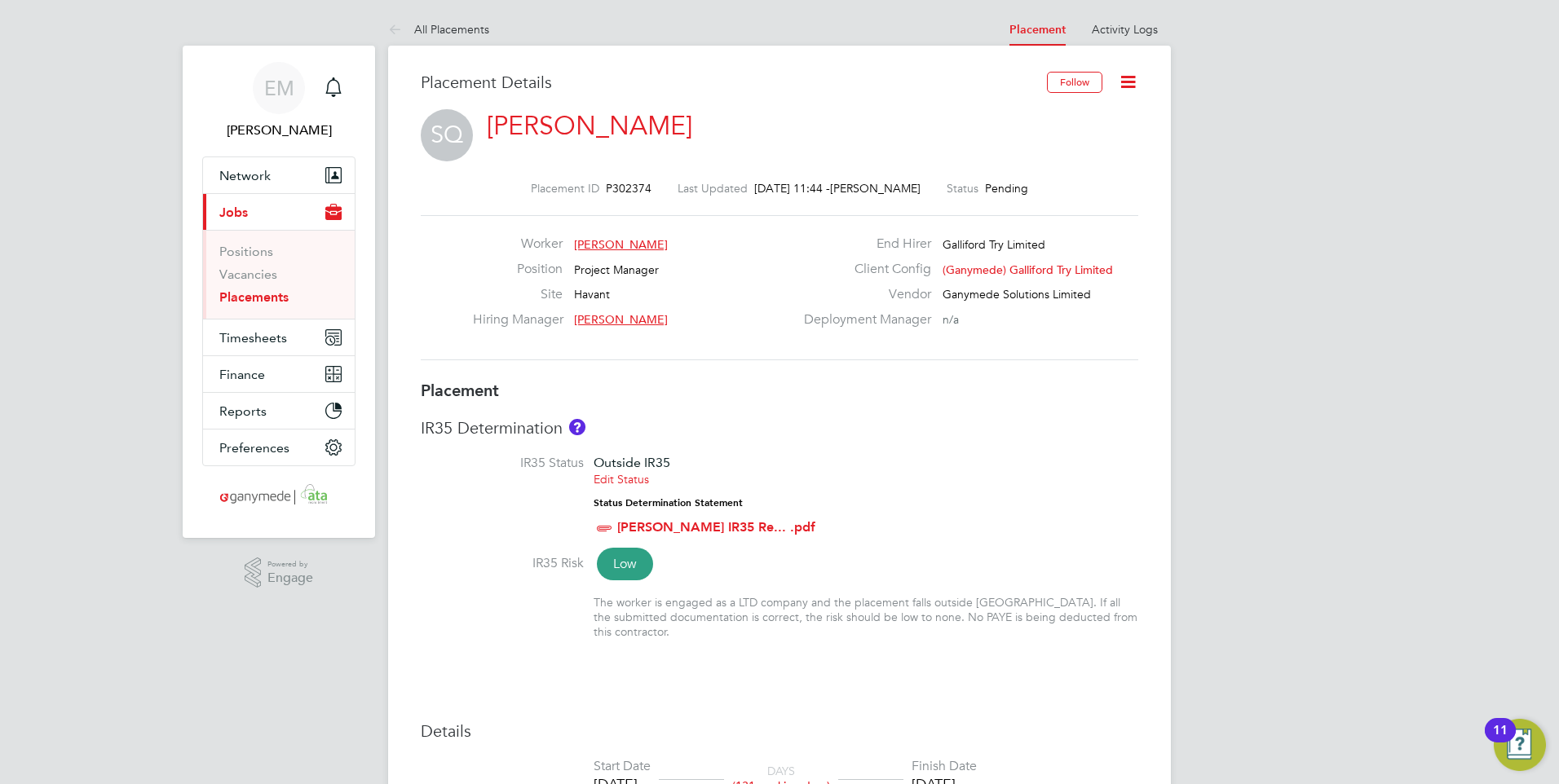
click at [1127, 85] on icon at bounding box center [1128, 82] width 21 height 20
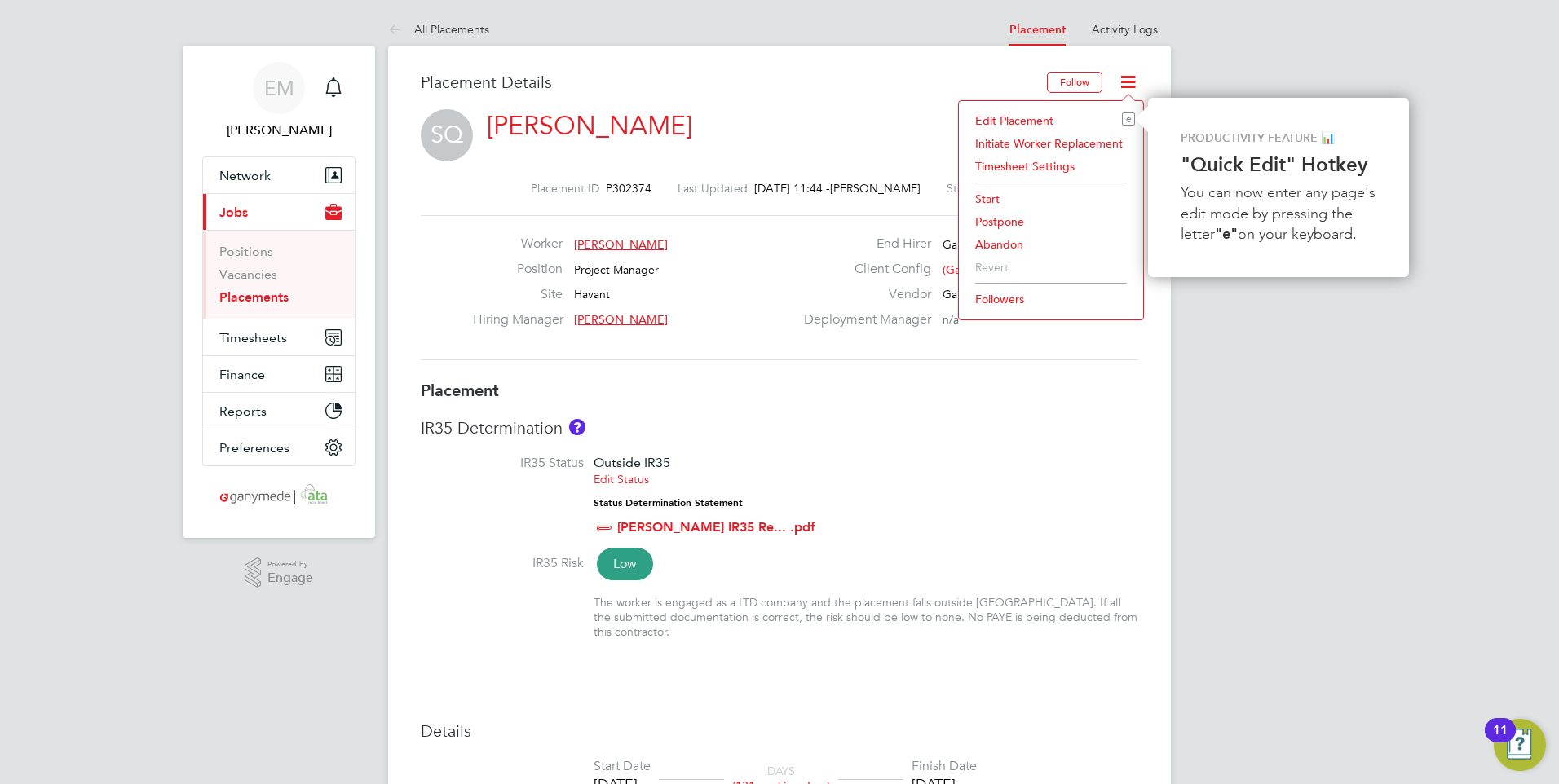
click at [1009, 297] on li "Followers" at bounding box center [1051, 299] width 168 height 23
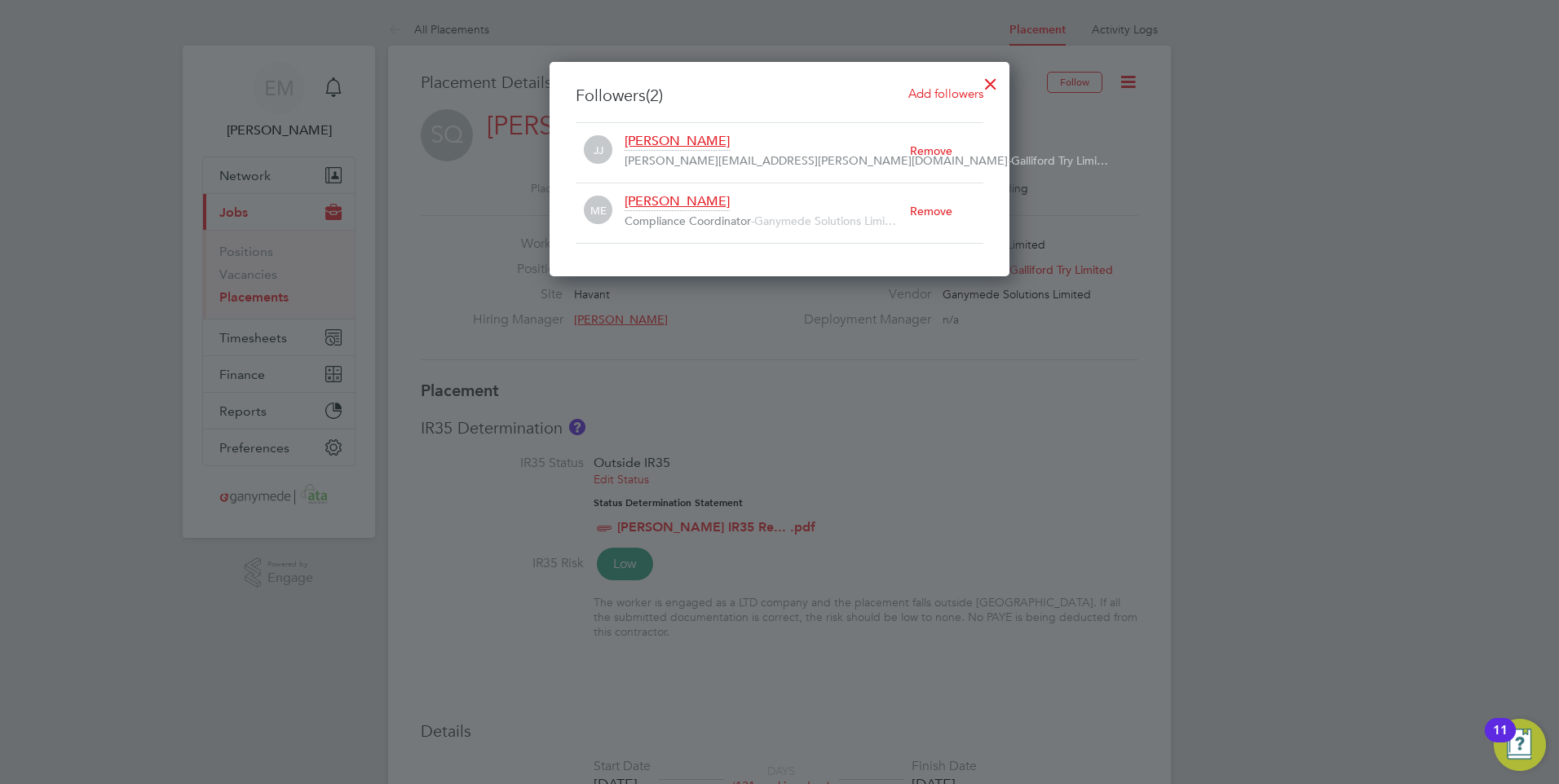
click at [944, 151] on div "Remove" at bounding box center [947, 151] width 73 height 36
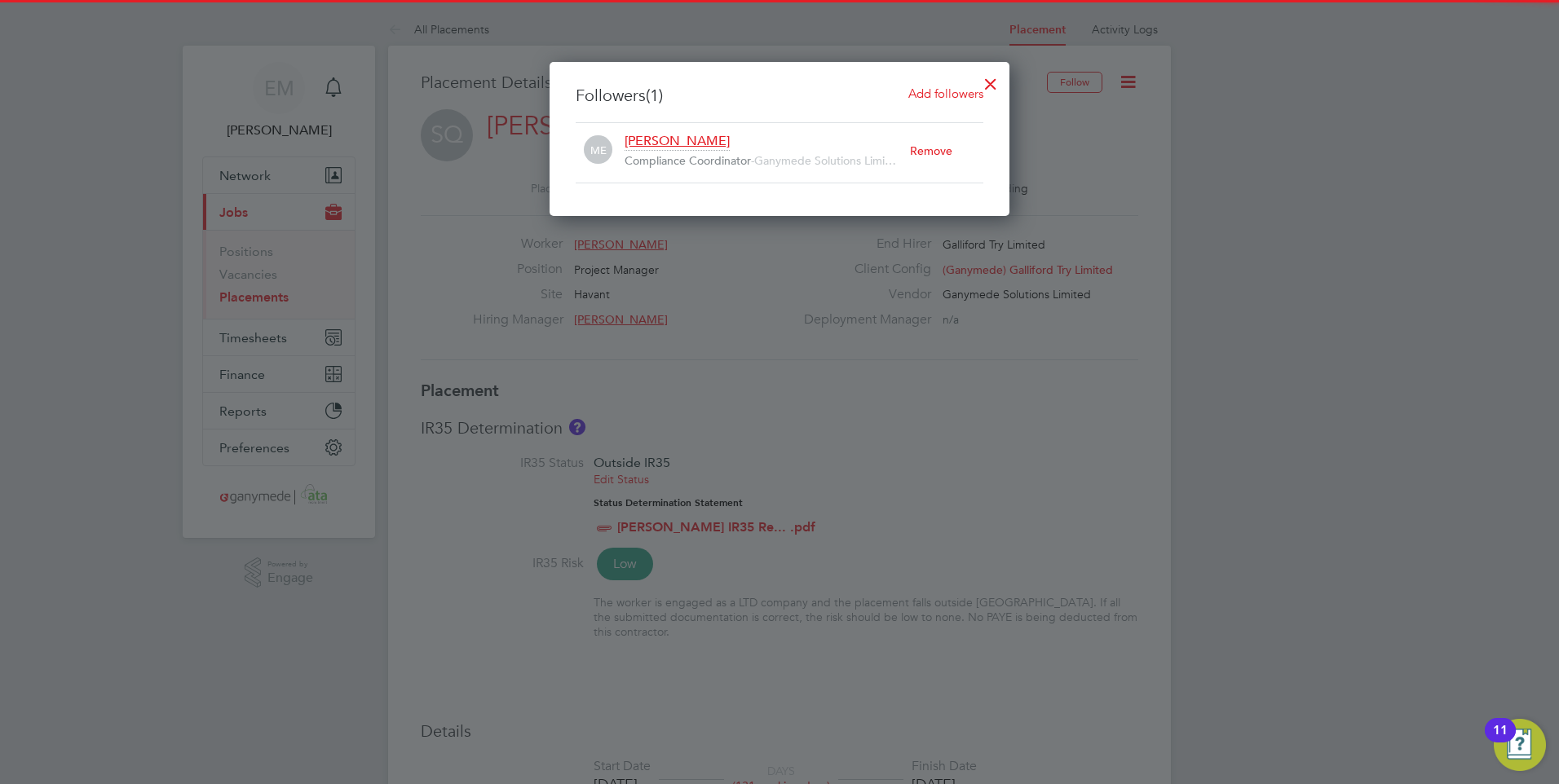
click at [942, 154] on div "Remove" at bounding box center [947, 151] width 73 height 36
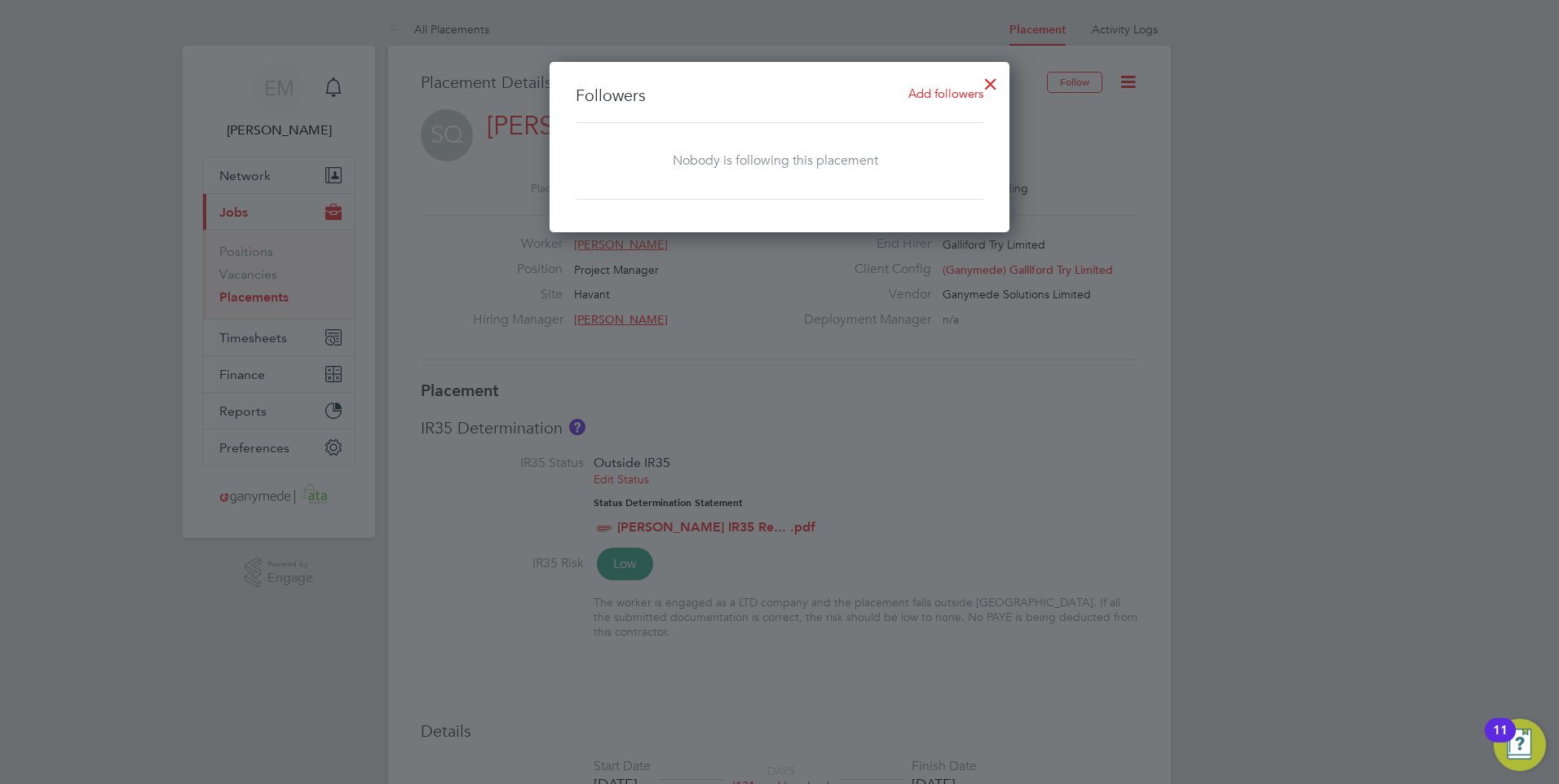
click at [986, 81] on div at bounding box center [991, 79] width 29 height 29
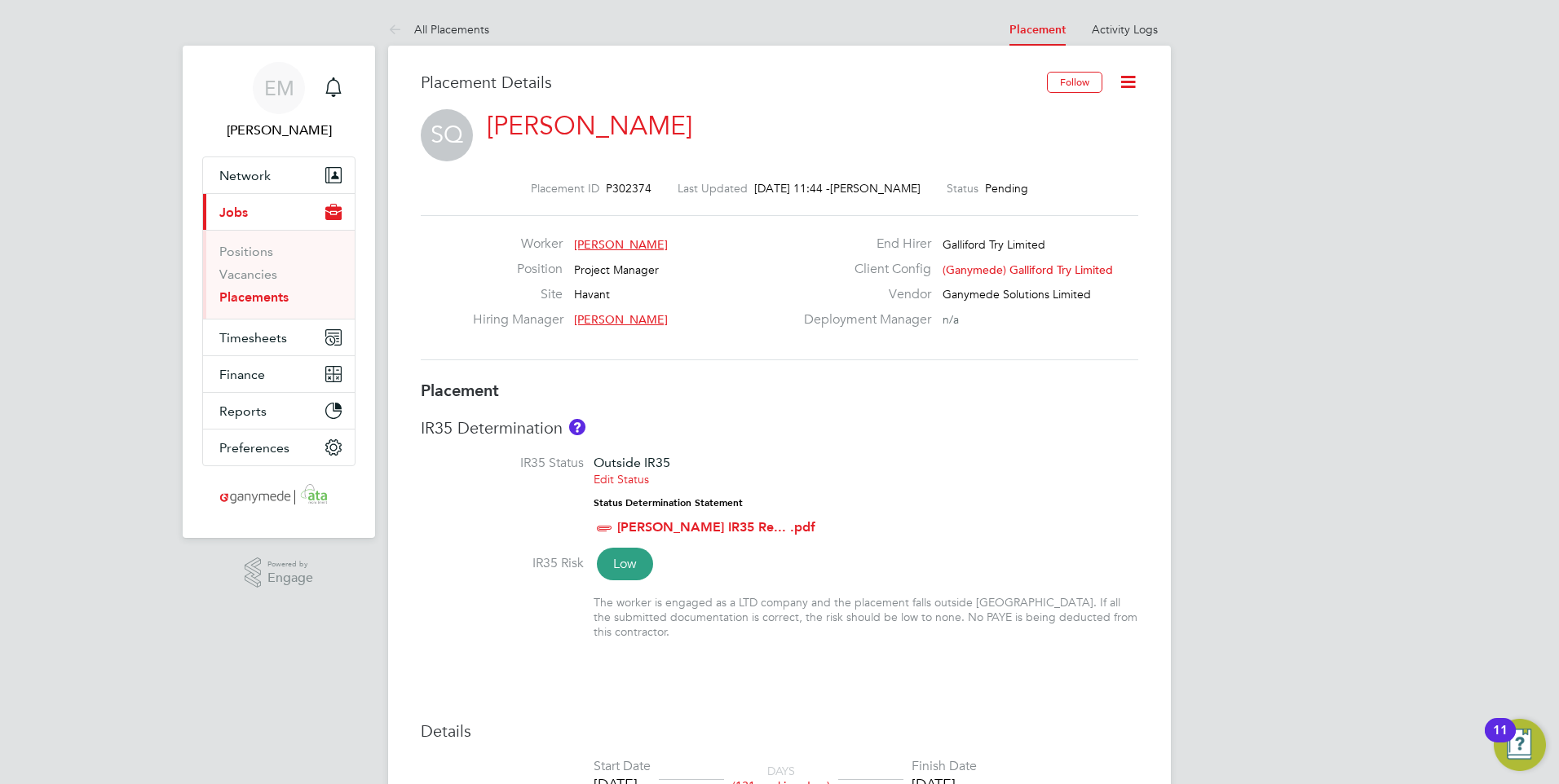
click at [1081, 132] on div "SQ [PERSON_NAME]" at bounding box center [780, 130] width 718 height 41
drag, startPoint x: 1128, startPoint y: 75, endPoint x: 1122, endPoint y: 91, distance: 17.1
click at [1128, 76] on icon at bounding box center [1128, 82] width 21 height 20
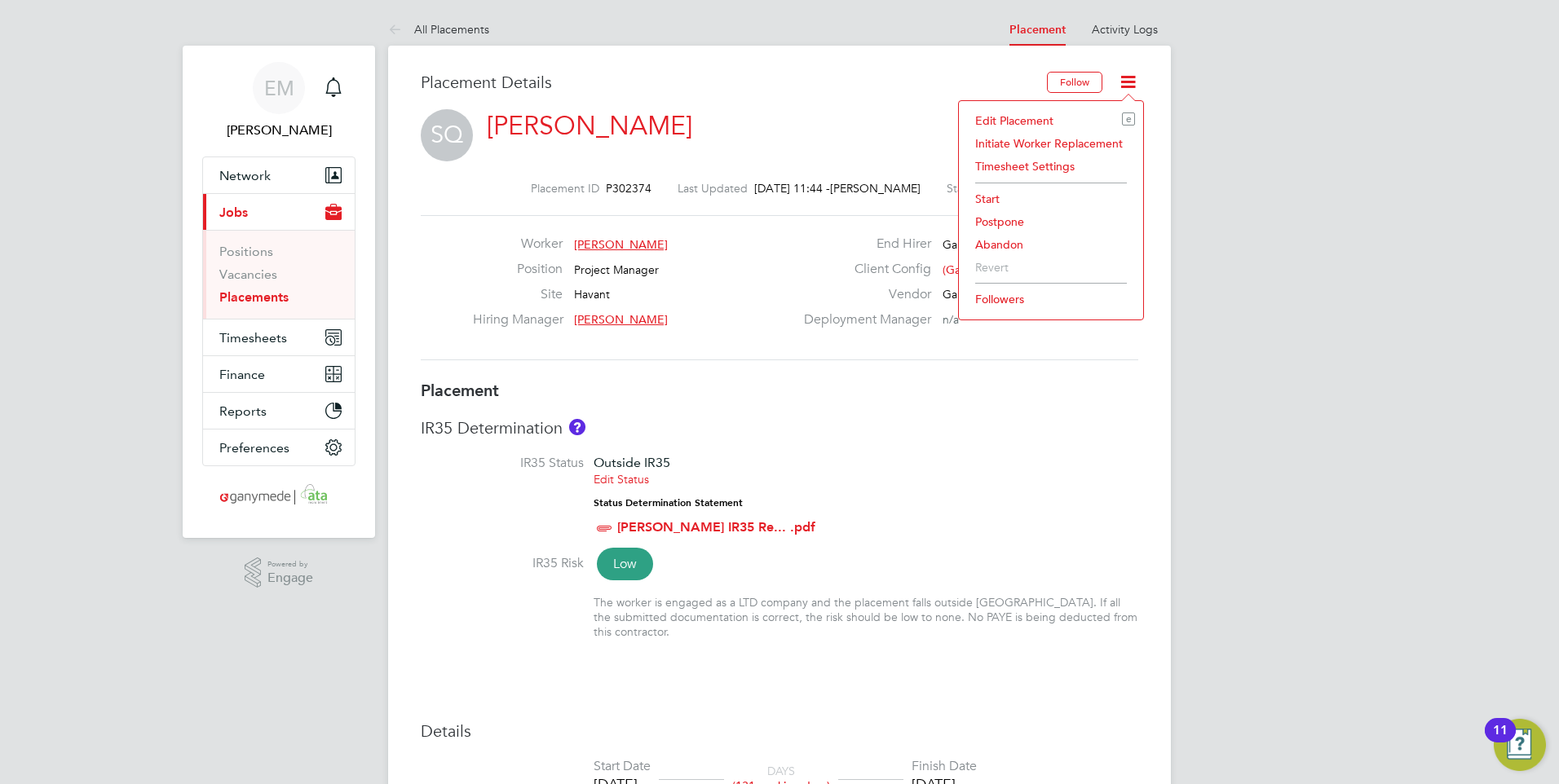
click at [1018, 120] on li "Edit Placement e" at bounding box center [1051, 120] width 168 height 23
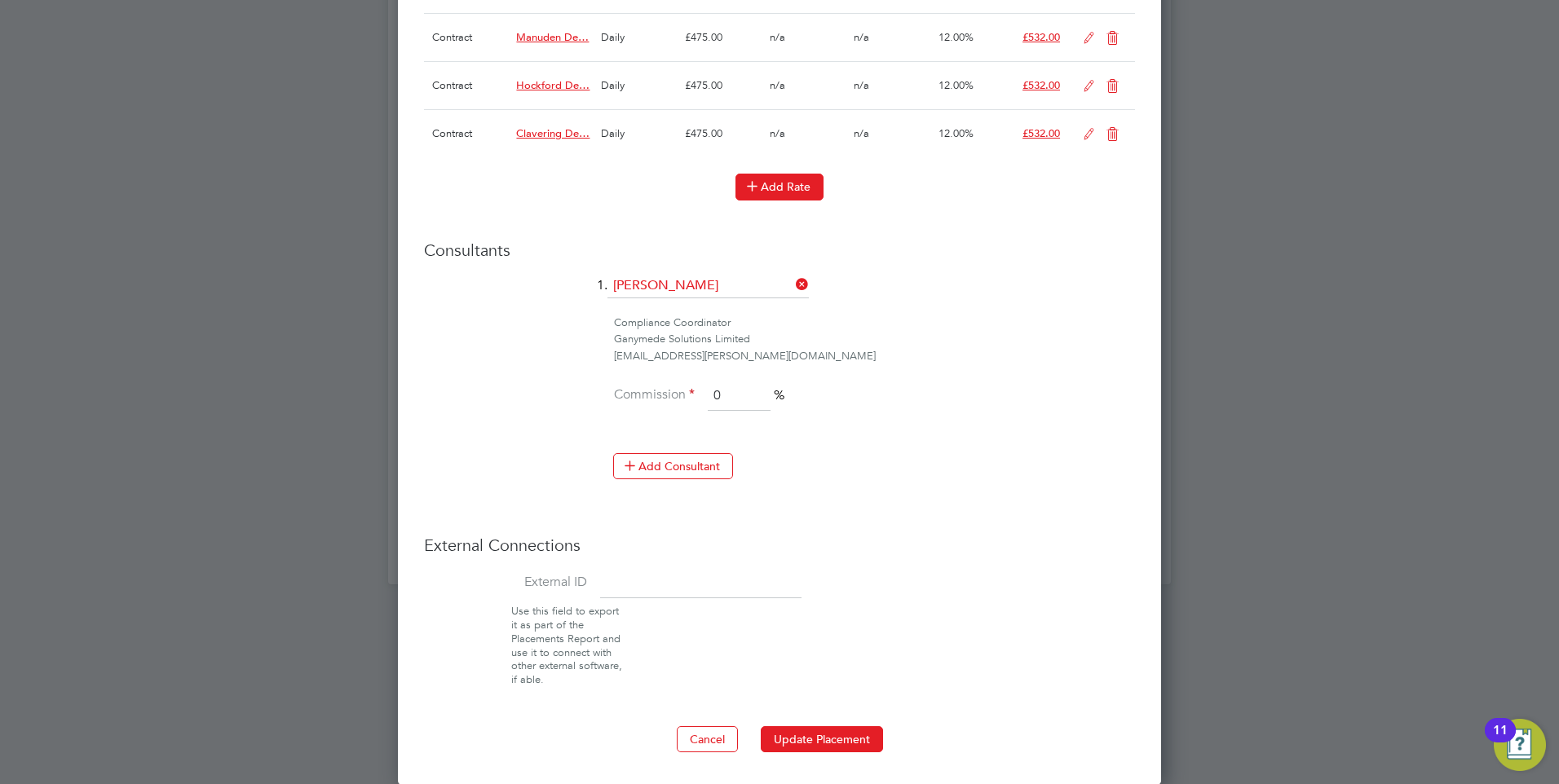
click at [789, 178] on button "Add Rate" at bounding box center [779, 186] width 88 height 26
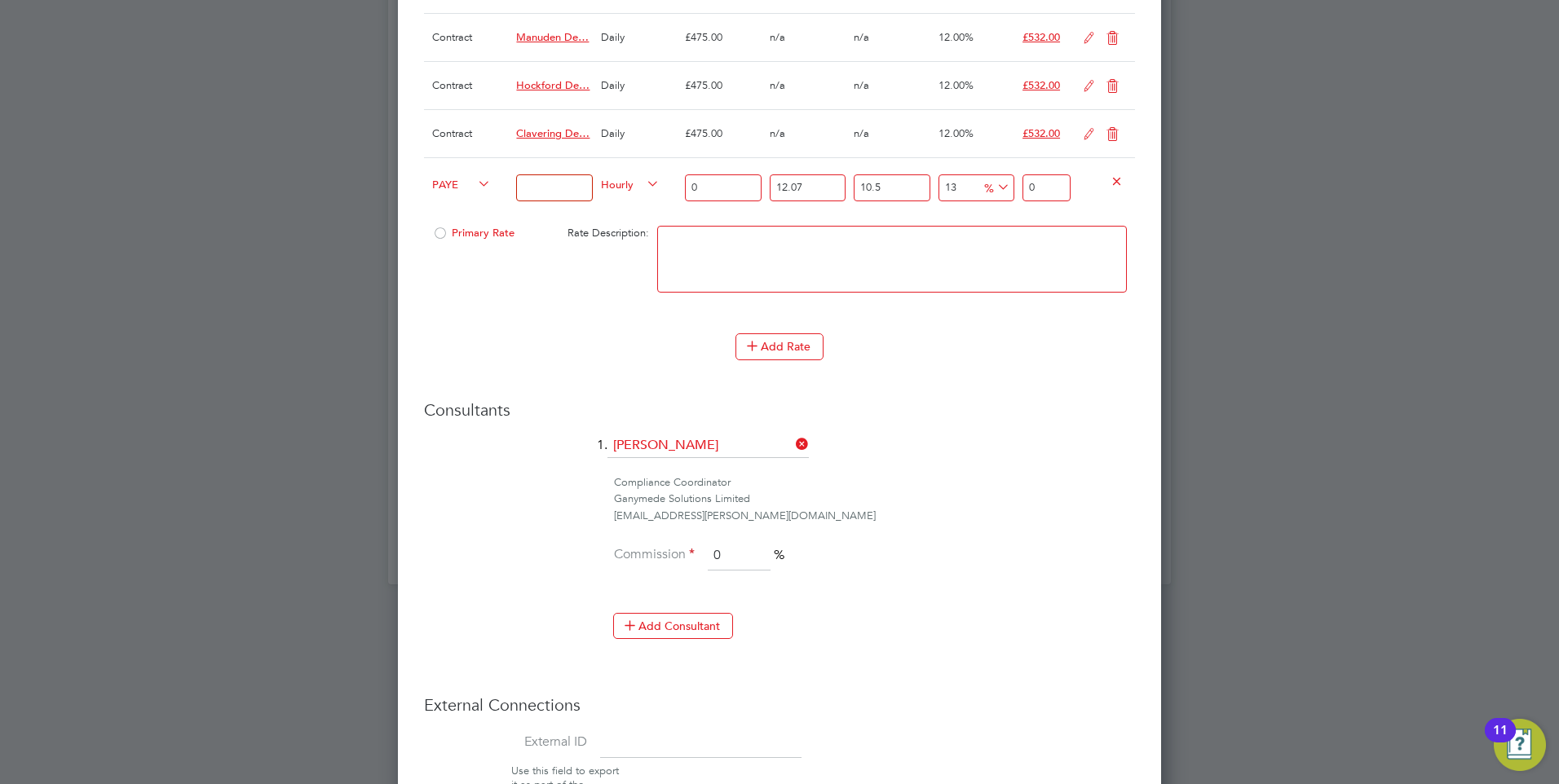
click at [723, 245] on textarea at bounding box center [893, 259] width 470 height 67
paste textarea "Moreton Design SO2"
click at [828, 249] on textarea "Moreton Design SO2" at bounding box center [893, 259] width 470 height 67
paste textarea "03-L711.01-E"
click at [881, 250] on textarea "Moreton Design SO2 03-L711.01-E" at bounding box center [893, 259] width 470 height 67
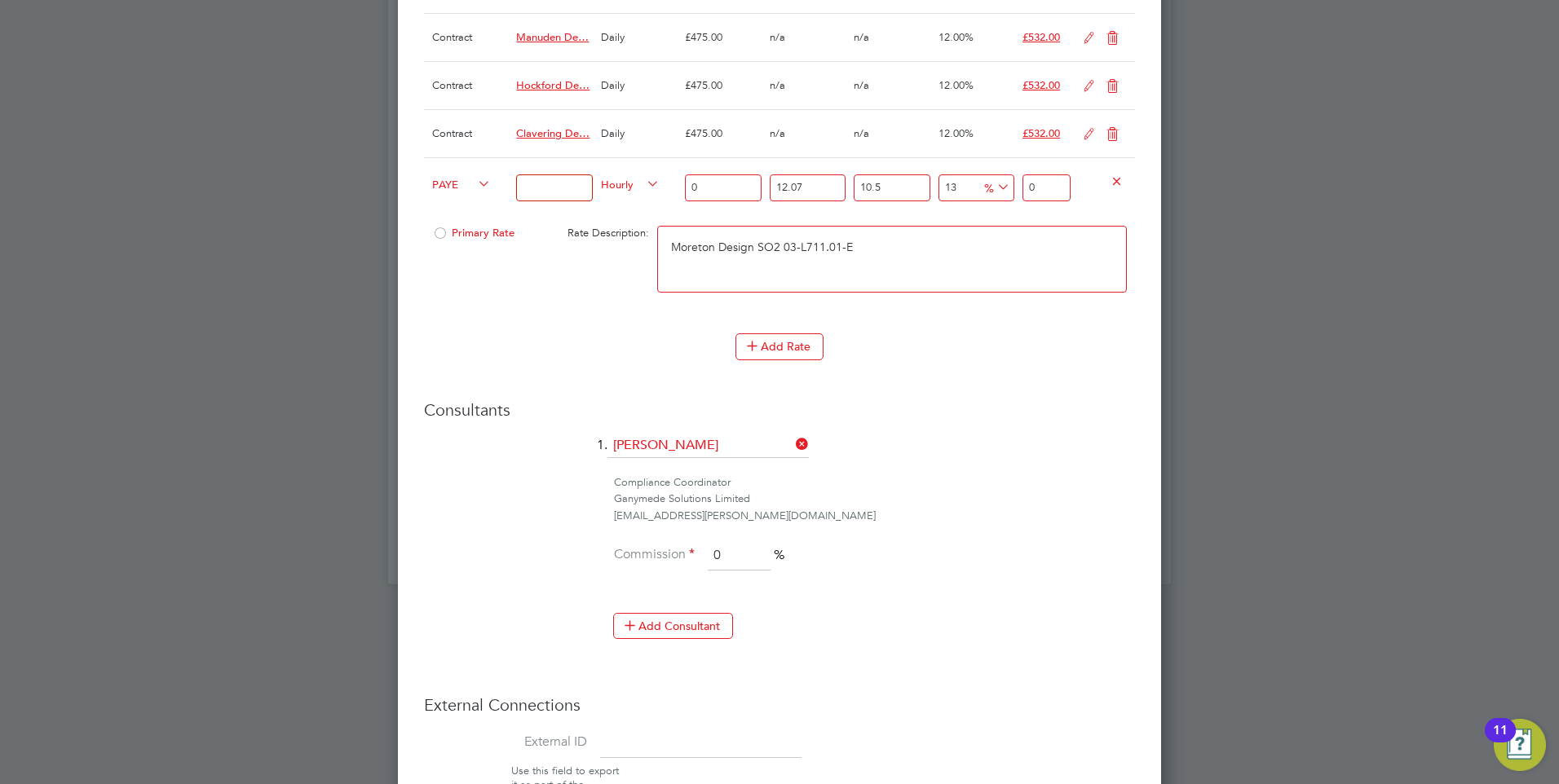
paste textarea "9200114689P"
drag, startPoint x: 982, startPoint y: 243, endPoint x: 449, endPoint y: 266, distance: 533.5
click at [511, 266] on div "Primary Rate Rate Description: Moreton Design SO2 03-L711.01-E 9200114689P" at bounding box center [779, 267] width 712 height 99
type textarea "Moreton Design SO2 03-L711.01-E 9200114689P"
click at [539, 196] on input at bounding box center [554, 188] width 76 height 27
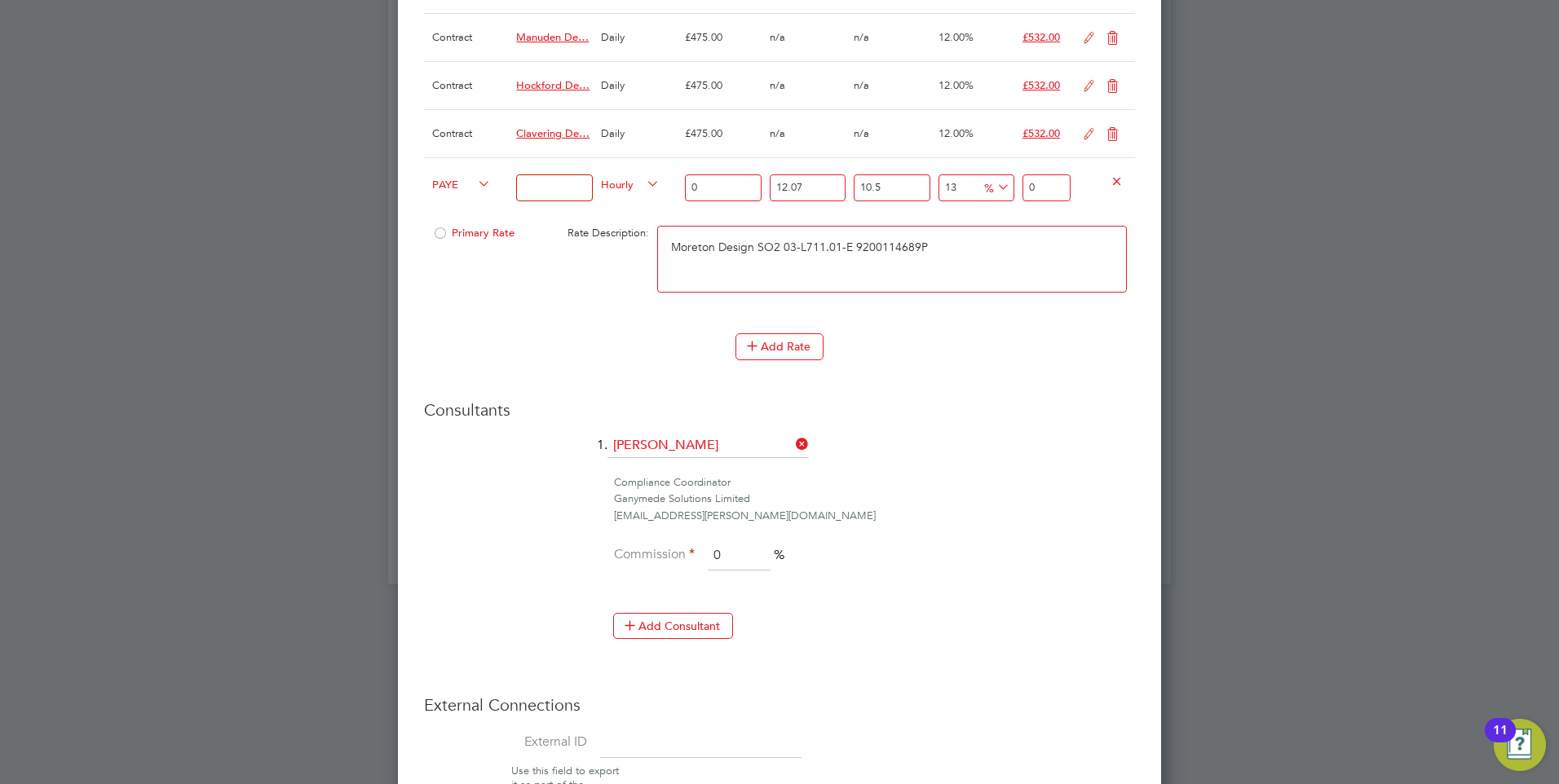
paste input "Moreton Design SO2 03-L711.01-E 9200114689P"
type input "Moreton Design SO2 03-L711.01-E 9200114689P"
click at [461, 184] on span "PAYE" at bounding box center [461, 183] width 59 height 18
click at [454, 202] on li "Contract" at bounding box center [458, 202] width 66 height 20
click at [615, 184] on span "Hourly" at bounding box center [630, 183] width 59 height 18
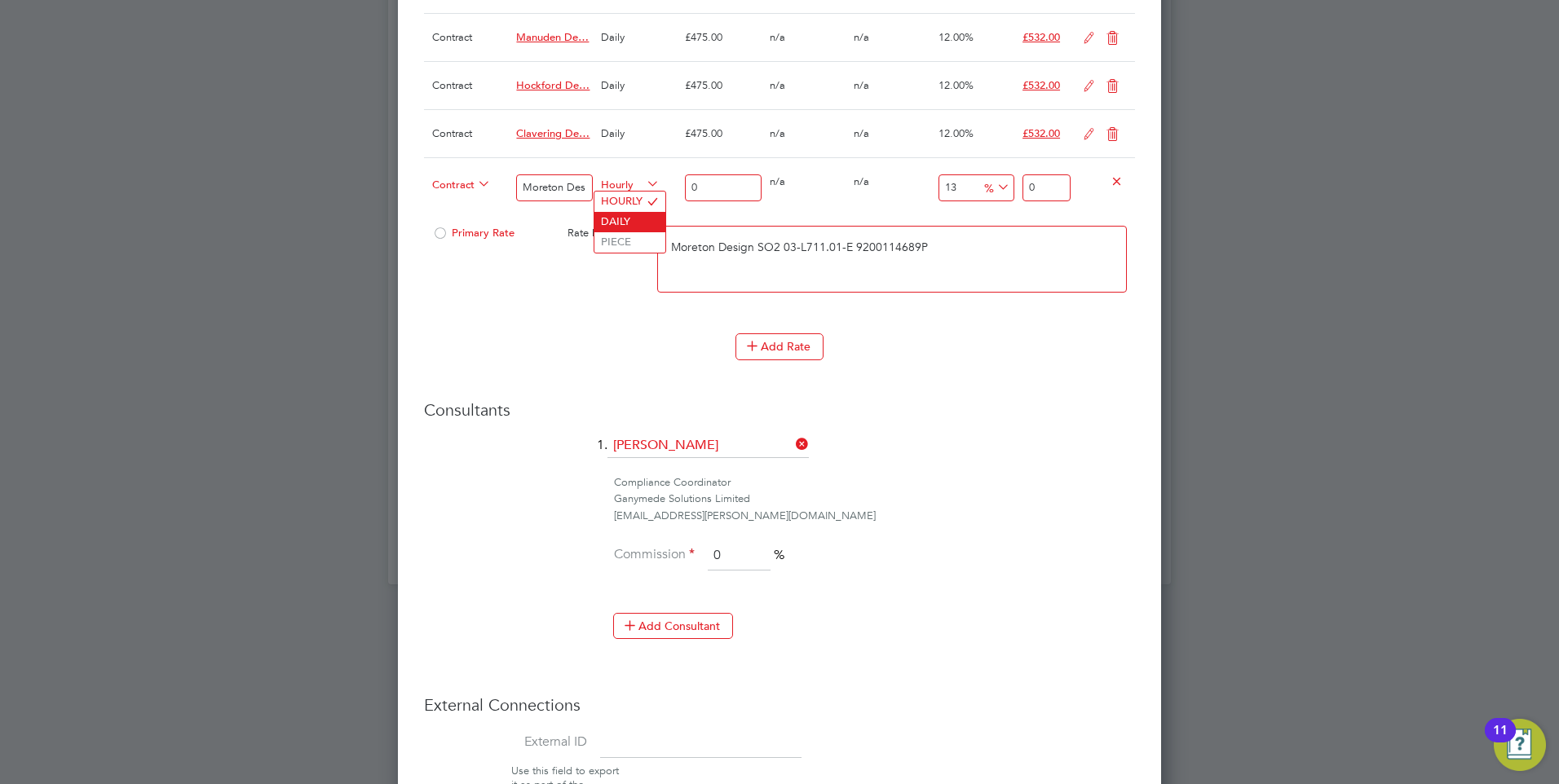
click at [617, 219] on li "DAILY" at bounding box center [630, 222] width 71 height 20
click at [697, 189] on input "0" at bounding box center [723, 188] width 76 height 27
type input "4"
type input "4.52"
type input "47"
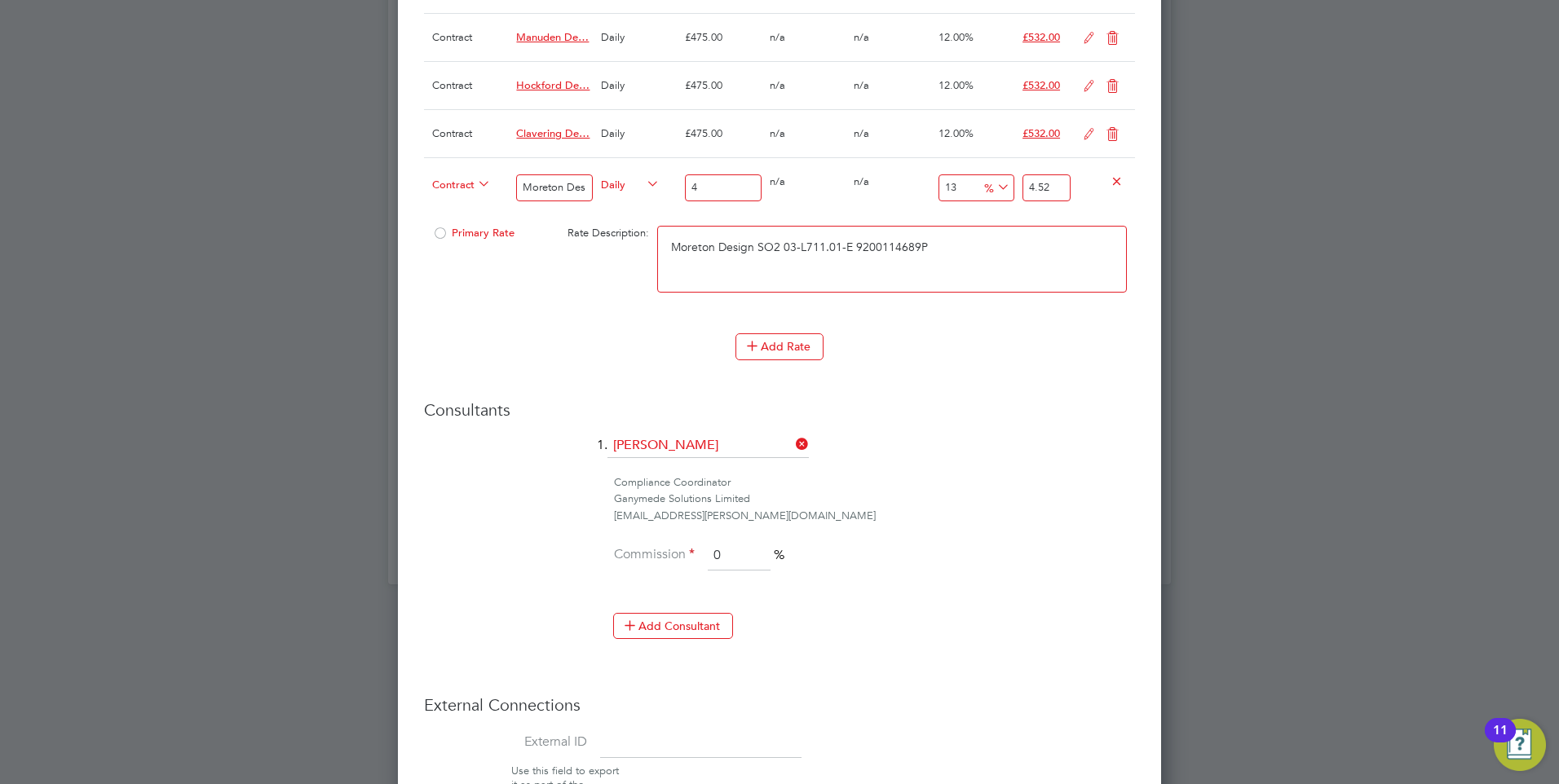
type input "53.11"
type input "475"
type input "536.75"
type input "475"
drag, startPoint x: 1062, startPoint y: 188, endPoint x: 1013, endPoint y: 187, distance: 49.0
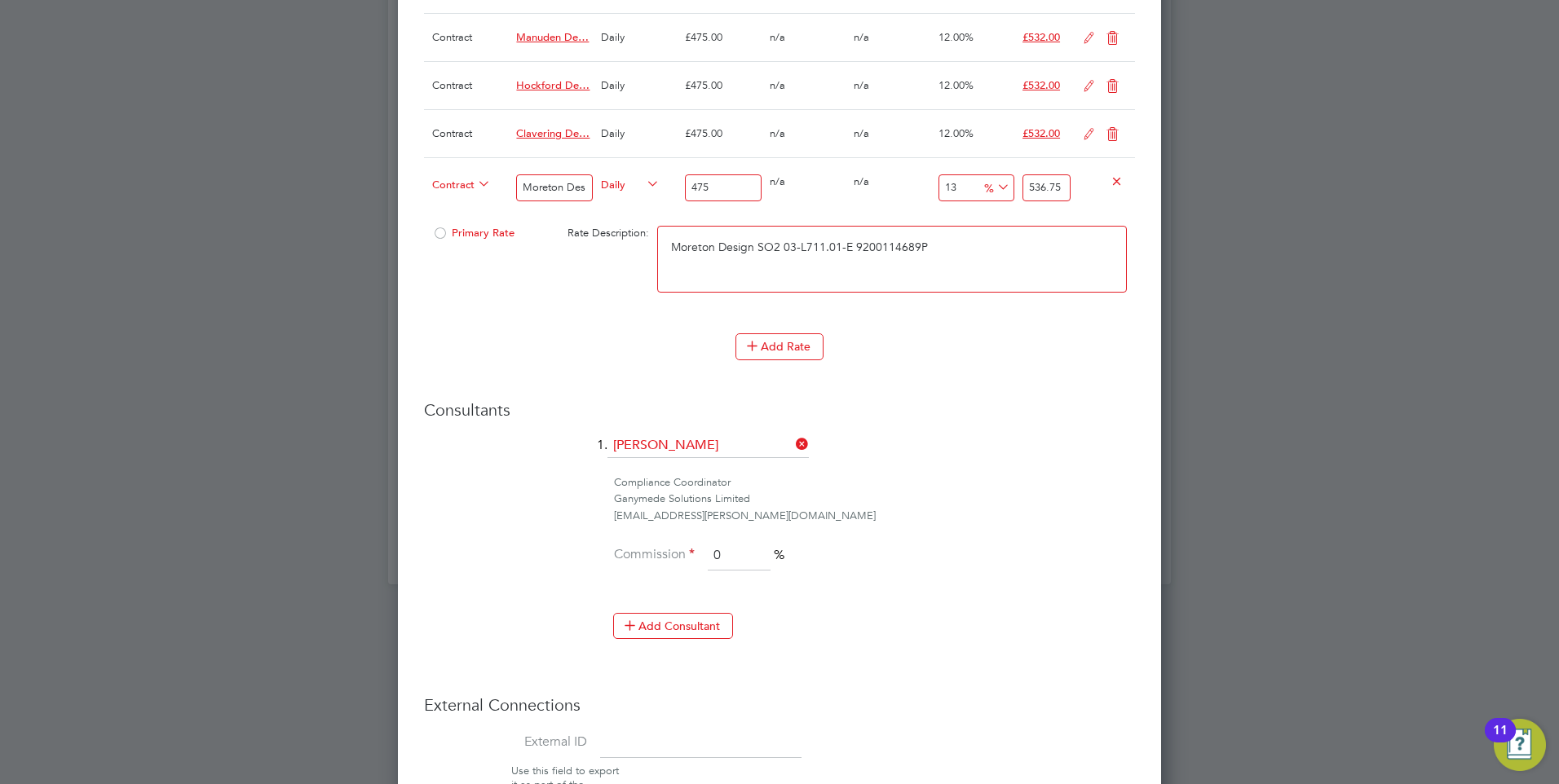
click at [1013, 187] on div "Contract Moreton Design SO2 03-L711.01-E 9200114689P Daily 475 0 n/a 0 n/a 13 6…" at bounding box center [779, 187] width 712 height 61
type input "-98.94736842105263"
type input "5"
type input "-88.84210526315789"
type input "53"
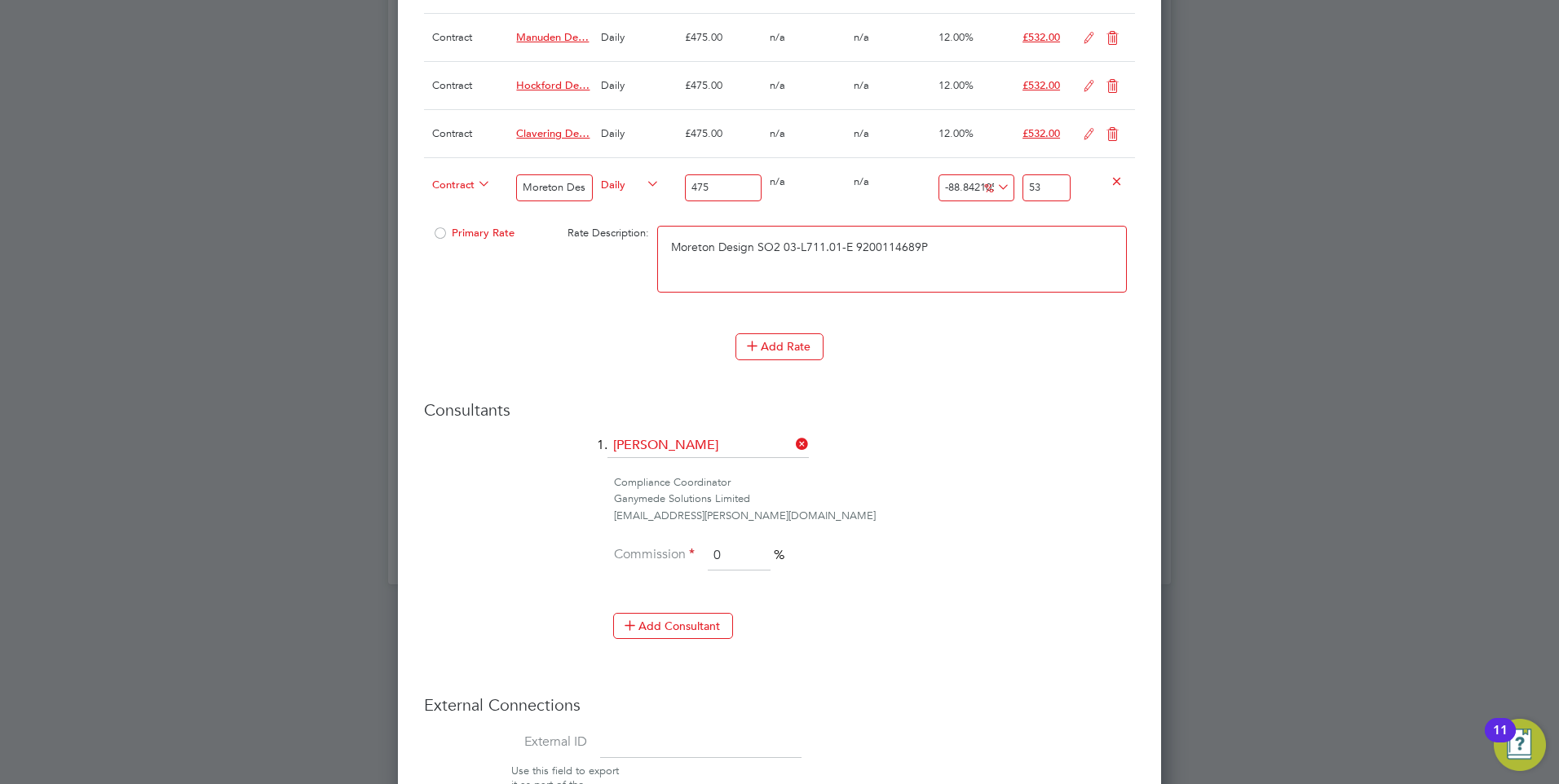
type input "12"
type input "532"
click at [452, 239] on div "Primary Rate" at bounding box center [484, 233] width 113 height 31
click at [490, 233] on span "Primary Rate" at bounding box center [473, 232] width 82 height 14
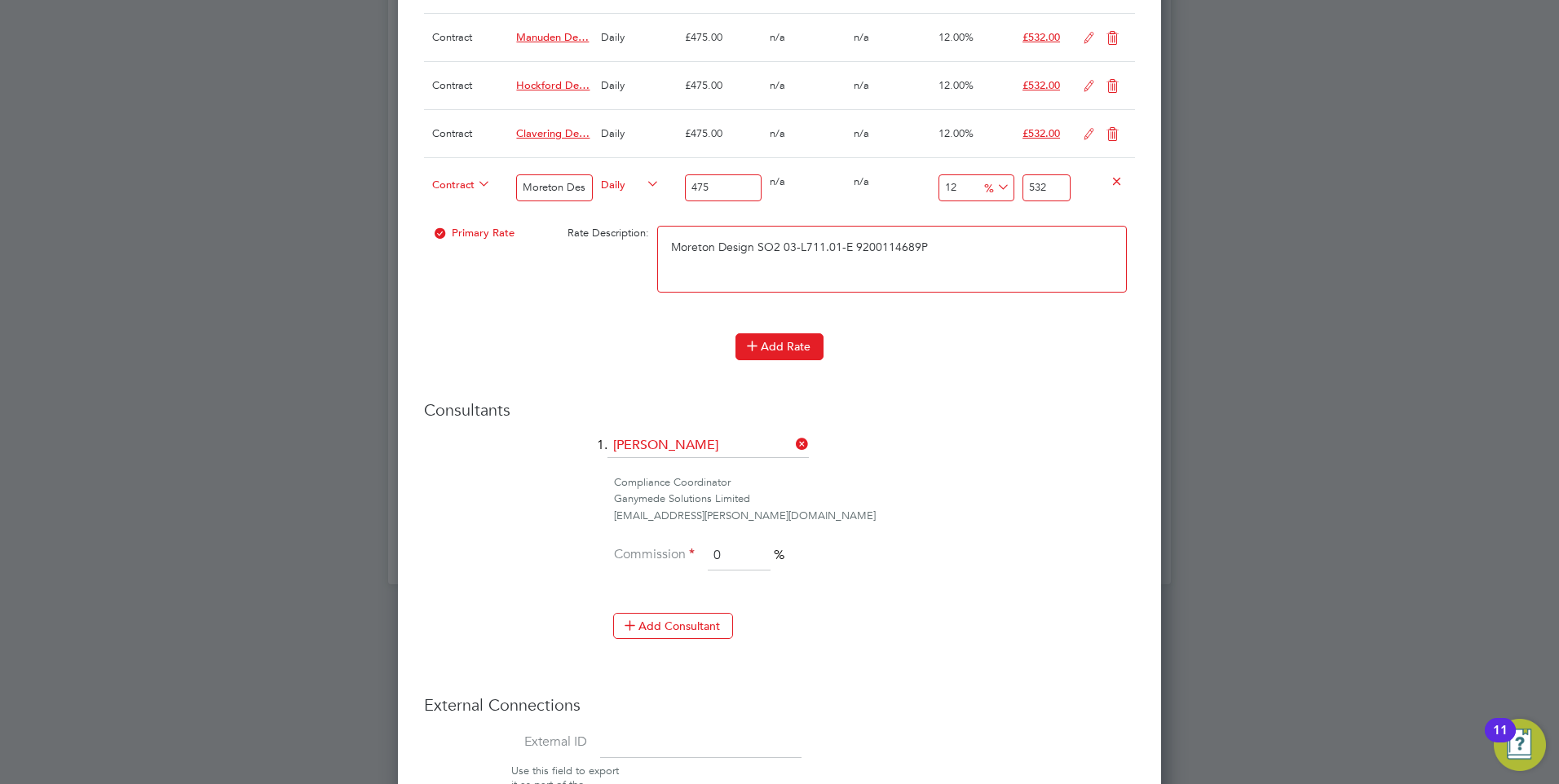
click at [788, 349] on button "Add Rate" at bounding box center [779, 346] width 88 height 26
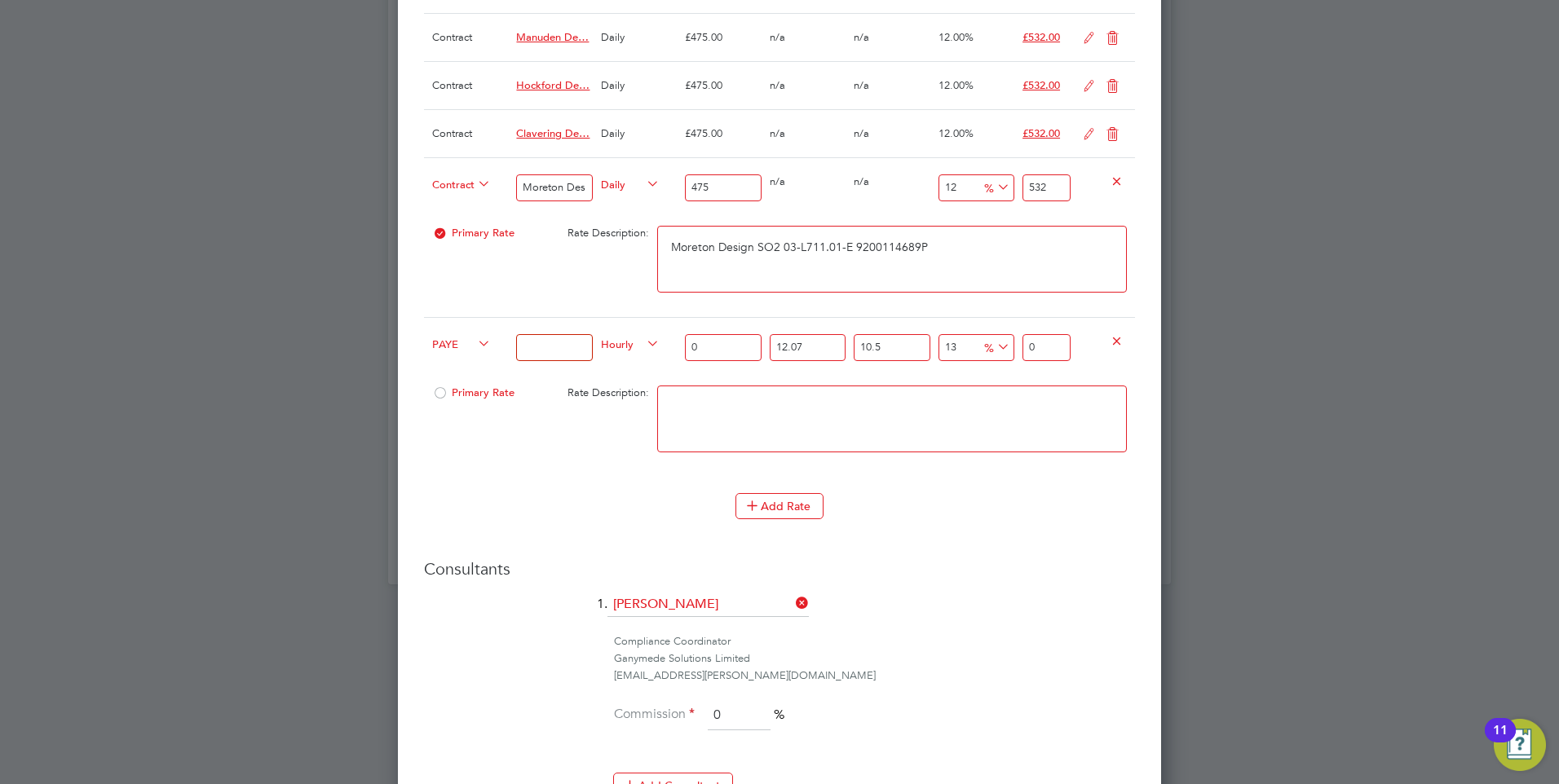
click at [749, 404] on textarea at bounding box center [893, 419] width 470 height 67
paste textarea "Braughing Design SO2"
drag, startPoint x: 868, startPoint y: 420, endPoint x: 839, endPoint y: 409, distance: 31.0
click at [868, 420] on textarea "Braughing Design SO2" at bounding box center [893, 419] width 470 height 67
paste textarea "03-L718.01-E"
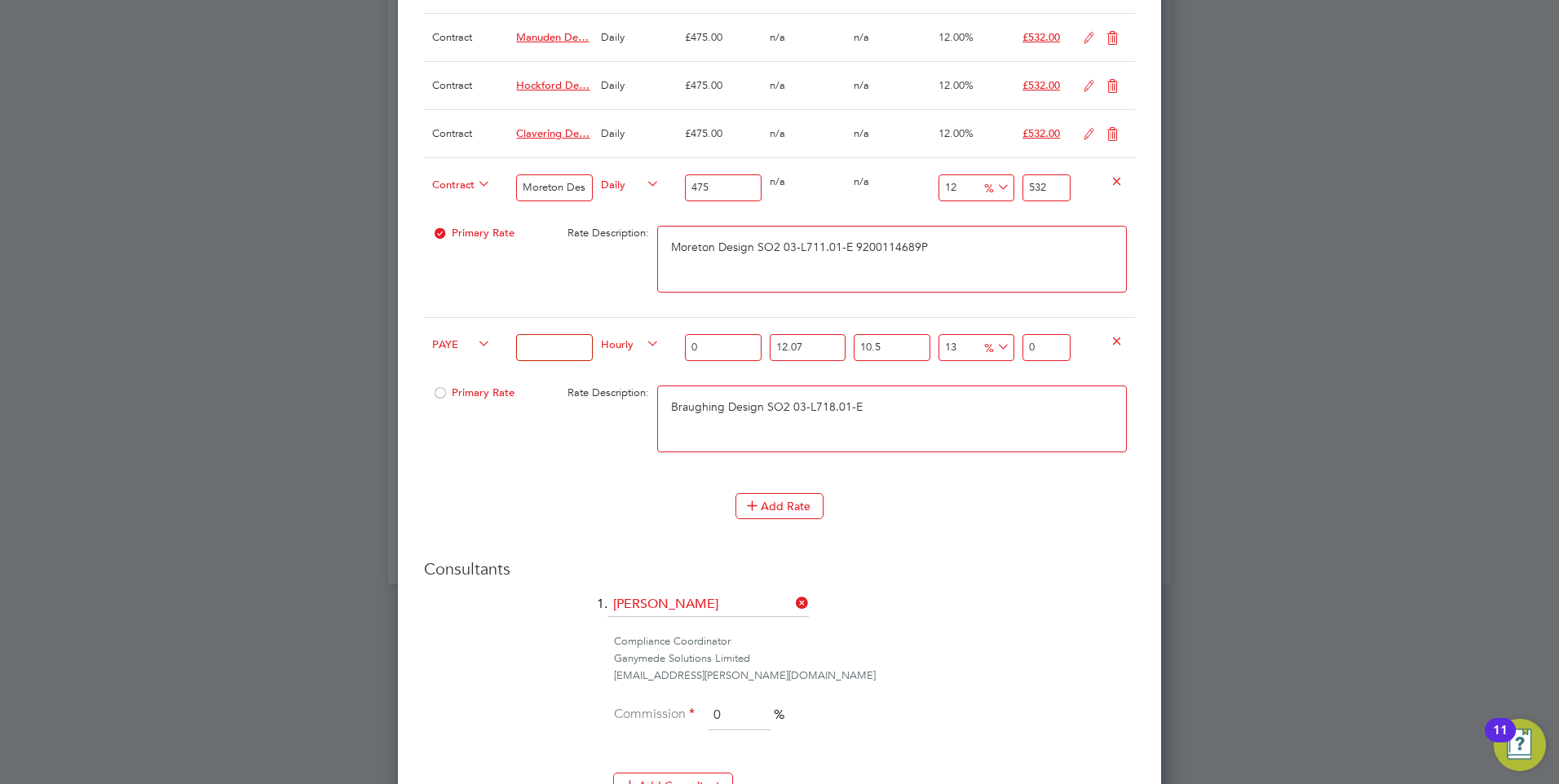
click at [915, 418] on textarea "Braughing Design SO2 03-L718.01-E" at bounding box center [893, 419] width 470 height 67
paste textarea "9200114688P"
drag, startPoint x: 950, startPoint y: 402, endPoint x: 570, endPoint y: 419, distance: 380.4
click at [584, 416] on div "Primary Rate Rate Description: Braughing Design SO2 03-L718.01-E 9200114688P" at bounding box center [779, 427] width 712 height 99
type textarea "Braughing Design SO2 03-L718.01-E 9200114688P"
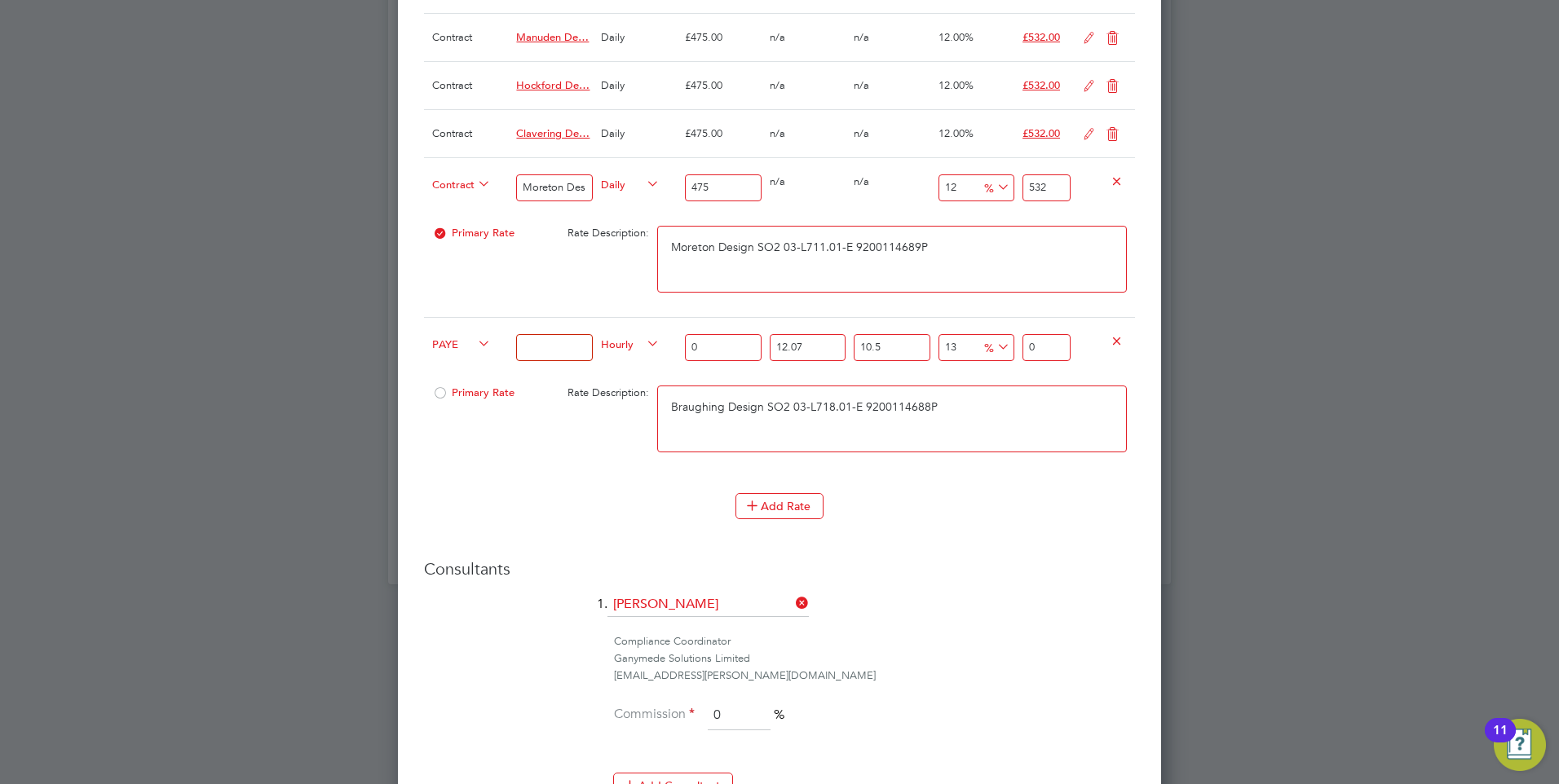
click at [547, 349] on input at bounding box center [554, 348] width 76 height 27
paste input "Braughing Design SO2 03-L718.01-E 9200114688P"
type input "Braughing Design SO2 03-L718.01-E 9200114688P"
click at [442, 339] on span "PAYE" at bounding box center [461, 342] width 59 height 18
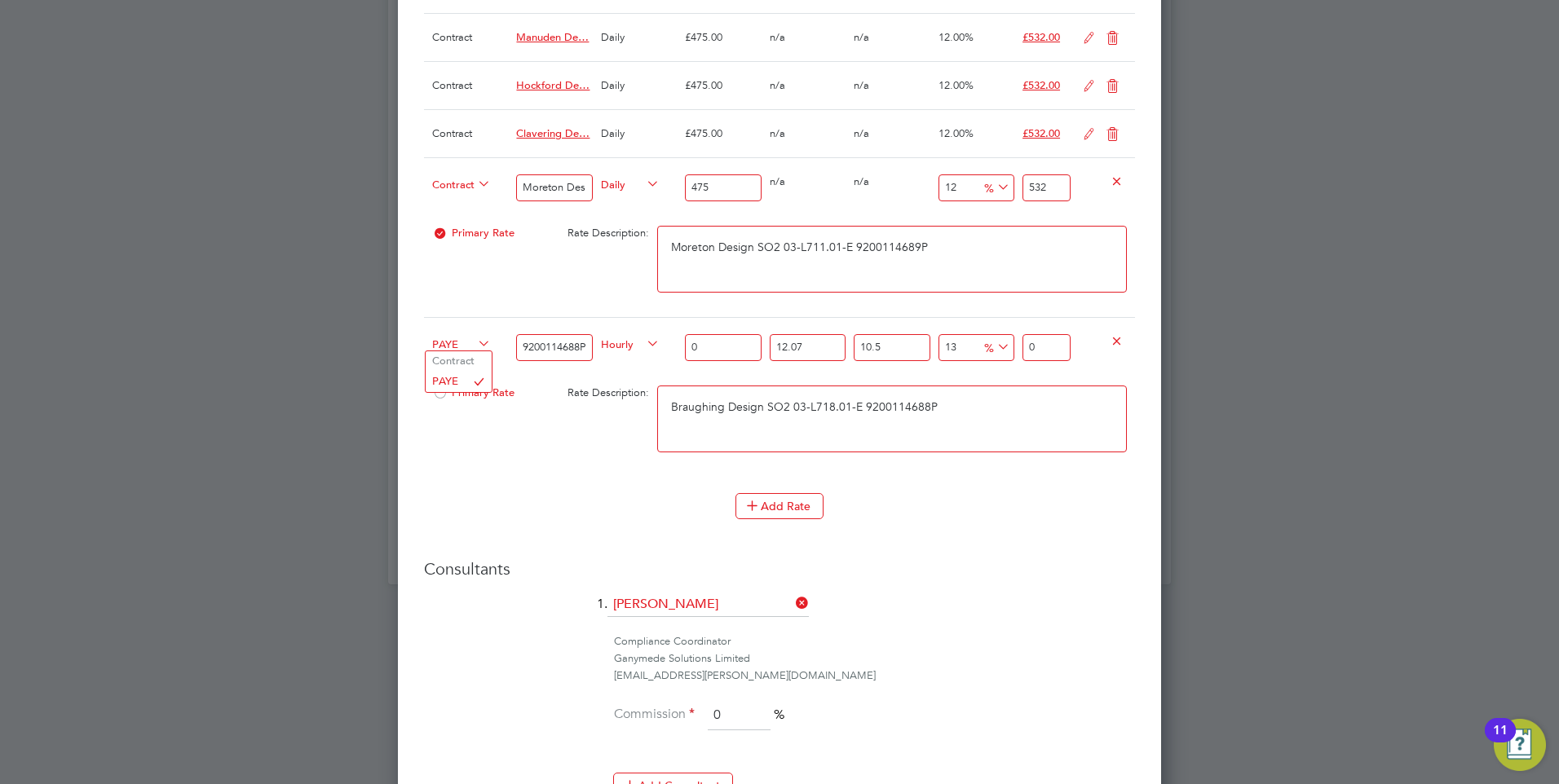
scroll to position [0, 0]
click at [455, 365] on li "Contract" at bounding box center [458, 361] width 66 height 20
click at [614, 346] on span "Hourly" at bounding box center [630, 342] width 59 height 18
click at [616, 379] on li "DAILY" at bounding box center [630, 382] width 71 height 20
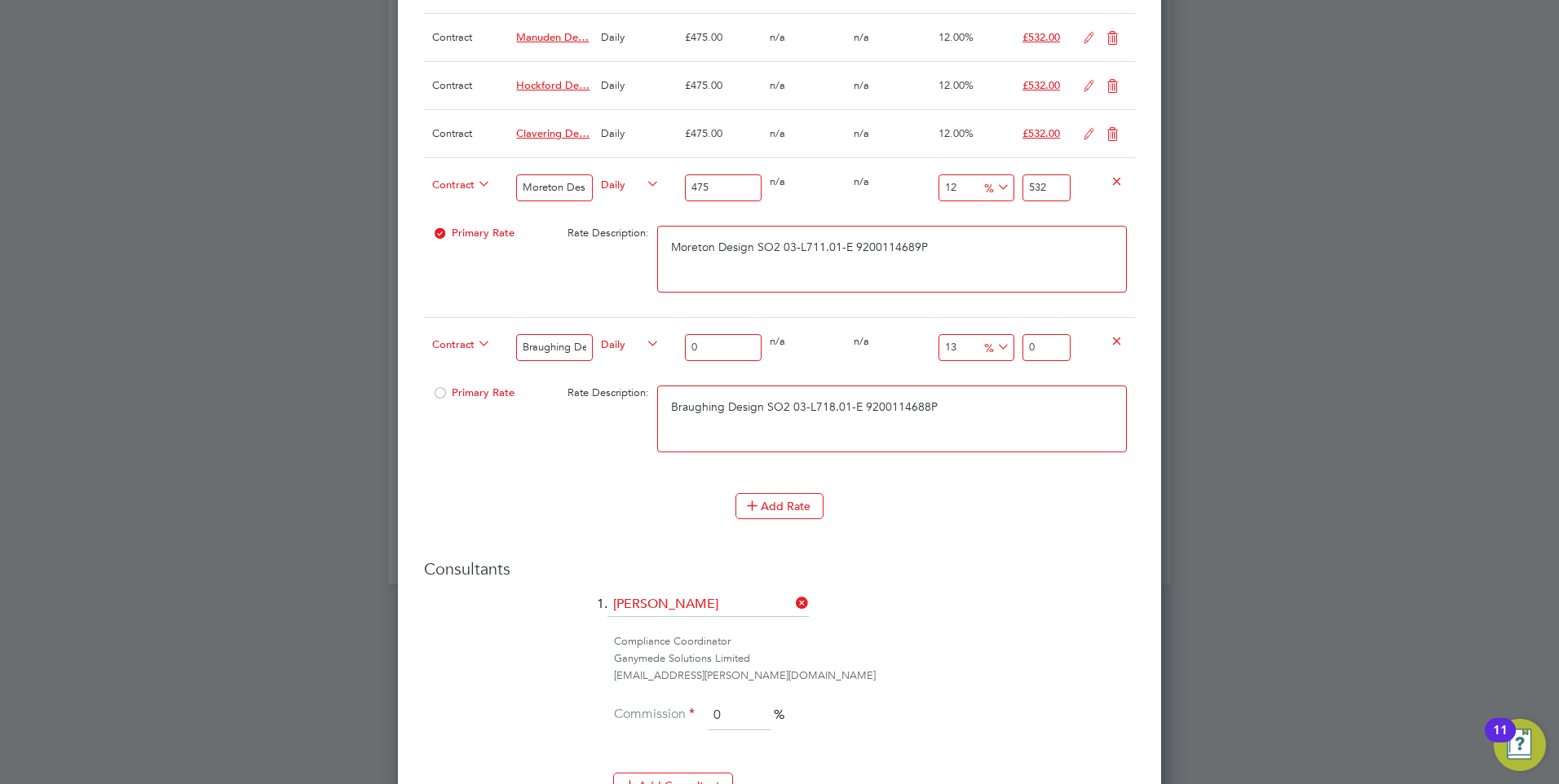
click at [708, 351] on input "0" at bounding box center [723, 348] width 76 height 27
type input "4"
type input "4.52"
type input "47"
type input "53.11"
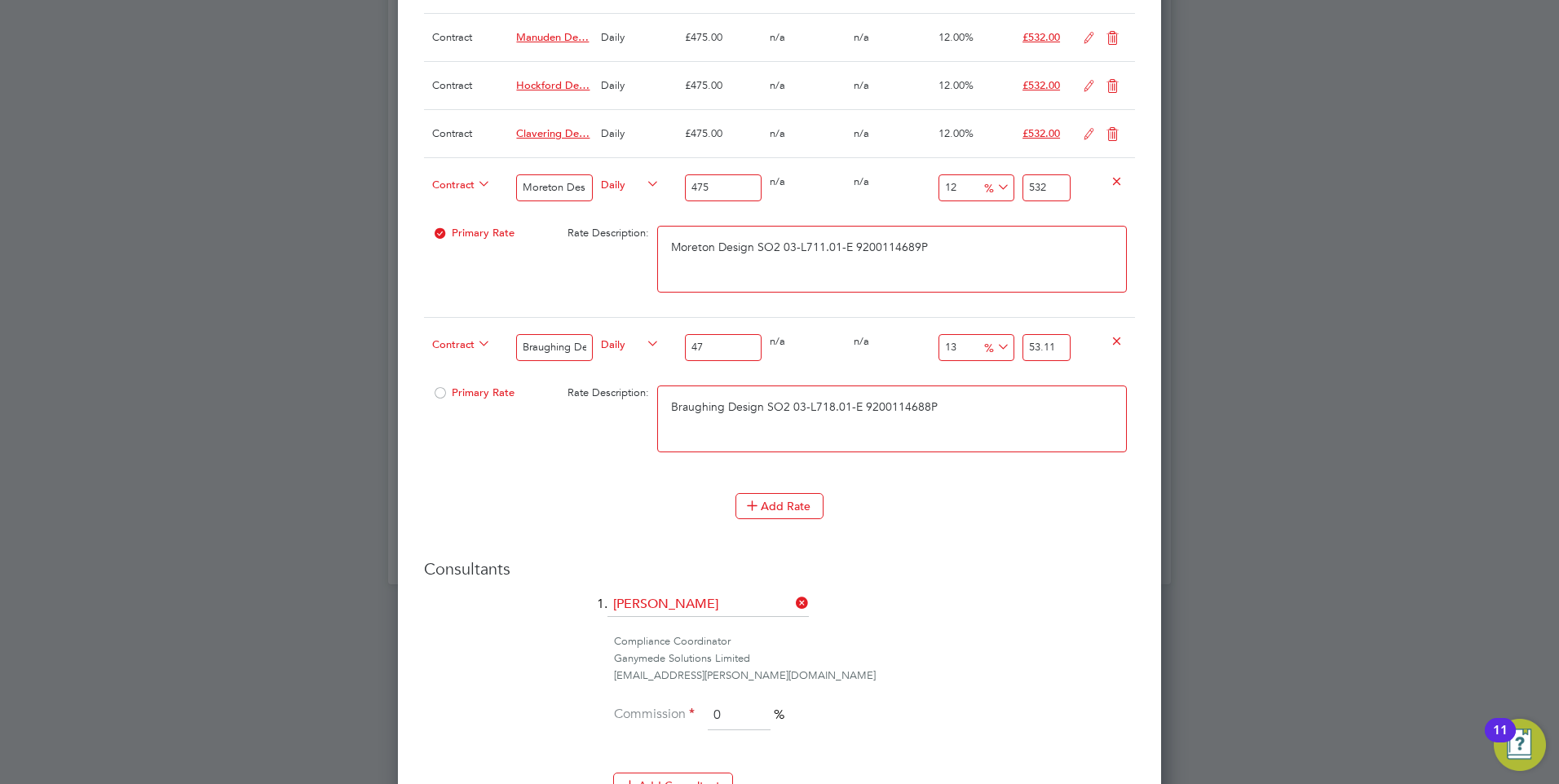
type input "475"
type input "536.75"
type input "475"
drag, startPoint x: 1064, startPoint y: 351, endPoint x: 982, endPoint y: 357, distance: 82.2
click at [982, 357] on div "Contract Braughing Design SO2 03-L718.01-E 9200114688P Daily 475 0 n/a 0 n/a 13…" at bounding box center [779, 347] width 712 height 61
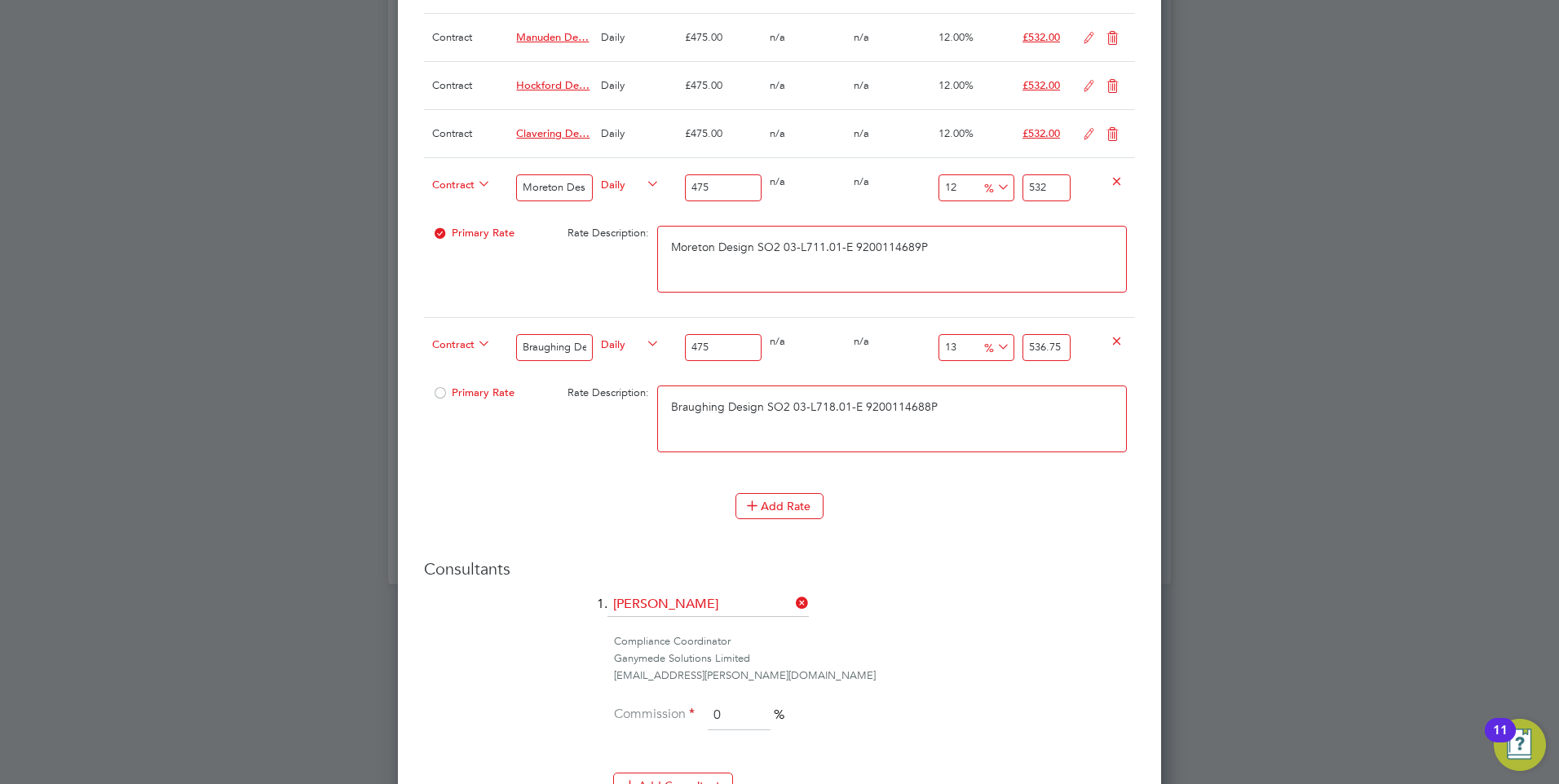
type input "-98.94736842105263"
type input "5"
type input "-88.84210526315789"
type input "53"
type input "12"
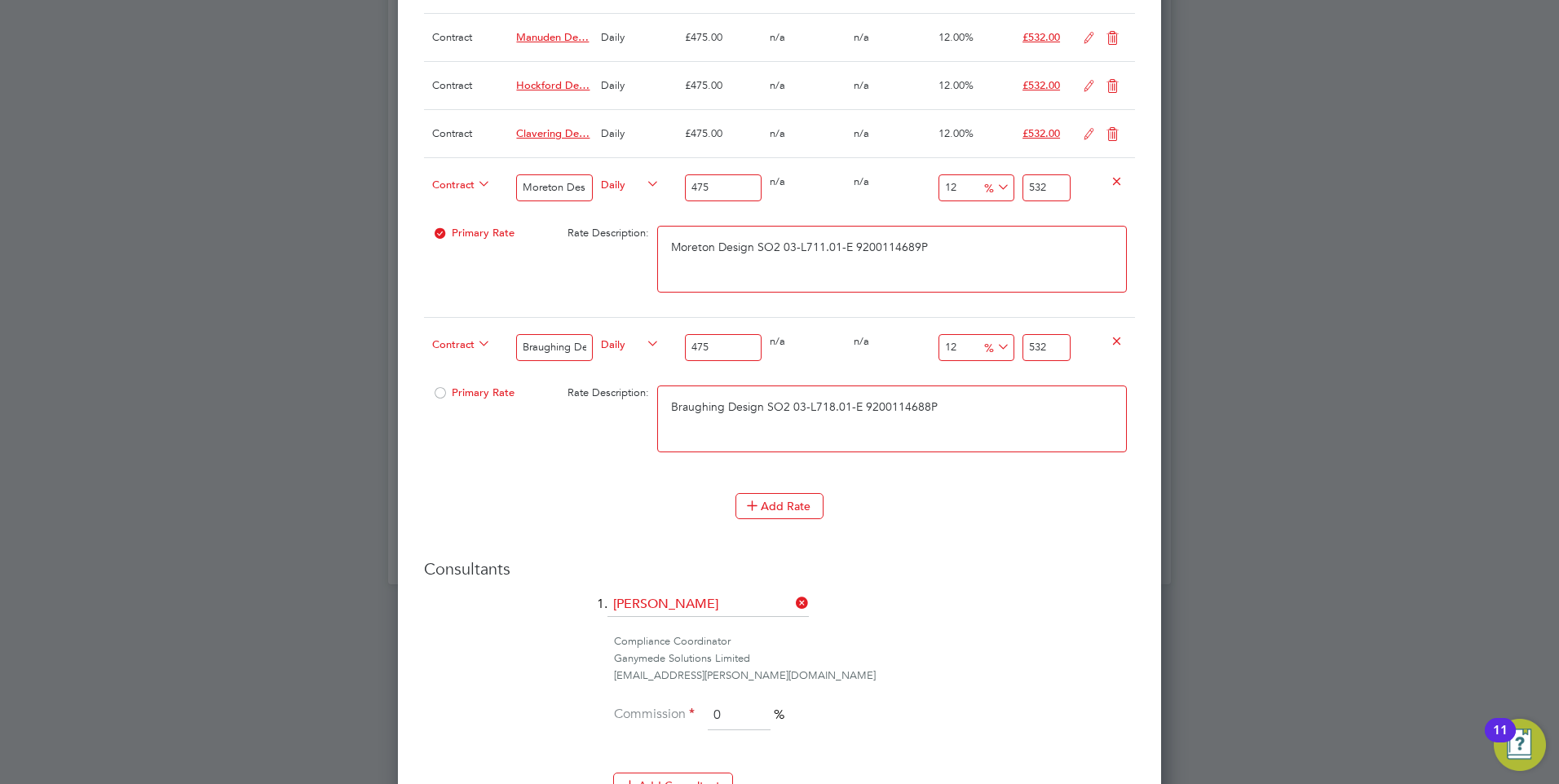
type input "532"
click at [464, 396] on span "Primary Rate" at bounding box center [473, 393] width 82 height 14
click at [530, 505] on div "Add Rate" at bounding box center [779, 506] width 712 height 26
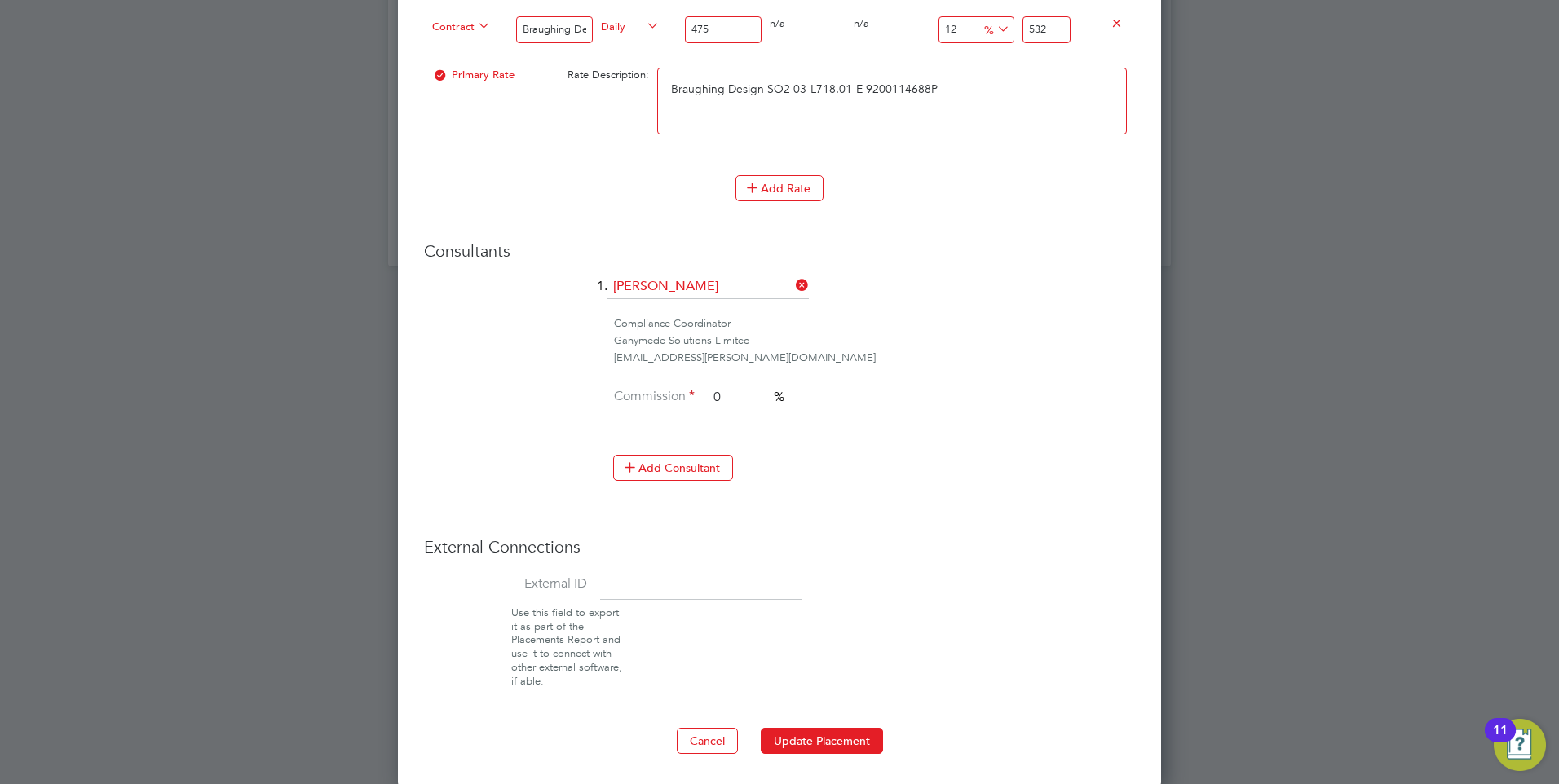
scroll to position [1574, 0]
click at [856, 734] on button "Update Placement" at bounding box center [822, 740] width 122 height 26
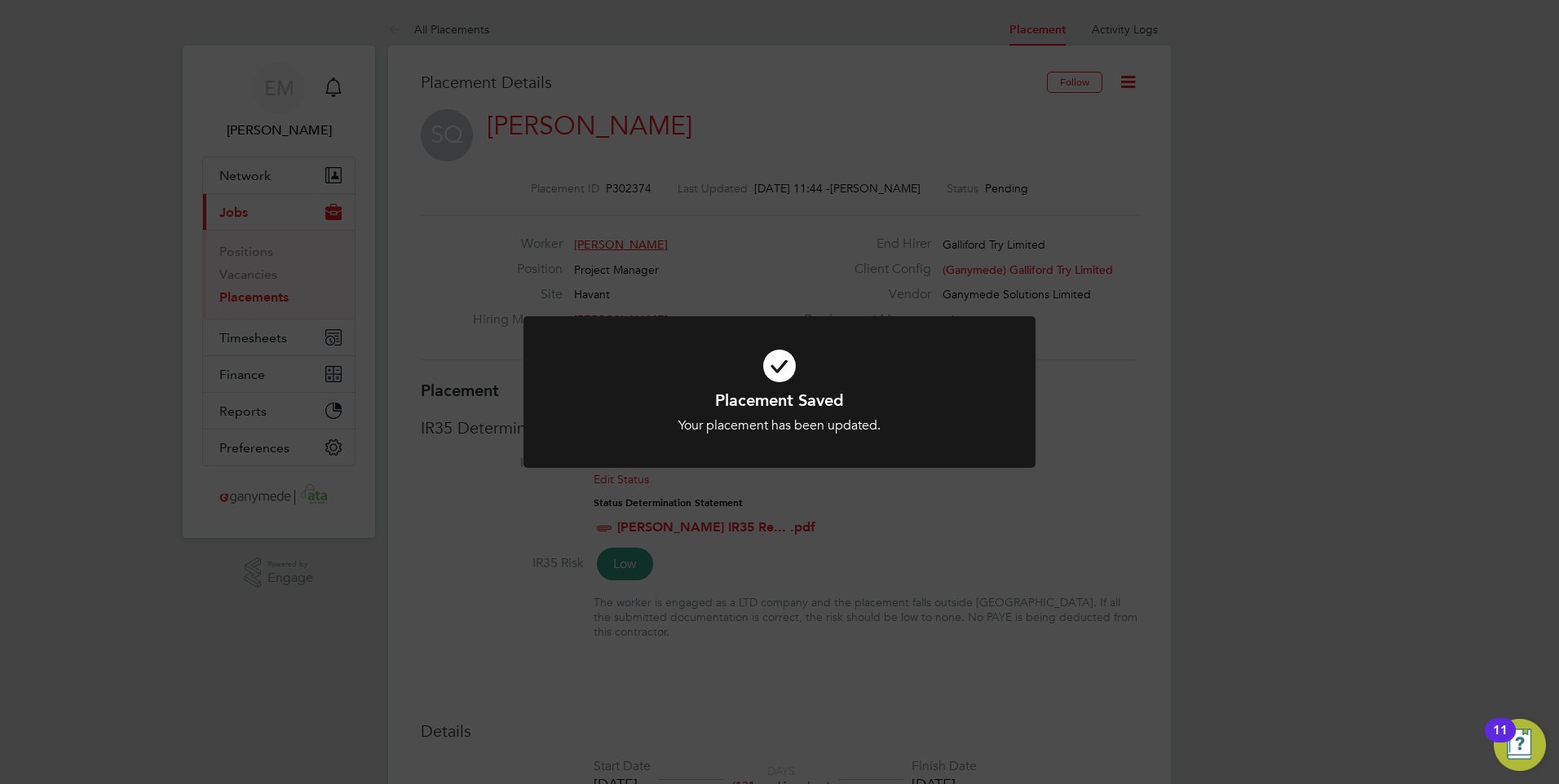
scroll to position [48, 114]
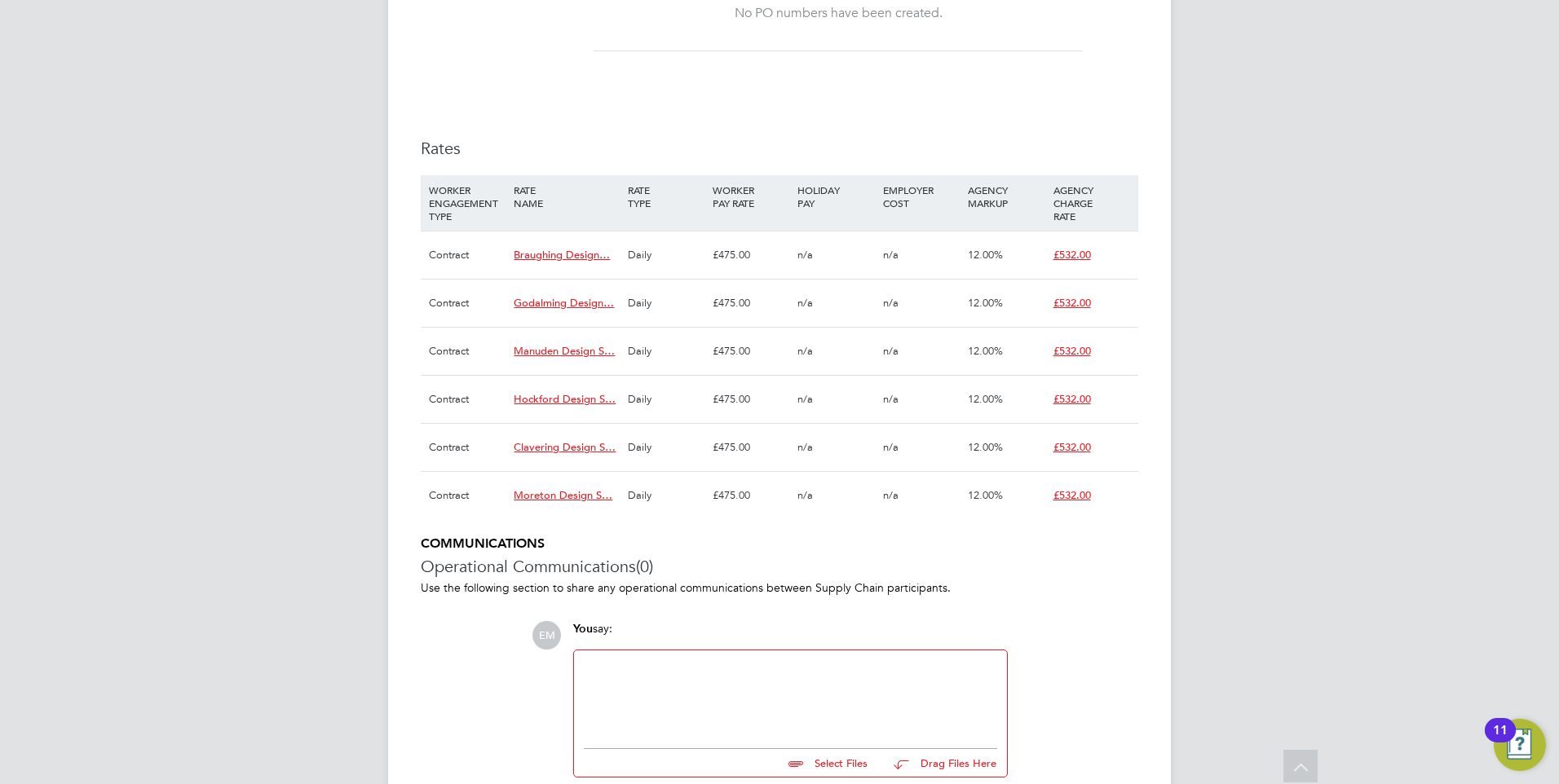
scroll to position [1142, 0]
